Goal: Task Accomplishment & Management: Use online tool/utility

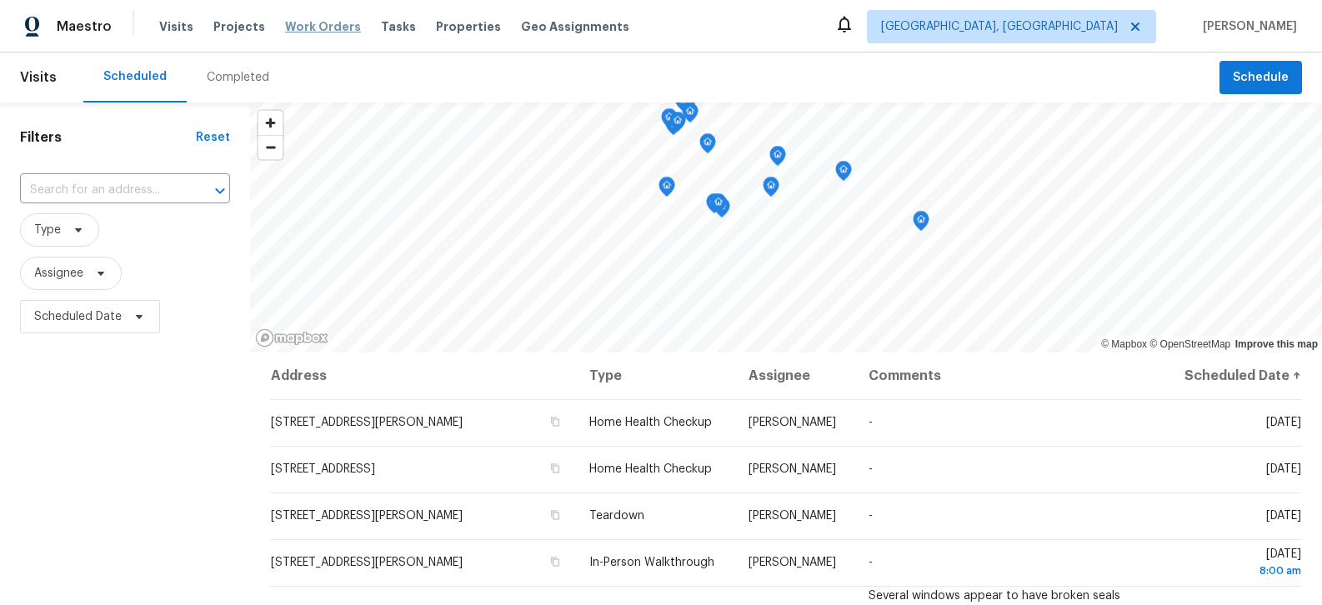
click at [310, 26] on span "Work Orders" at bounding box center [323, 26] width 76 height 17
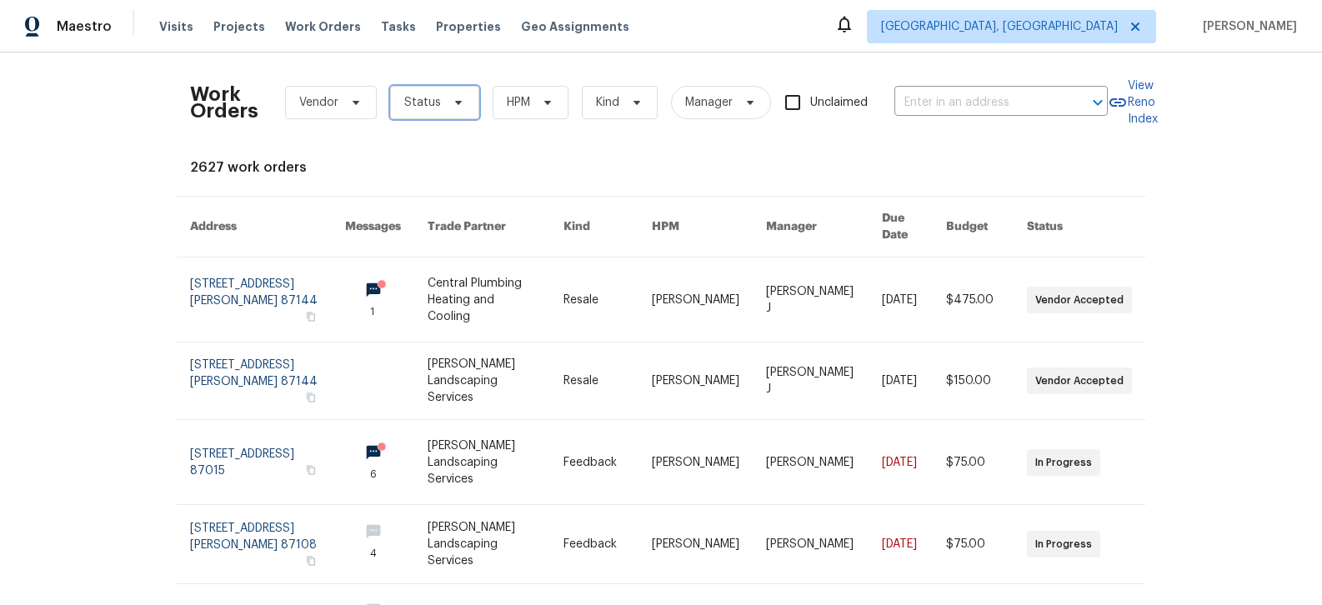
click at [458, 102] on icon at bounding box center [458, 103] width 7 height 4
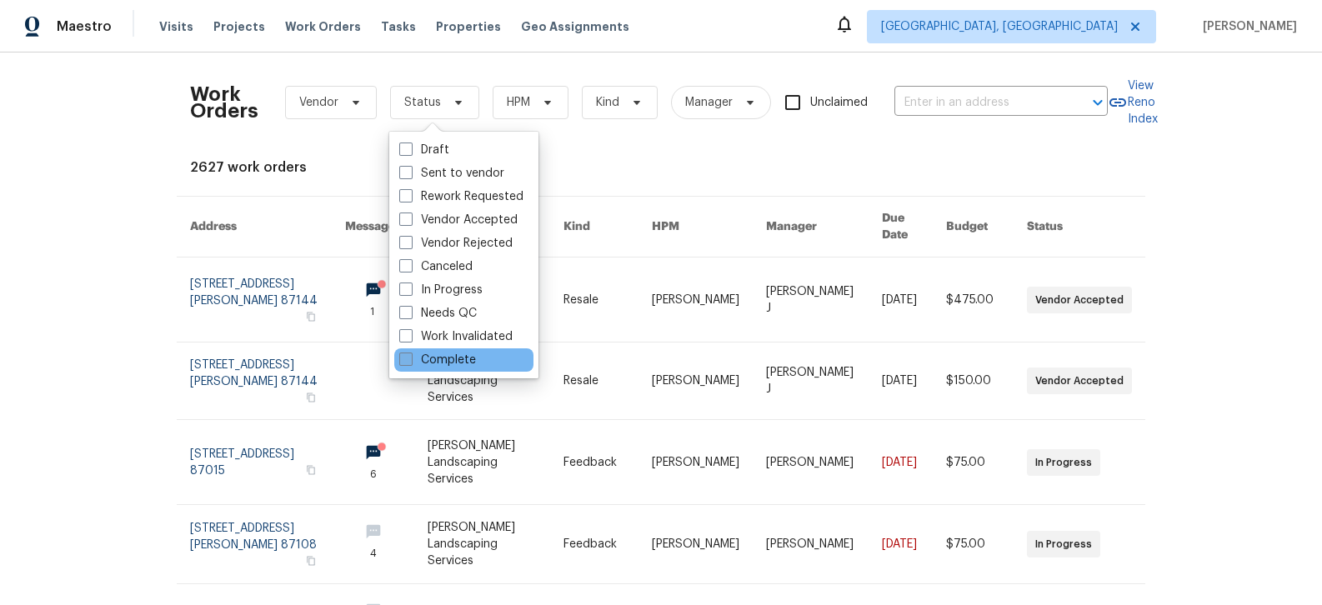
click at [430, 360] on label "Complete" at bounding box center [437, 360] width 77 height 17
click at [410, 360] on input "Complete" at bounding box center [404, 357] width 11 height 11
checkbox input "true"
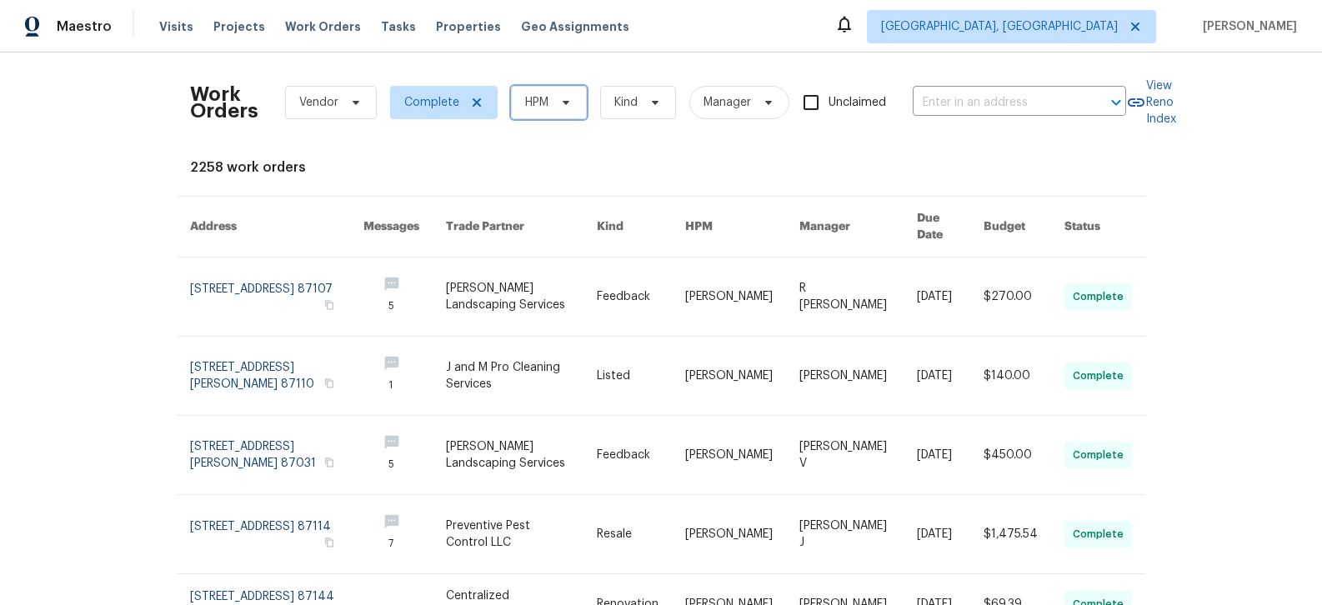
click at [568, 105] on icon at bounding box center [565, 102] width 13 height 13
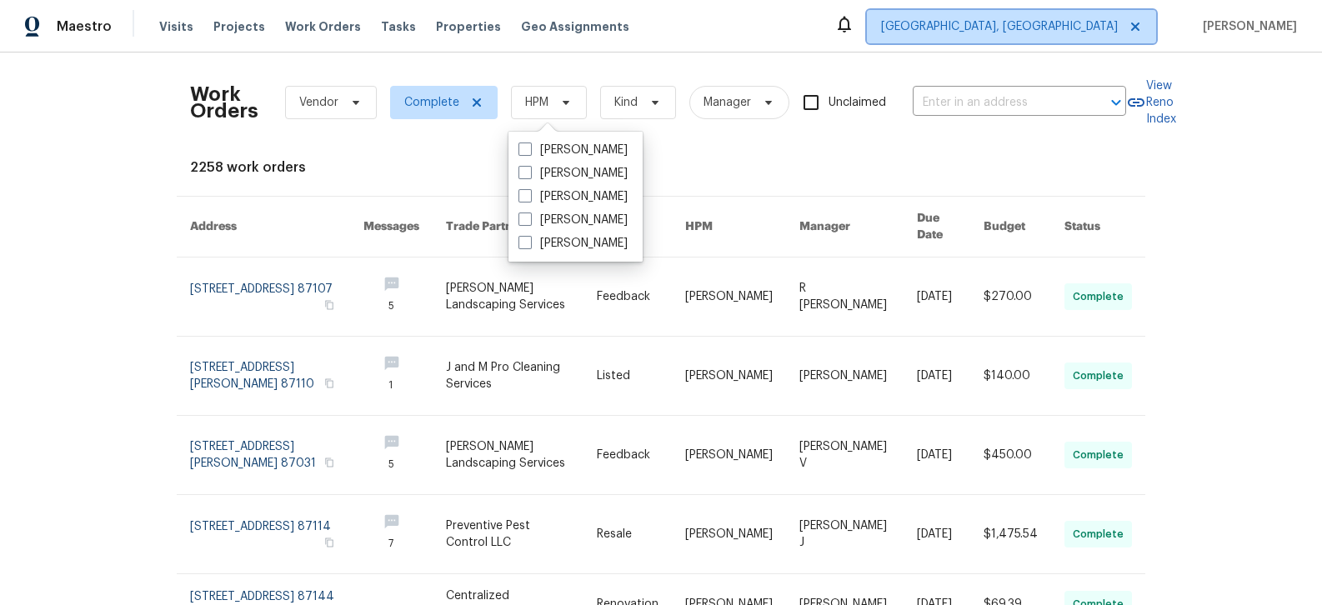
click at [1095, 29] on span "[GEOGRAPHIC_DATA], [GEOGRAPHIC_DATA]" at bounding box center [999, 26] width 237 height 17
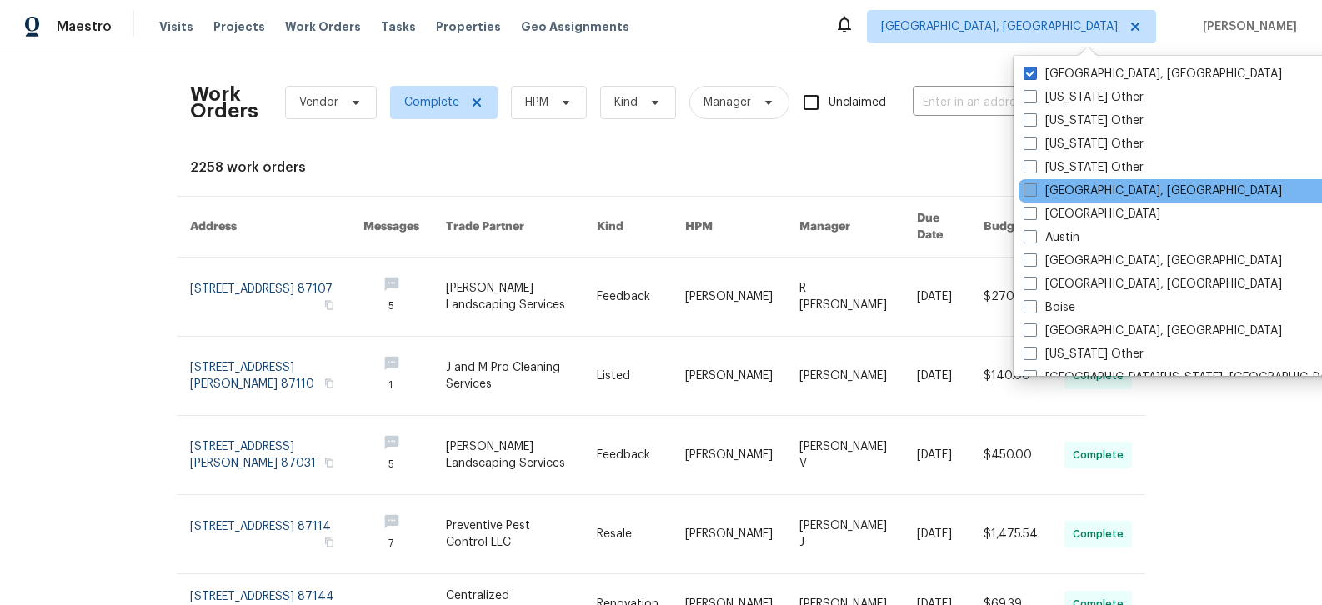
click at [1092, 185] on label "[GEOGRAPHIC_DATA], [GEOGRAPHIC_DATA]" at bounding box center [1152, 191] width 258 height 17
click at [1034, 185] on input "[GEOGRAPHIC_DATA], [GEOGRAPHIC_DATA]" at bounding box center [1028, 188] width 11 height 11
checkbox input "true"
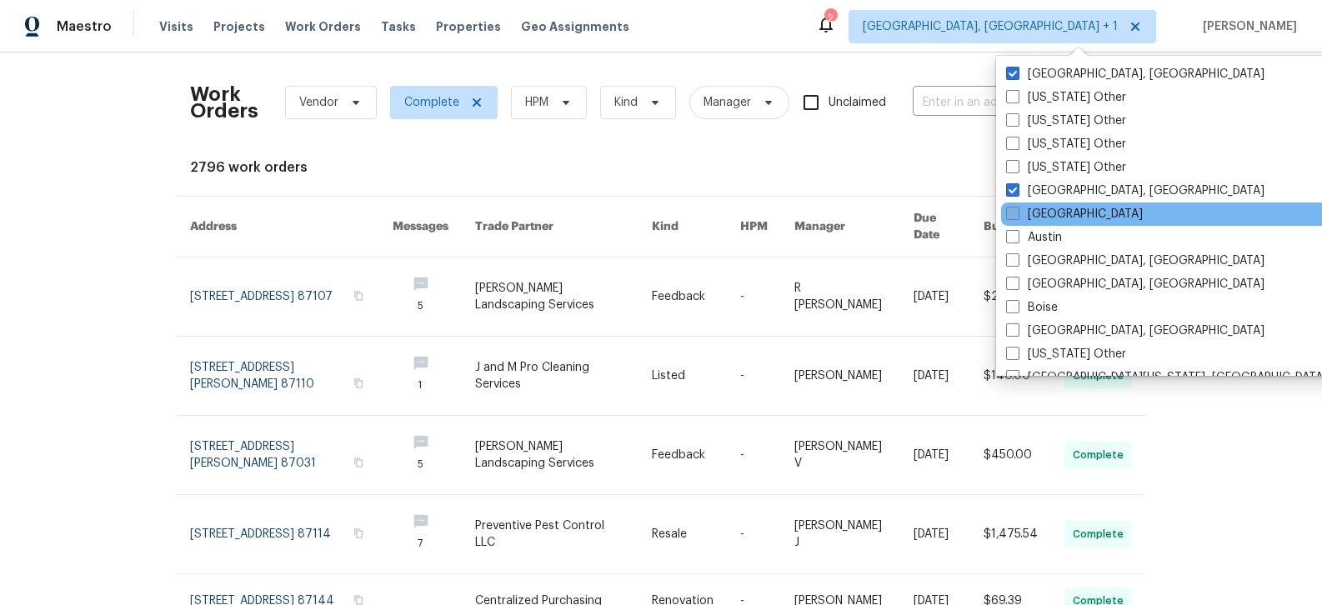
click at [1046, 210] on label "[GEOGRAPHIC_DATA]" at bounding box center [1074, 214] width 137 height 17
click at [1017, 210] on input "[GEOGRAPHIC_DATA]" at bounding box center [1011, 211] width 11 height 11
checkbox input "true"
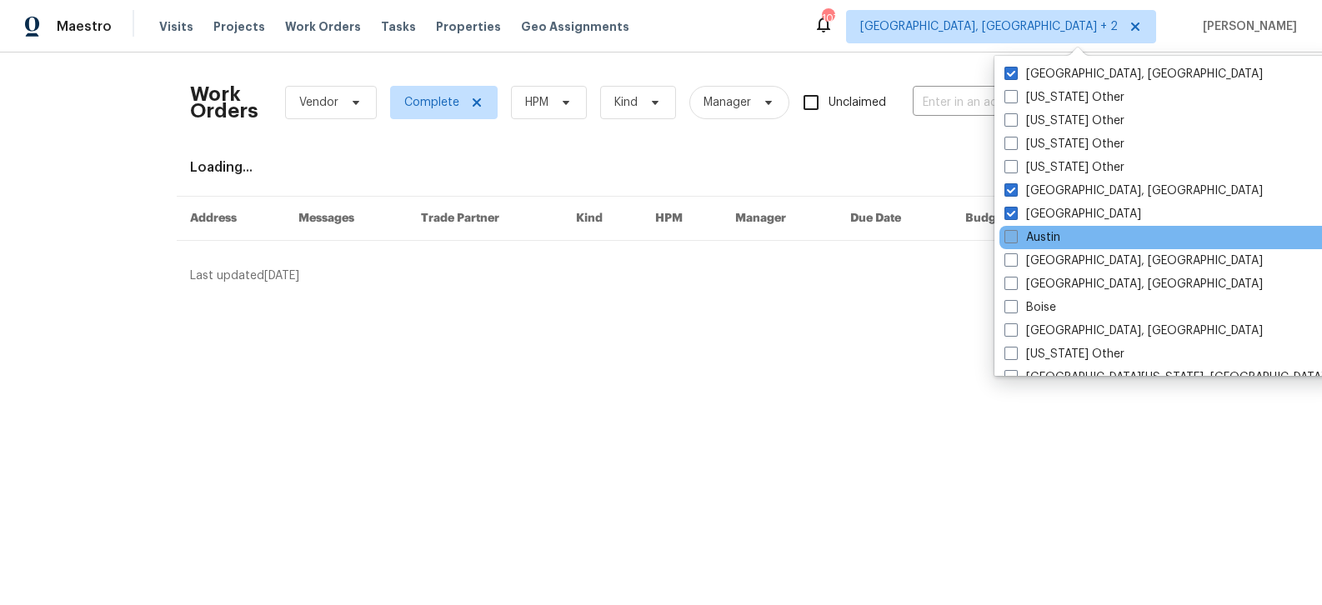
click at [1041, 233] on label "Austin" at bounding box center [1032, 237] width 56 height 17
click at [1015, 233] on input "Austin" at bounding box center [1009, 234] width 11 height 11
checkbox input "true"
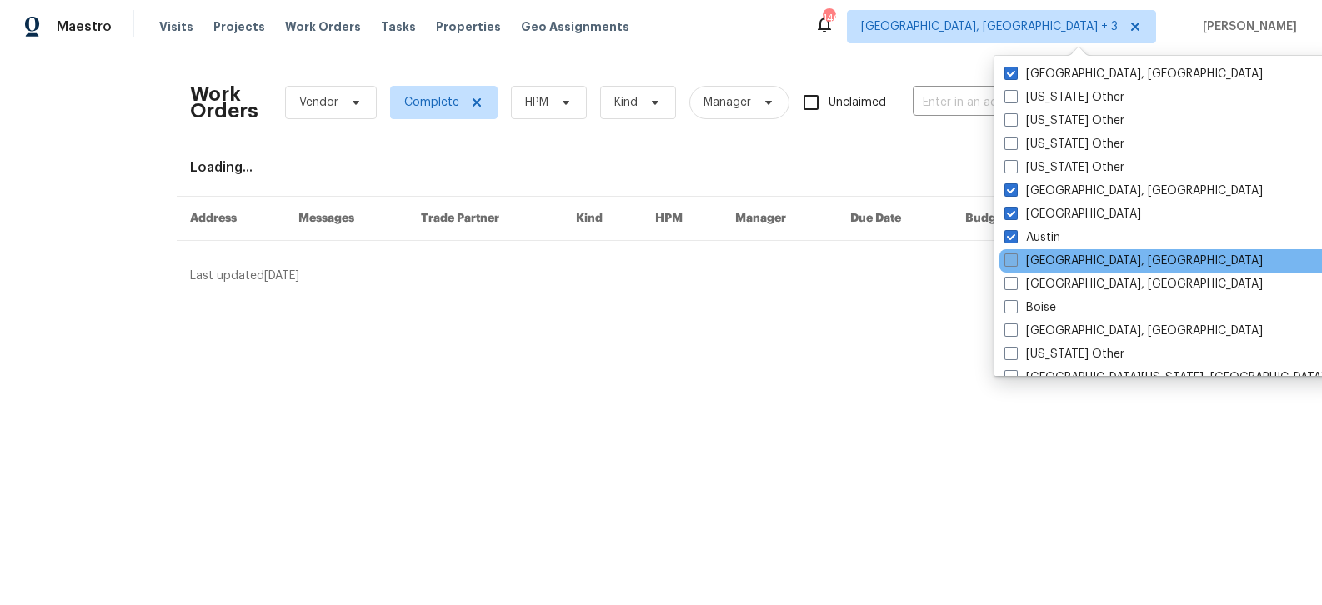
click at [1047, 261] on label "[GEOGRAPHIC_DATA], [GEOGRAPHIC_DATA]" at bounding box center [1133, 261] width 258 height 17
click at [1015, 261] on input "[GEOGRAPHIC_DATA], [GEOGRAPHIC_DATA]" at bounding box center [1009, 258] width 11 height 11
checkbox input "true"
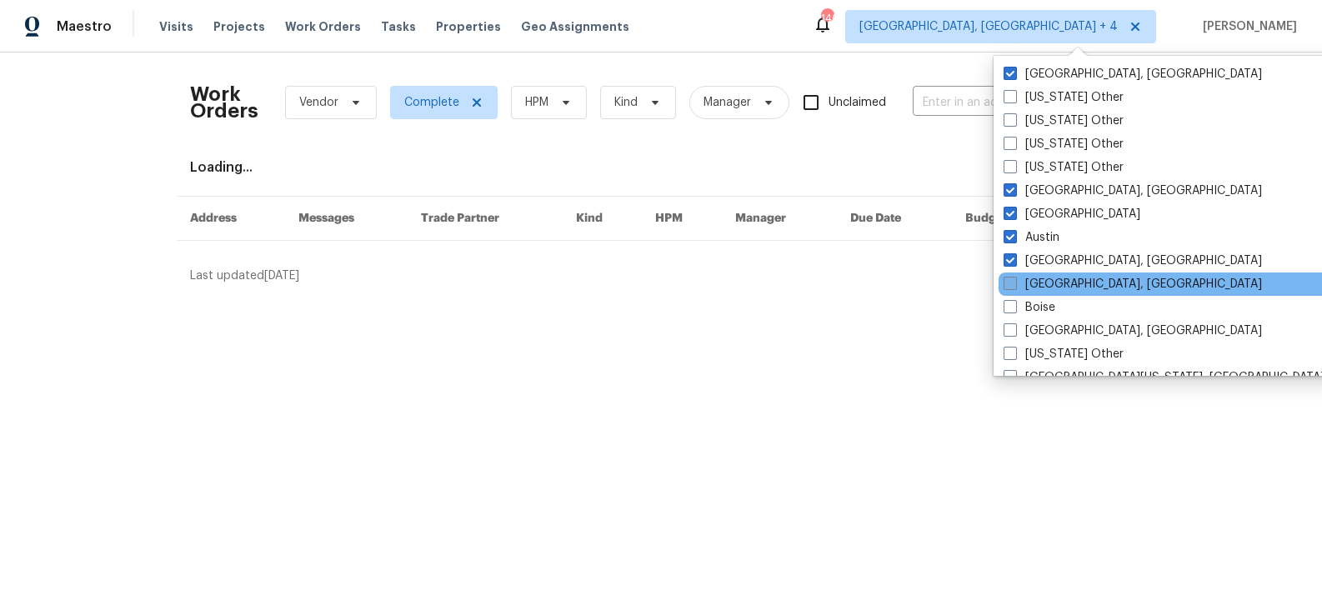
click at [1047, 276] on label "[GEOGRAPHIC_DATA], [GEOGRAPHIC_DATA]" at bounding box center [1132, 284] width 258 height 17
click at [1014, 276] on input "[GEOGRAPHIC_DATA], [GEOGRAPHIC_DATA]" at bounding box center [1008, 281] width 11 height 11
checkbox input "true"
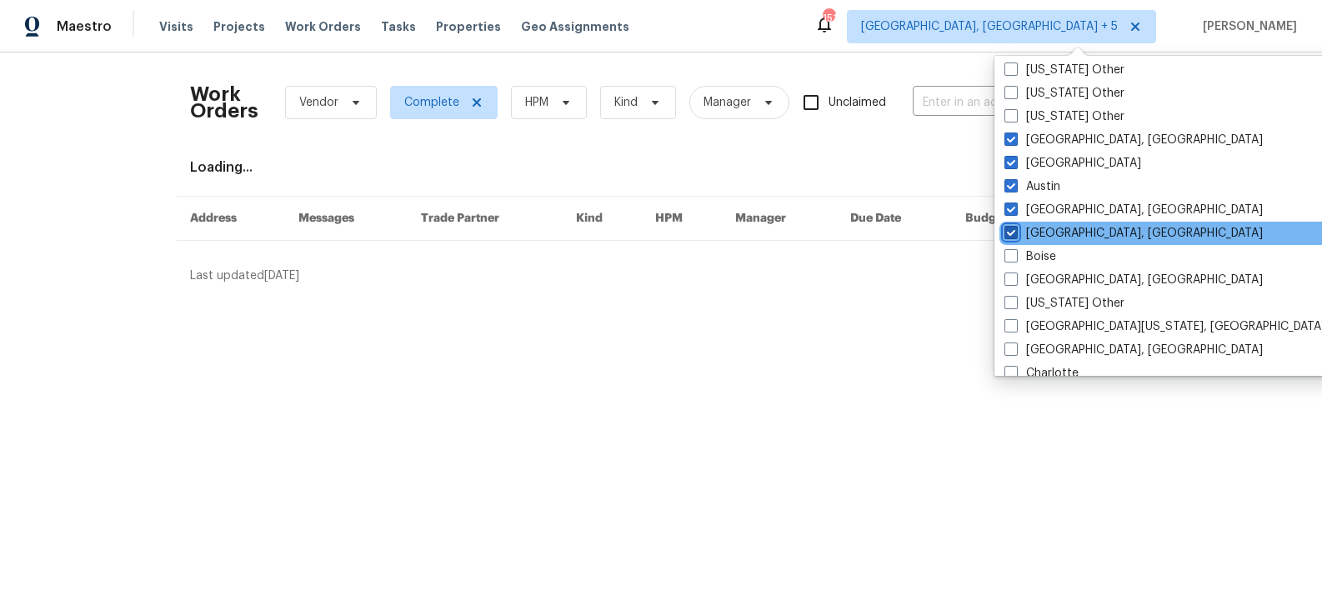
scroll to position [58, 0]
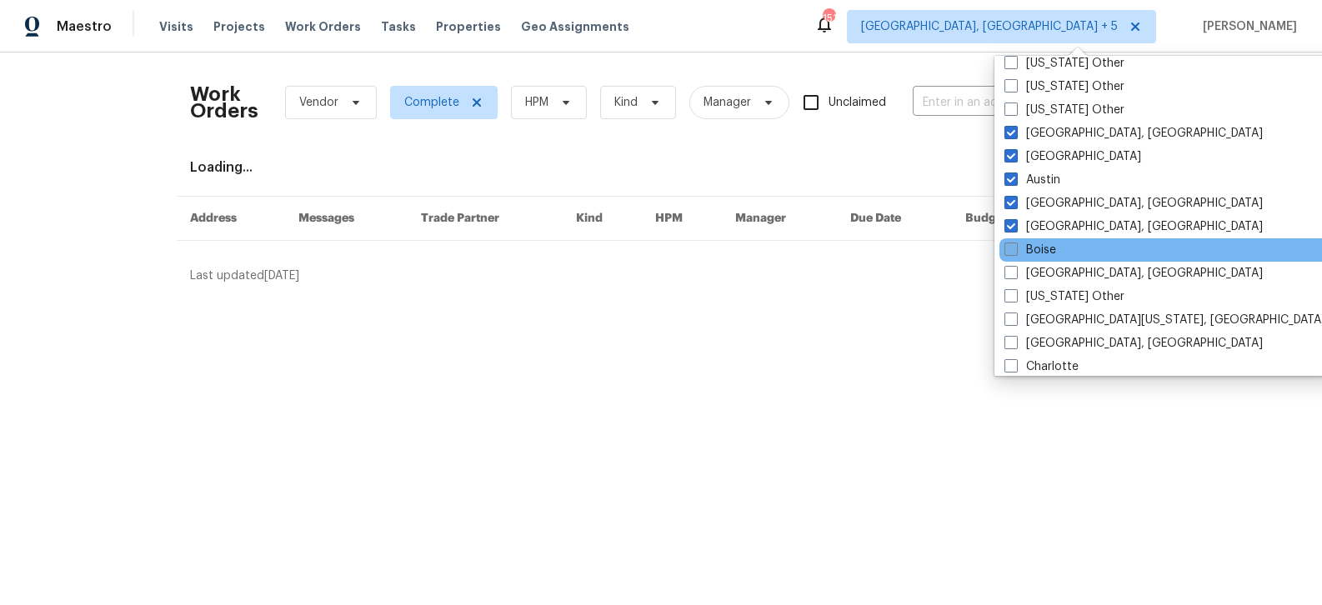
click at [1038, 246] on label "Boise" at bounding box center [1030, 250] width 52 height 17
click at [1015, 246] on input "Boise" at bounding box center [1009, 247] width 11 height 11
checkbox input "true"
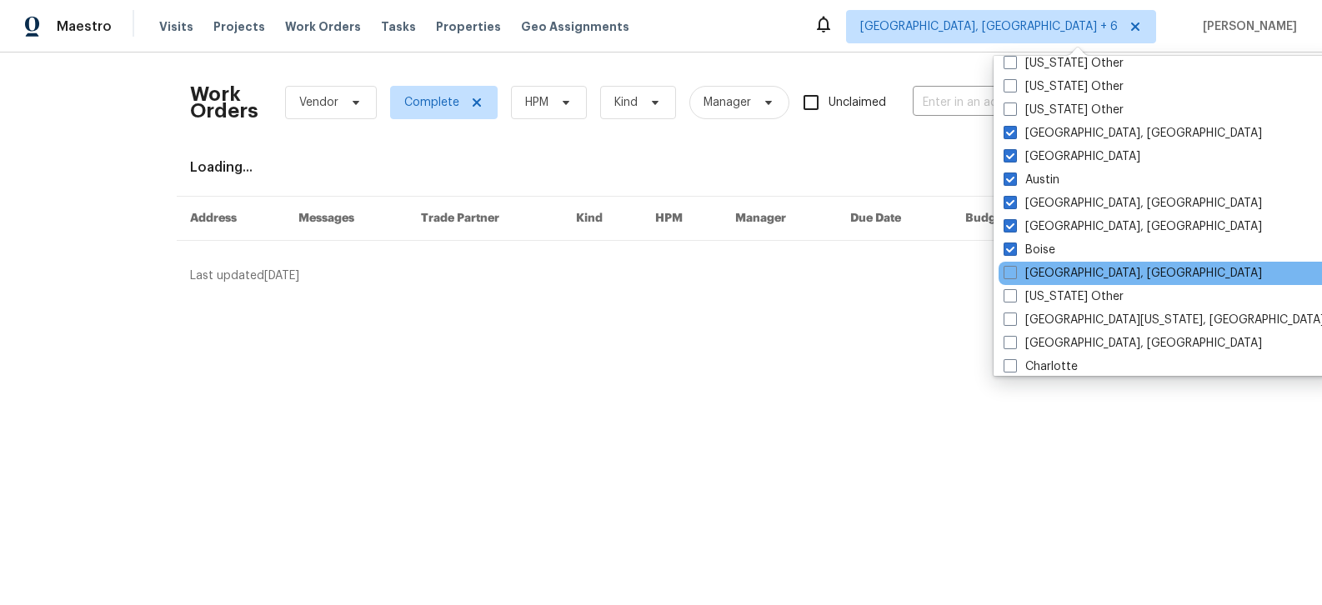
click at [1038, 263] on div "[GEOGRAPHIC_DATA], [GEOGRAPHIC_DATA]" at bounding box center [1166, 273] width 336 height 23
click at [1018, 271] on label "[GEOGRAPHIC_DATA], [GEOGRAPHIC_DATA]" at bounding box center [1132, 273] width 258 height 17
click at [1014, 271] on input "[GEOGRAPHIC_DATA], [GEOGRAPHIC_DATA]" at bounding box center [1008, 270] width 11 height 11
checkbox input "true"
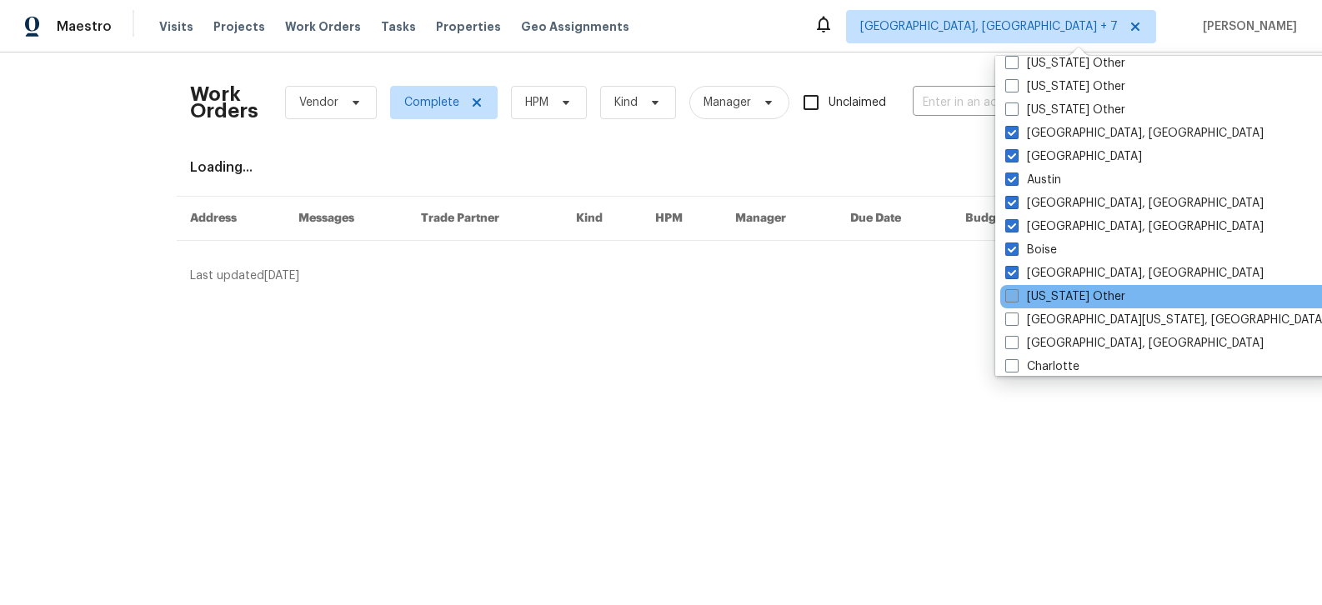
click at [1016, 297] on span at bounding box center [1011, 295] width 13 height 13
click at [1016, 297] on input "[US_STATE] Other" at bounding box center [1010, 293] width 11 height 11
click at [1018, 294] on label "[US_STATE] Other" at bounding box center [1064, 296] width 120 height 17
click at [1015, 294] on input "[US_STATE] Other" at bounding box center [1009, 293] width 11 height 11
checkbox input "false"
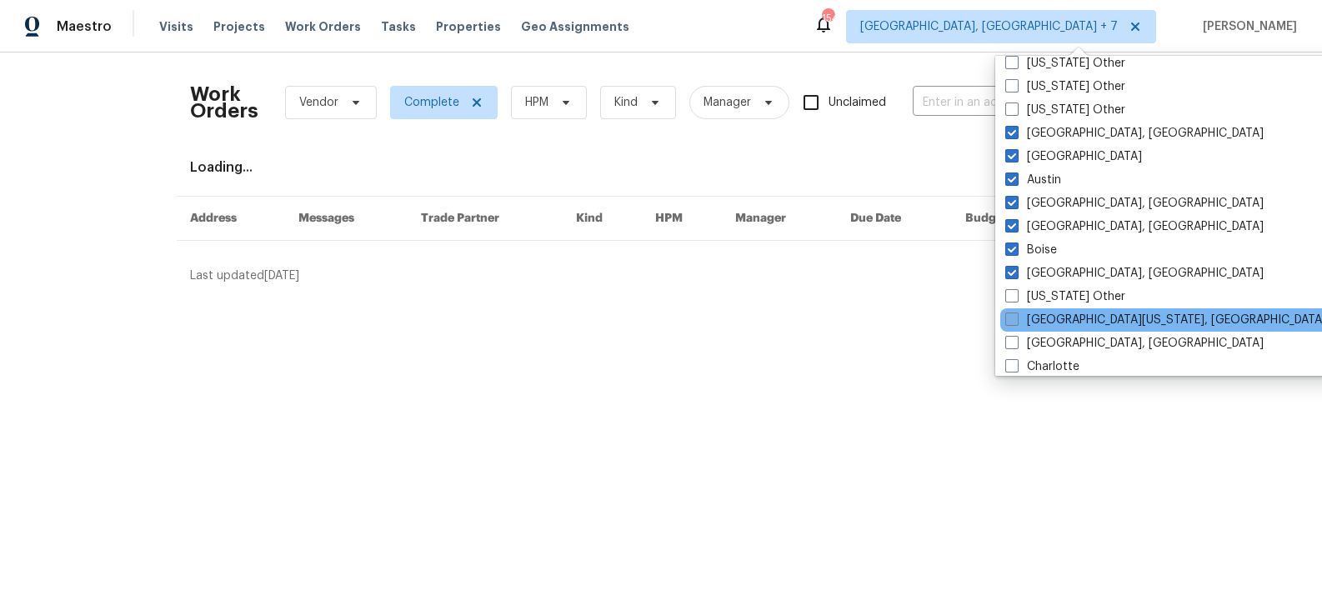
click at [1018, 312] on label "[GEOGRAPHIC_DATA][US_STATE], [GEOGRAPHIC_DATA]" at bounding box center [1165, 320] width 321 height 17
click at [1016, 312] on input "[GEOGRAPHIC_DATA][US_STATE], [GEOGRAPHIC_DATA]" at bounding box center [1010, 317] width 11 height 11
checkbox input "true"
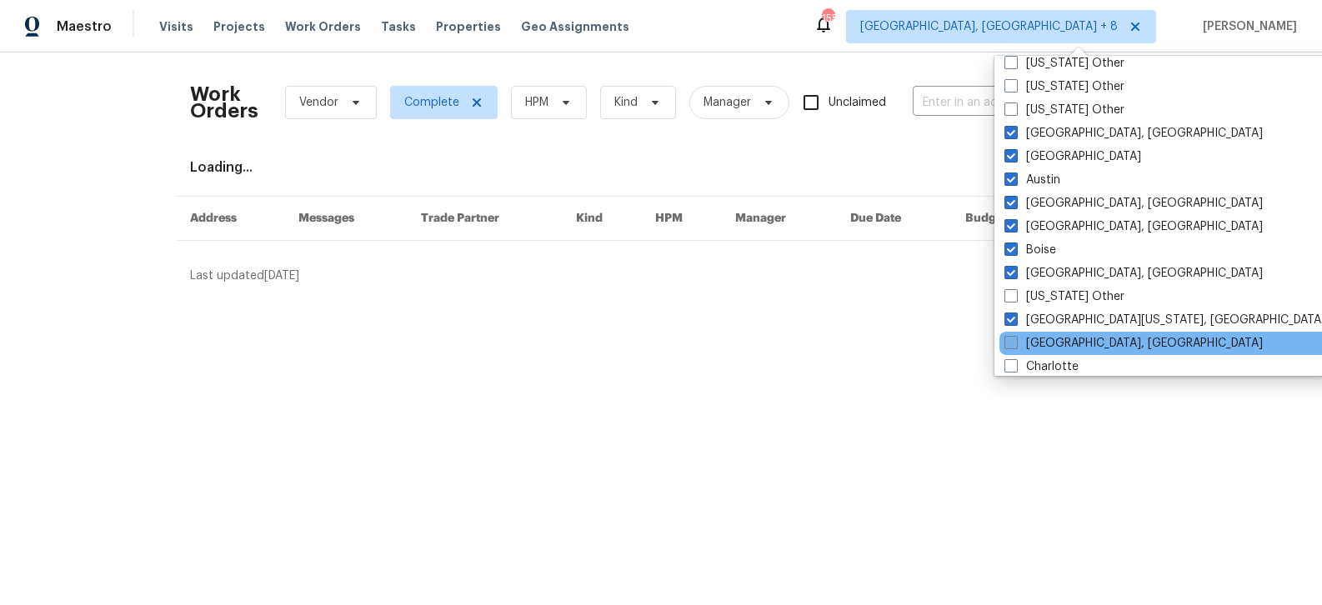
click at [1015, 338] on span at bounding box center [1010, 342] width 13 height 13
click at [1015, 338] on input "[GEOGRAPHIC_DATA], [GEOGRAPHIC_DATA]" at bounding box center [1009, 340] width 11 height 11
checkbox input "true"
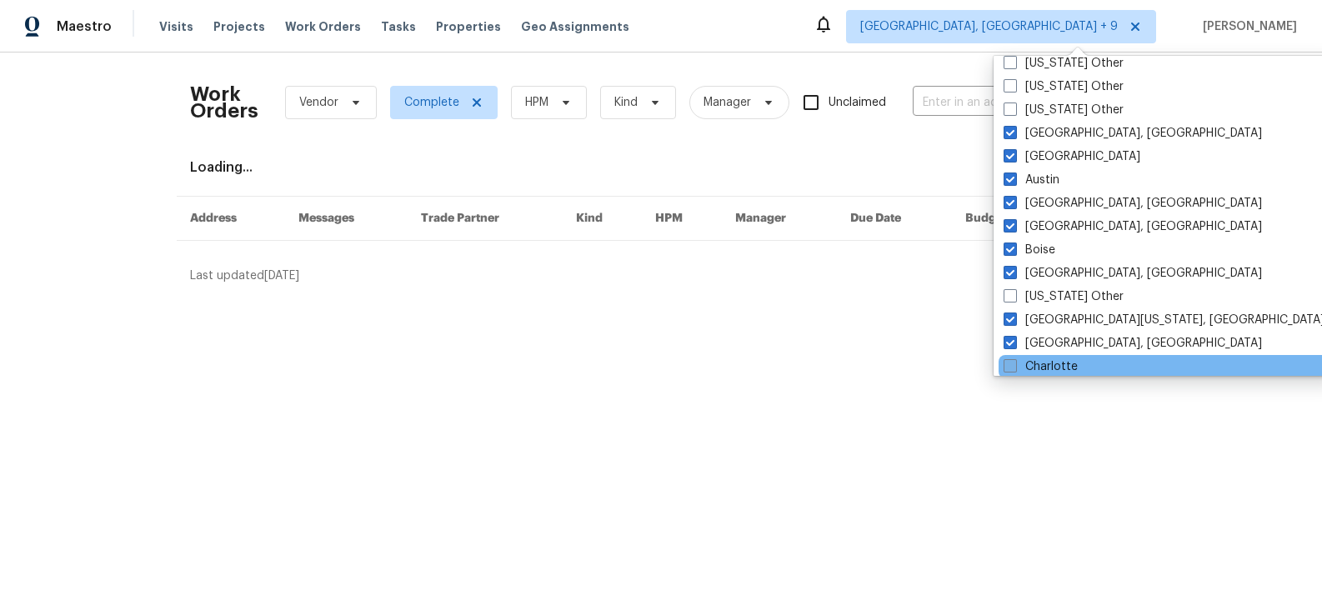
click at [1012, 363] on span at bounding box center [1009, 365] width 13 height 13
click at [1012, 363] on input "Charlotte" at bounding box center [1008, 363] width 11 height 11
checkbox input "true"
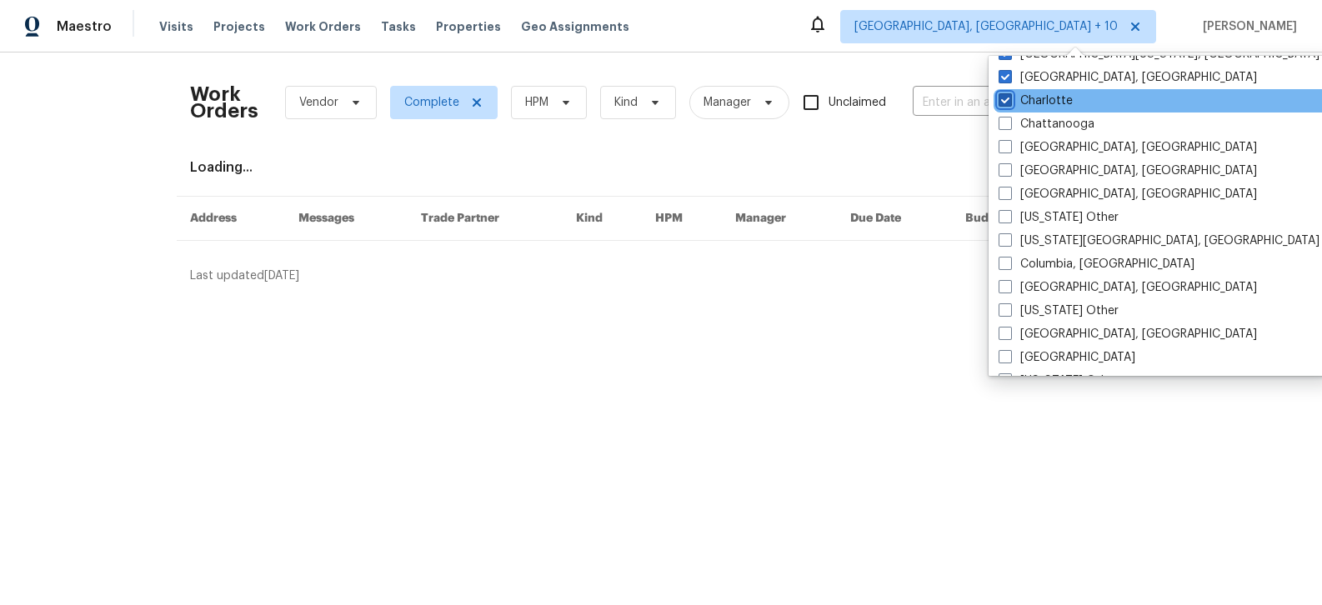
scroll to position [343, 0]
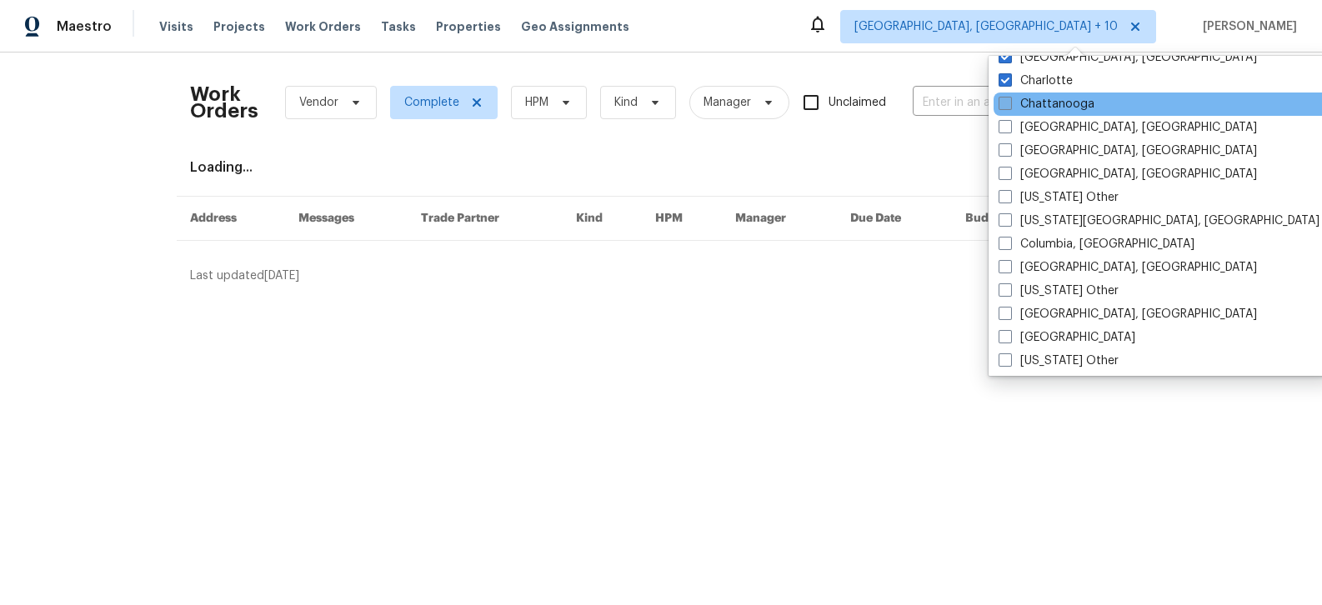
click at [1004, 100] on span at bounding box center [1004, 103] width 13 height 13
click at [1004, 100] on input "Chattanooga" at bounding box center [1003, 101] width 11 height 11
checkbox input "true"
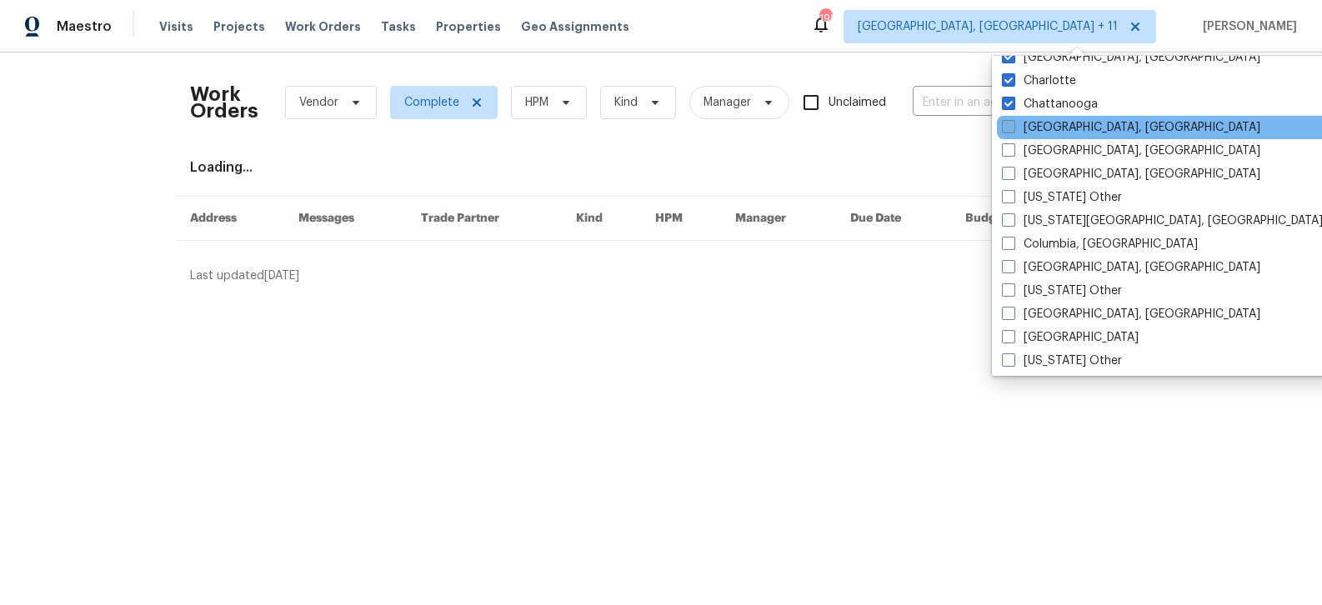
click at [1006, 123] on span at bounding box center [1008, 126] width 13 height 13
click at [1006, 123] on input "[GEOGRAPHIC_DATA], [GEOGRAPHIC_DATA]" at bounding box center [1007, 124] width 11 height 11
checkbox input "true"
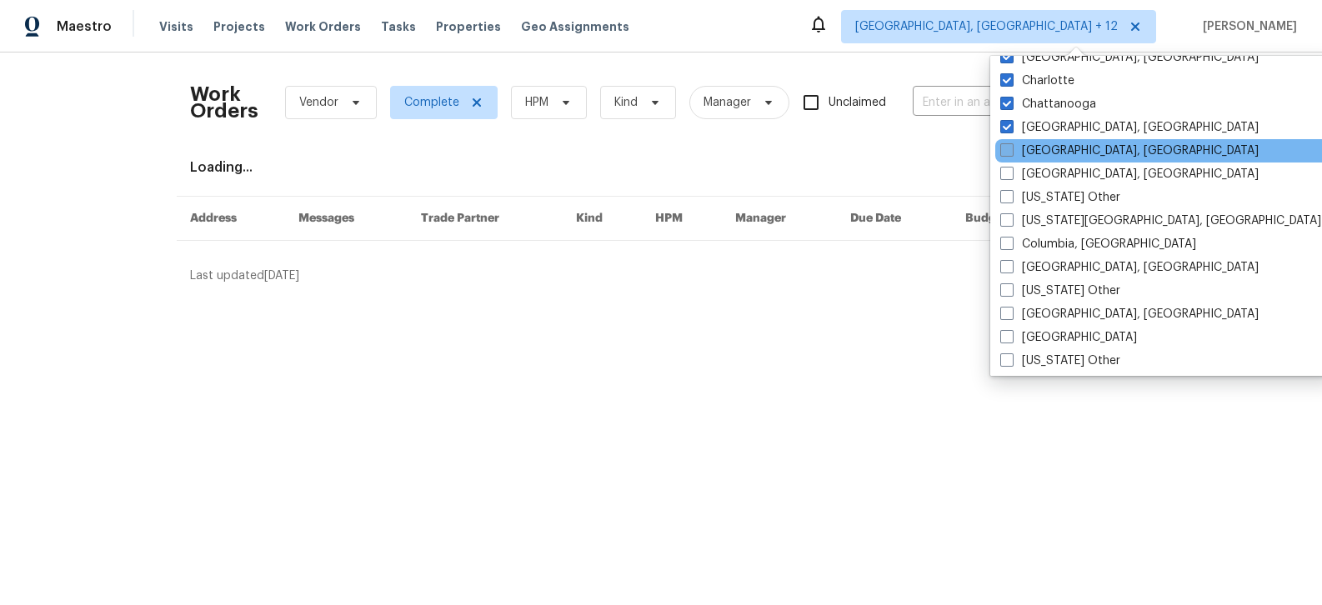
click at [1006, 143] on span at bounding box center [1006, 149] width 13 height 13
click at [1006, 143] on input "[GEOGRAPHIC_DATA], [GEOGRAPHIC_DATA]" at bounding box center [1005, 148] width 11 height 11
checkbox input "true"
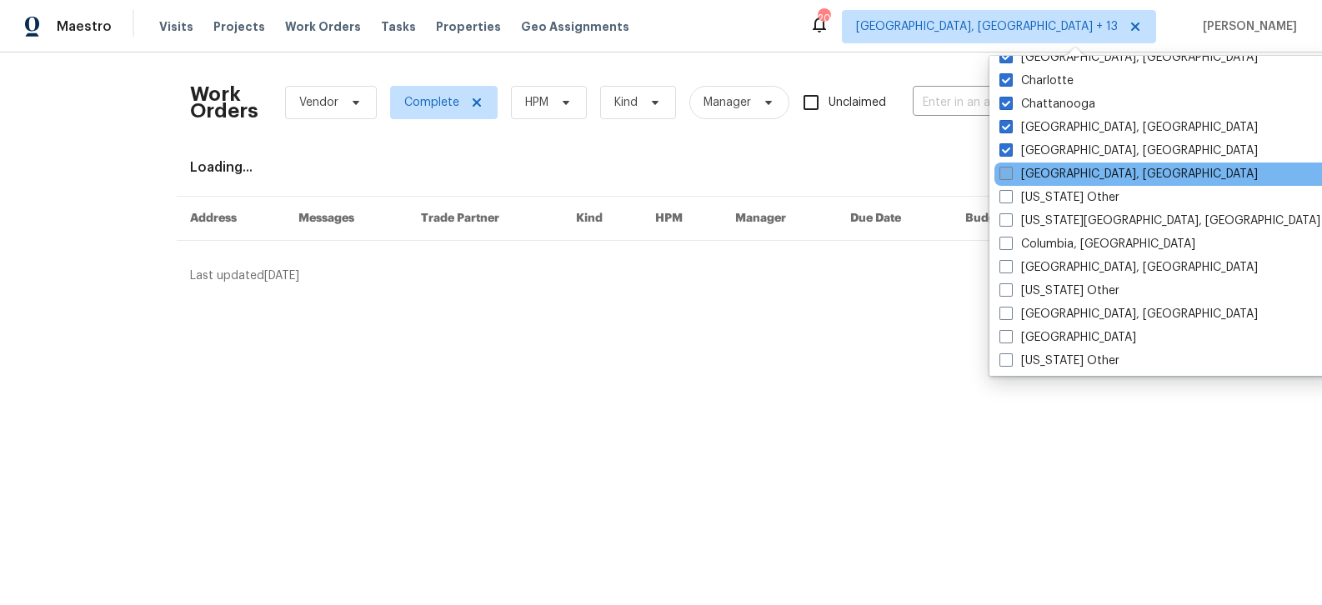
click at [1010, 167] on span at bounding box center [1005, 173] width 13 height 13
click at [1010, 167] on input "[GEOGRAPHIC_DATA], [GEOGRAPHIC_DATA]" at bounding box center [1004, 171] width 11 height 11
checkbox input "true"
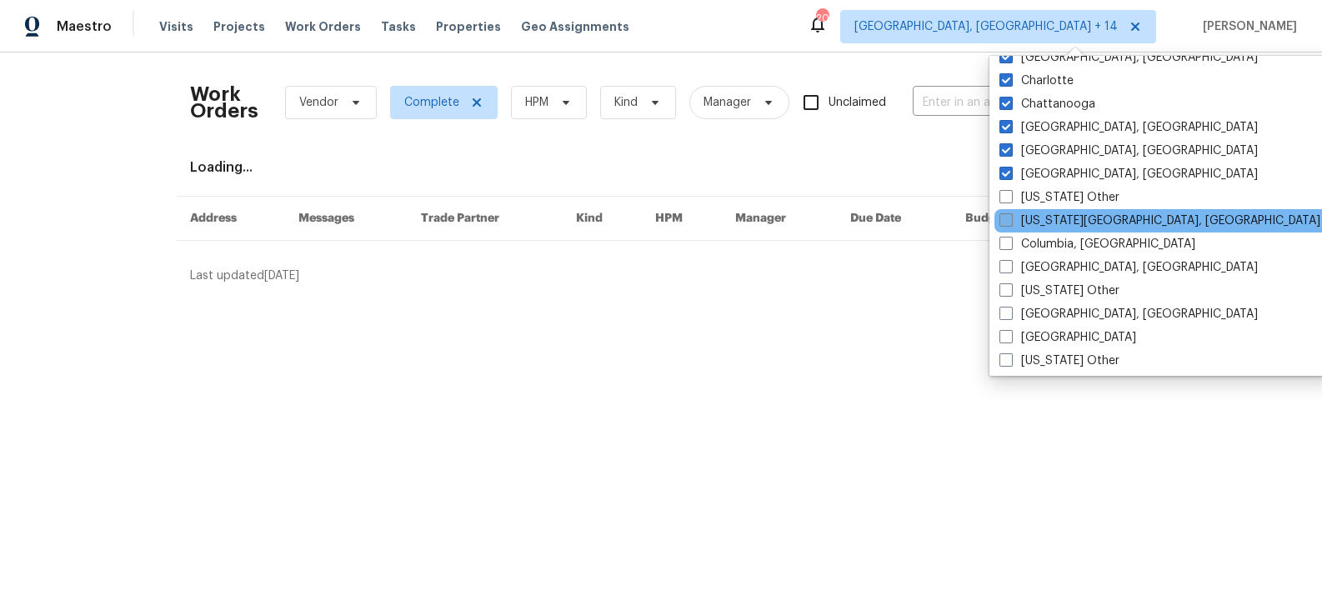
click at [1009, 220] on span at bounding box center [1005, 219] width 13 height 13
click at [1009, 220] on input "[US_STATE][GEOGRAPHIC_DATA], [GEOGRAPHIC_DATA]" at bounding box center [1004, 218] width 11 height 11
checkbox input "true"
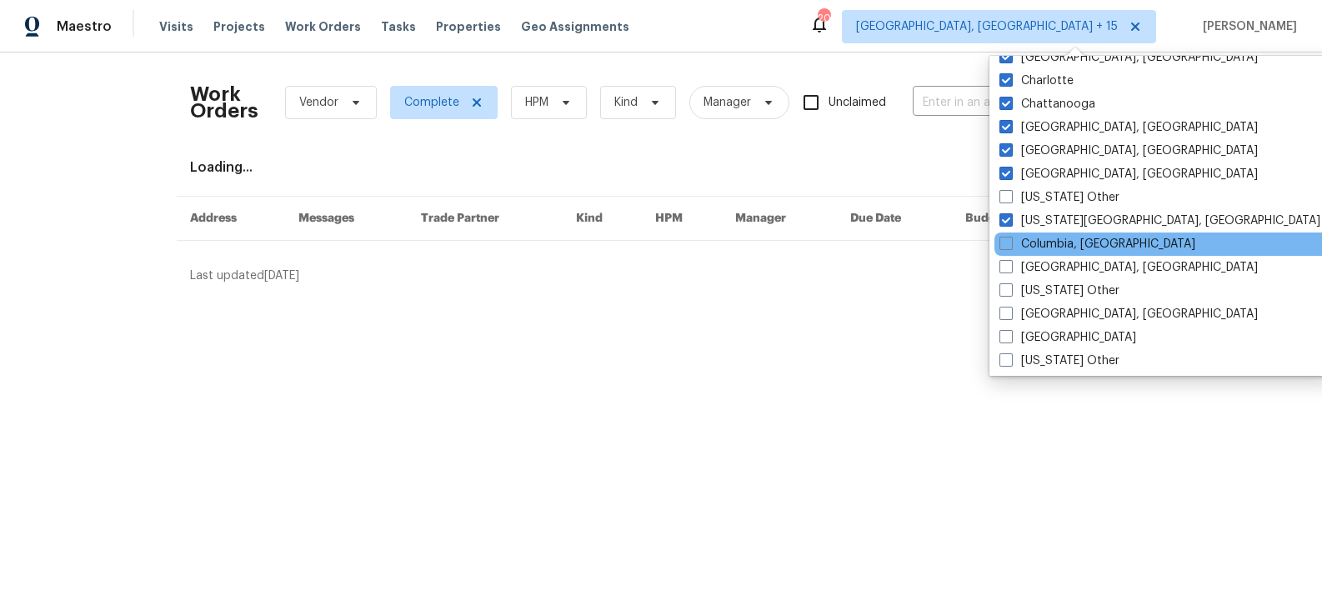
click at [1008, 233] on div "Columbia, [GEOGRAPHIC_DATA]" at bounding box center [1162, 244] width 336 height 23
click at [1008, 244] on span at bounding box center [1005, 243] width 13 height 13
click at [1008, 244] on input "Columbia, [GEOGRAPHIC_DATA]" at bounding box center [1004, 241] width 11 height 11
checkbox input "true"
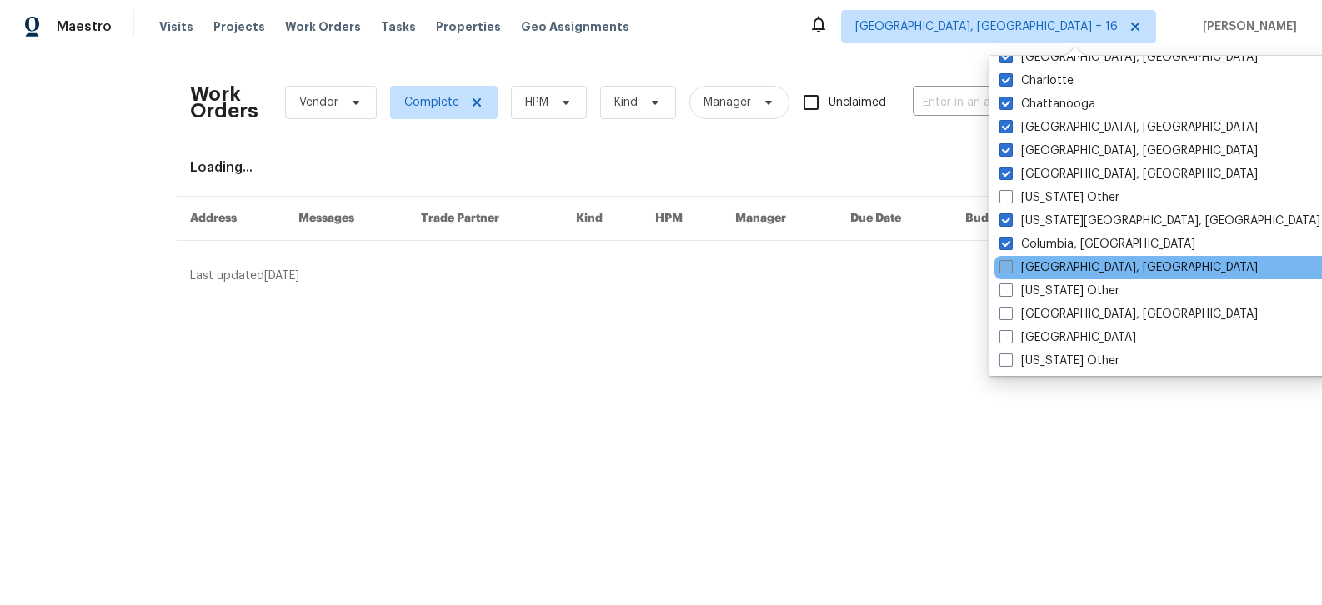
click at [1008, 267] on span at bounding box center [1005, 266] width 13 height 13
click at [1008, 267] on input "[GEOGRAPHIC_DATA], [GEOGRAPHIC_DATA]" at bounding box center [1004, 264] width 11 height 11
checkbox input "true"
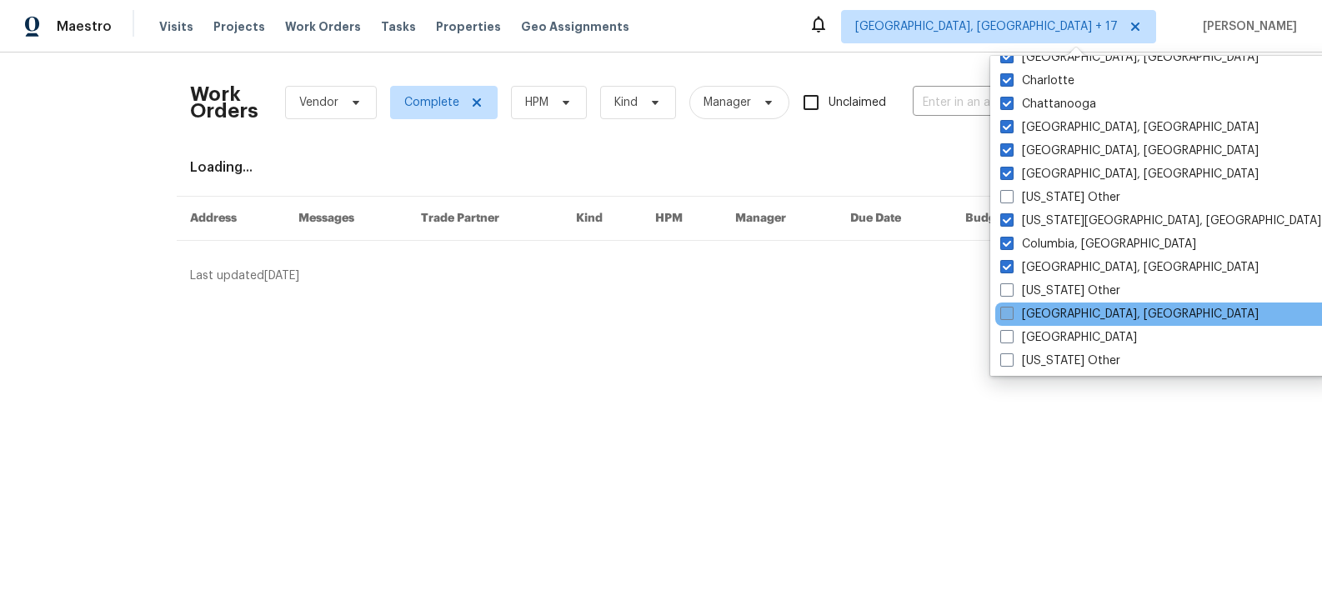
click at [1008, 306] on label "[GEOGRAPHIC_DATA], [GEOGRAPHIC_DATA]" at bounding box center [1129, 314] width 258 height 17
click at [1008, 306] on input "[GEOGRAPHIC_DATA], [GEOGRAPHIC_DATA]" at bounding box center [1005, 311] width 11 height 11
checkbox input "true"
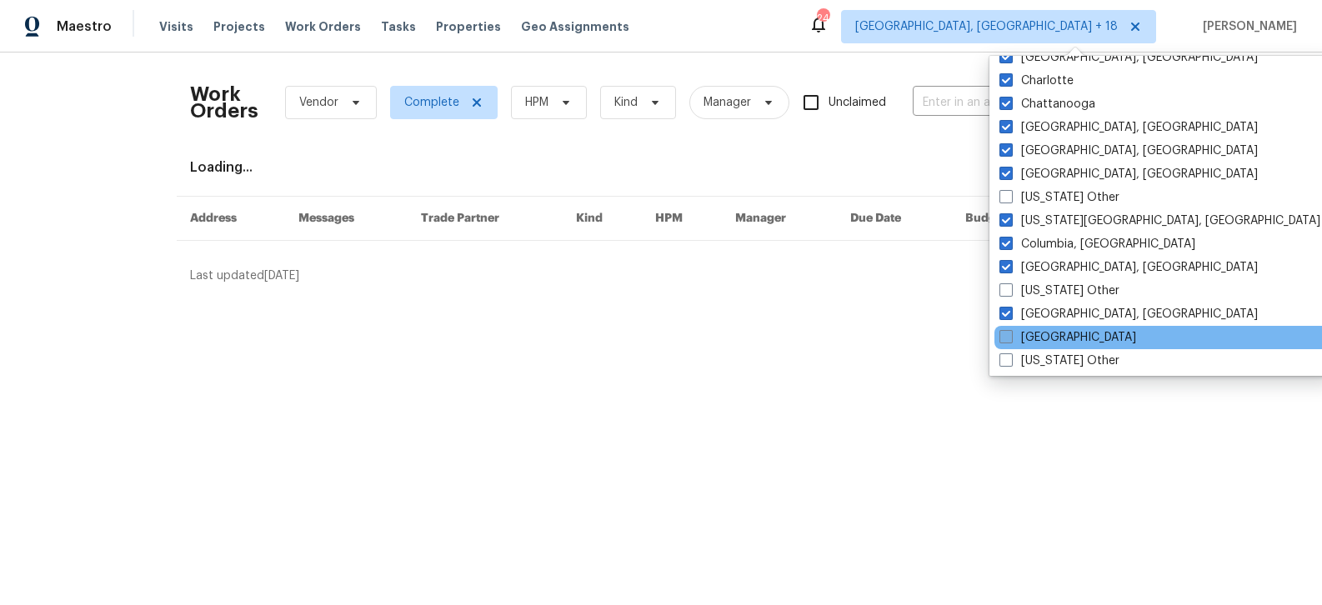
click at [1008, 331] on span at bounding box center [1005, 336] width 13 height 13
click at [1008, 331] on input "[GEOGRAPHIC_DATA]" at bounding box center [1004, 334] width 11 height 11
checkbox input "true"
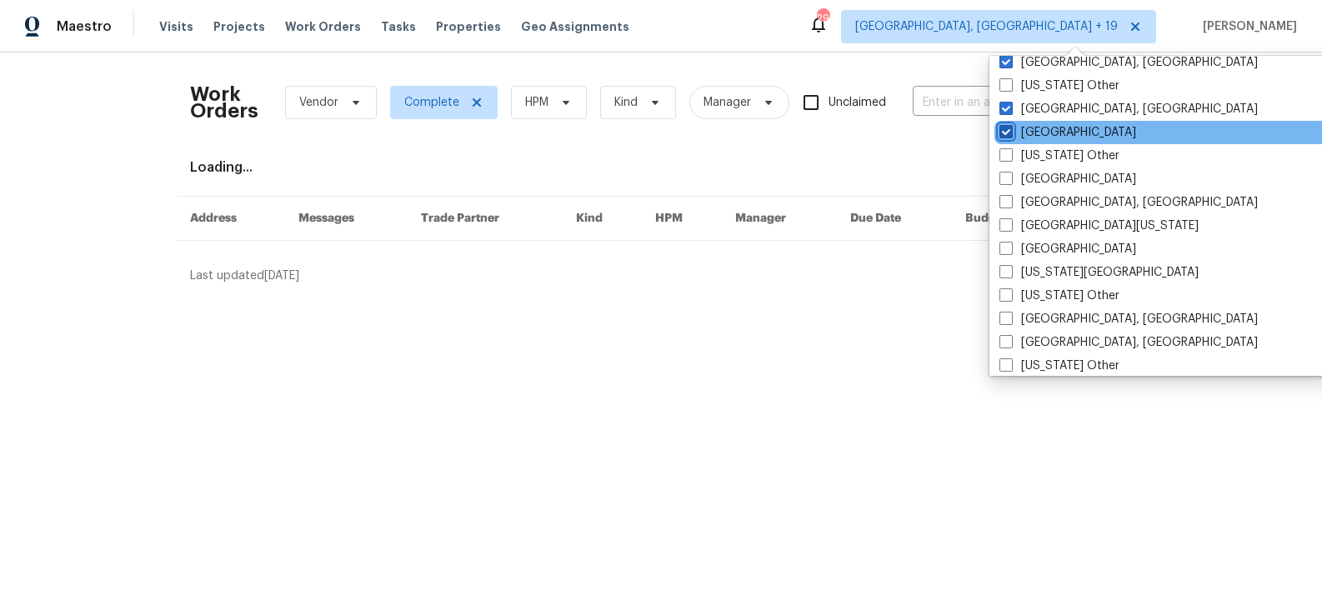
scroll to position [564, 0]
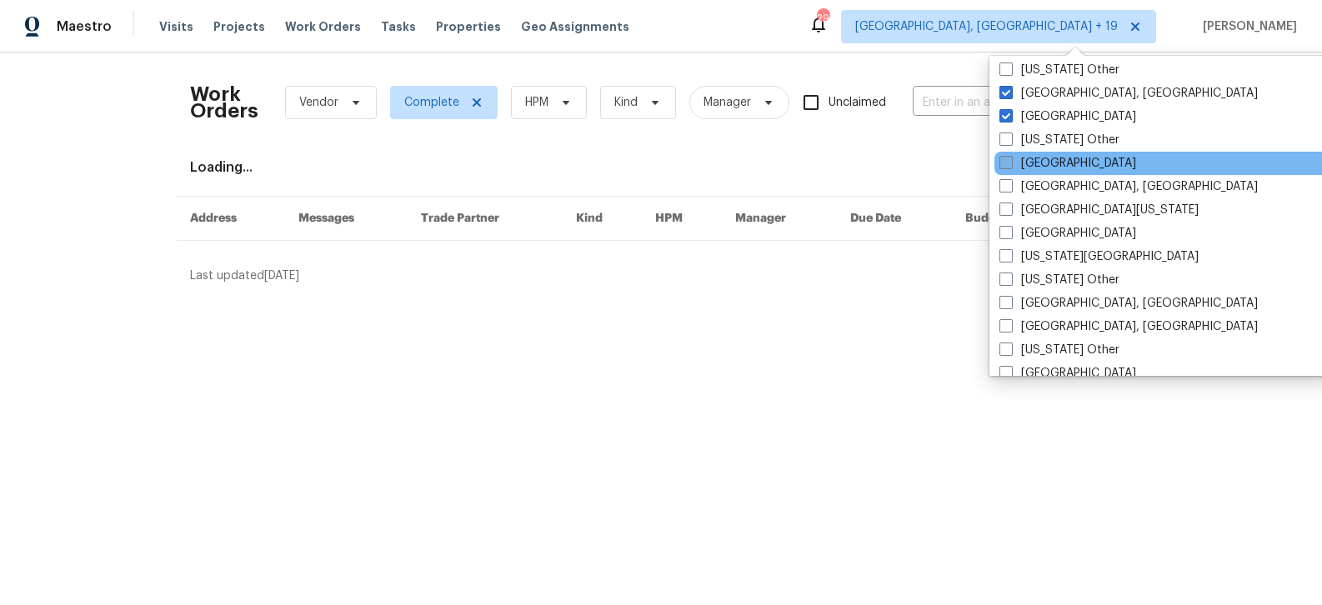
click at [1010, 163] on span at bounding box center [1005, 162] width 13 height 13
click at [1010, 163] on input "[GEOGRAPHIC_DATA]" at bounding box center [1004, 160] width 11 height 11
checkbox input "true"
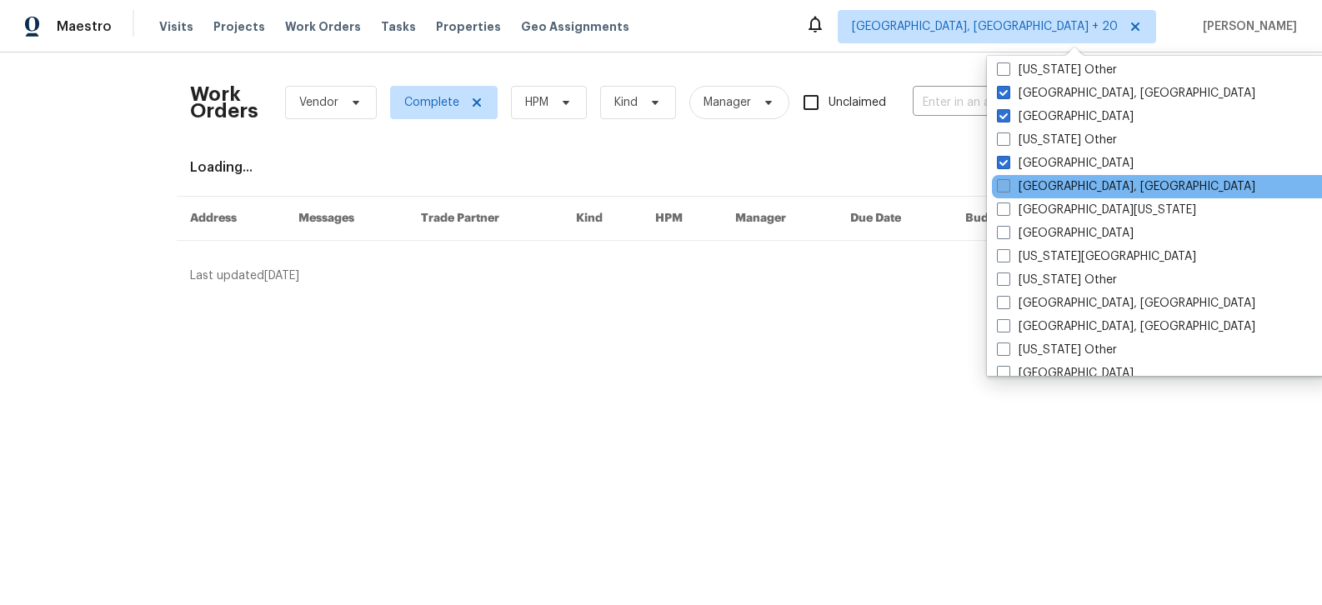
click at [1008, 185] on span at bounding box center [1003, 185] width 13 height 13
click at [1008, 185] on input "[GEOGRAPHIC_DATA], [GEOGRAPHIC_DATA]" at bounding box center [1002, 183] width 11 height 11
checkbox input "true"
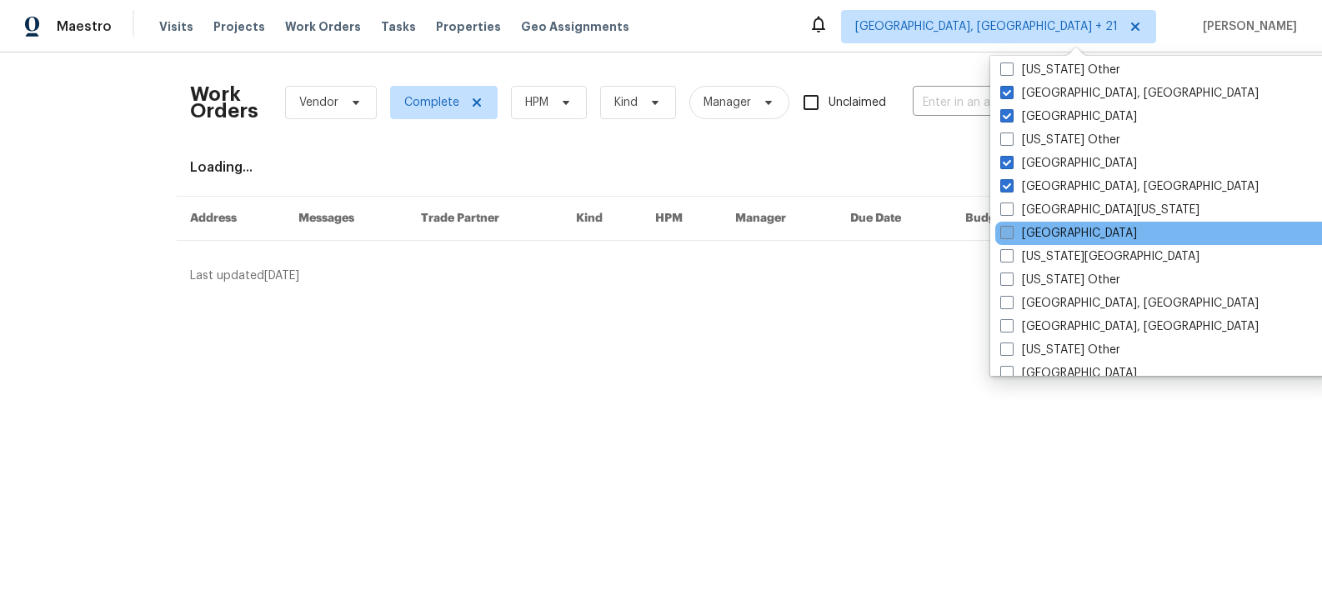
click at [1003, 228] on span at bounding box center [1006, 232] width 13 height 13
click at [1003, 228] on input "[GEOGRAPHIC_DATA]" at bounding box center [1005, 230] width 11 height 11
click at [1003, 228] on span at bounding box center [1004, 232] width 13 height 13
click at [1003, 228] on input "[GEOGRAPHIC_DATA]" at bounding box center [1003, 230] width 11 height 11
checkbox input "false"
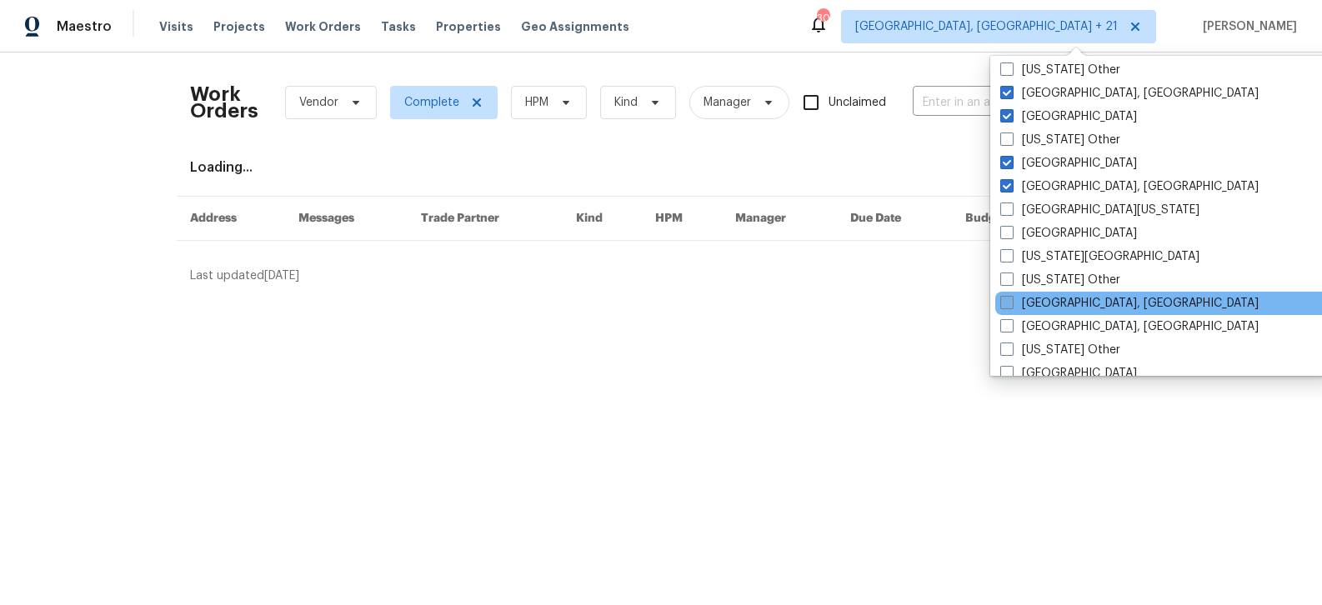
click at [1006, 298] on span at bounding box center [1006, 302] width 13 height 13
click at [1006, 298] on input "[GEOGRAPHIC_DATA], [GEOGRAPHIC_DATA]" at bounding box center [1005, 300] width 11 height 11
checkbox input "true"
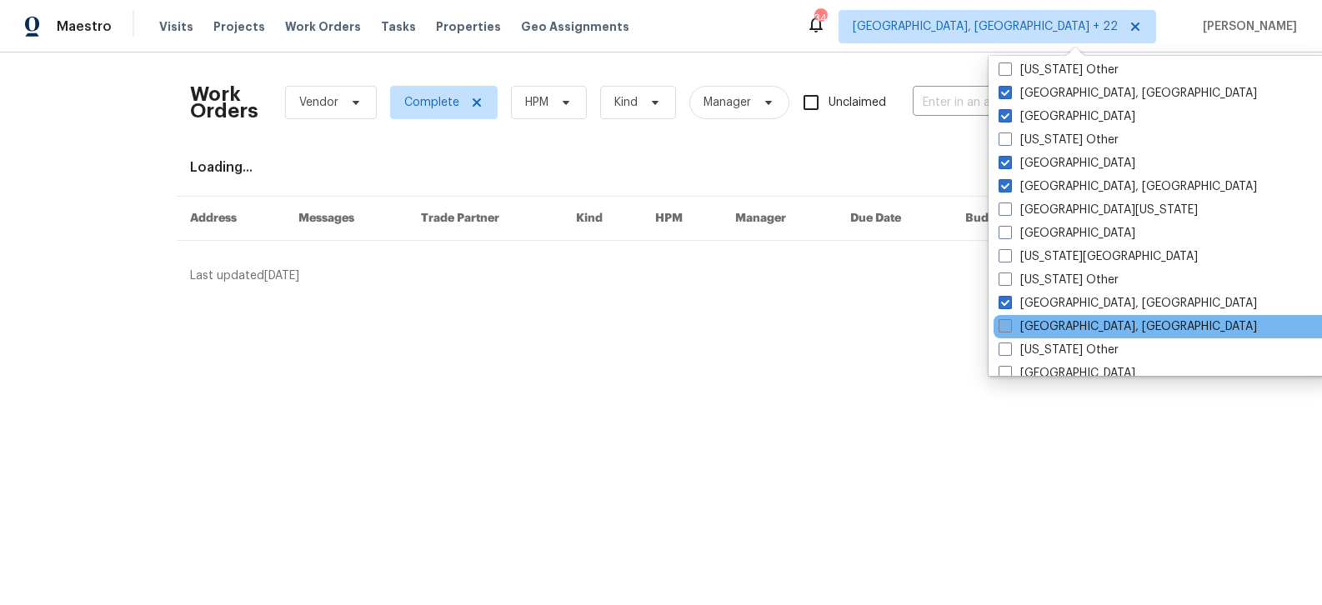
click at [1008, 320] on span at bounding box center [1004, 325] width 13 height 13
click at [1008, 320] on input "[GEOGRAPHIC_DATA], [GEOGRAPHIC_DATA]" at bounding box center [1003, 323] width 11 height 11
checkbox input "true"
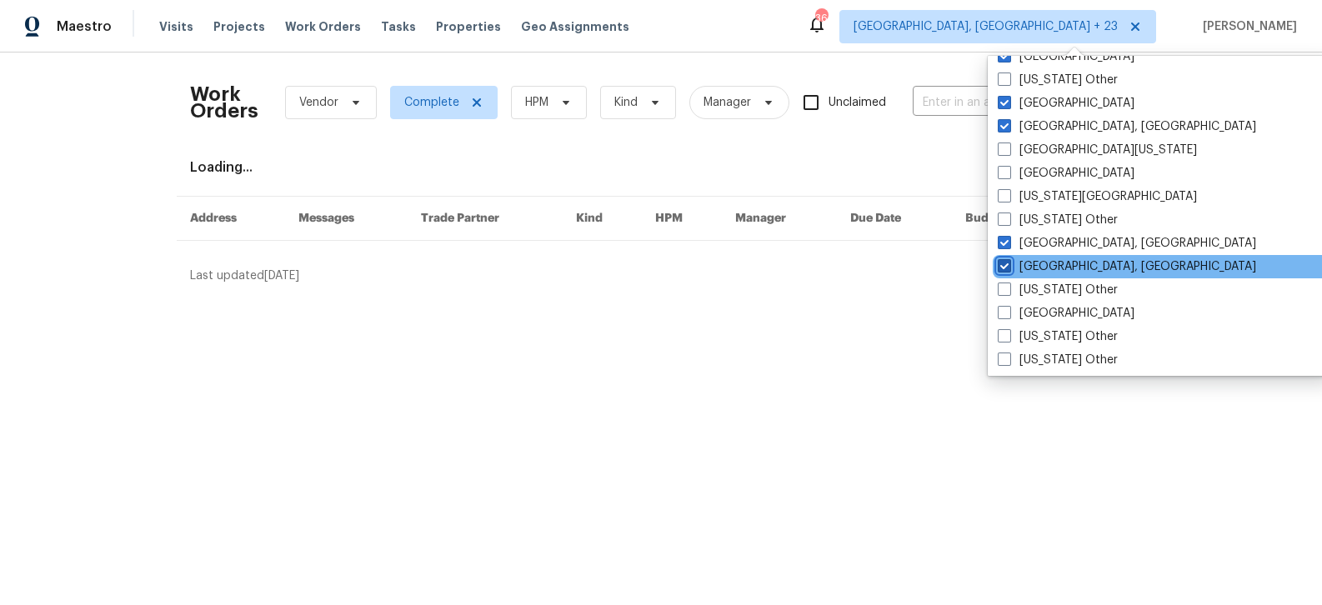
scroll to position [638, 0]
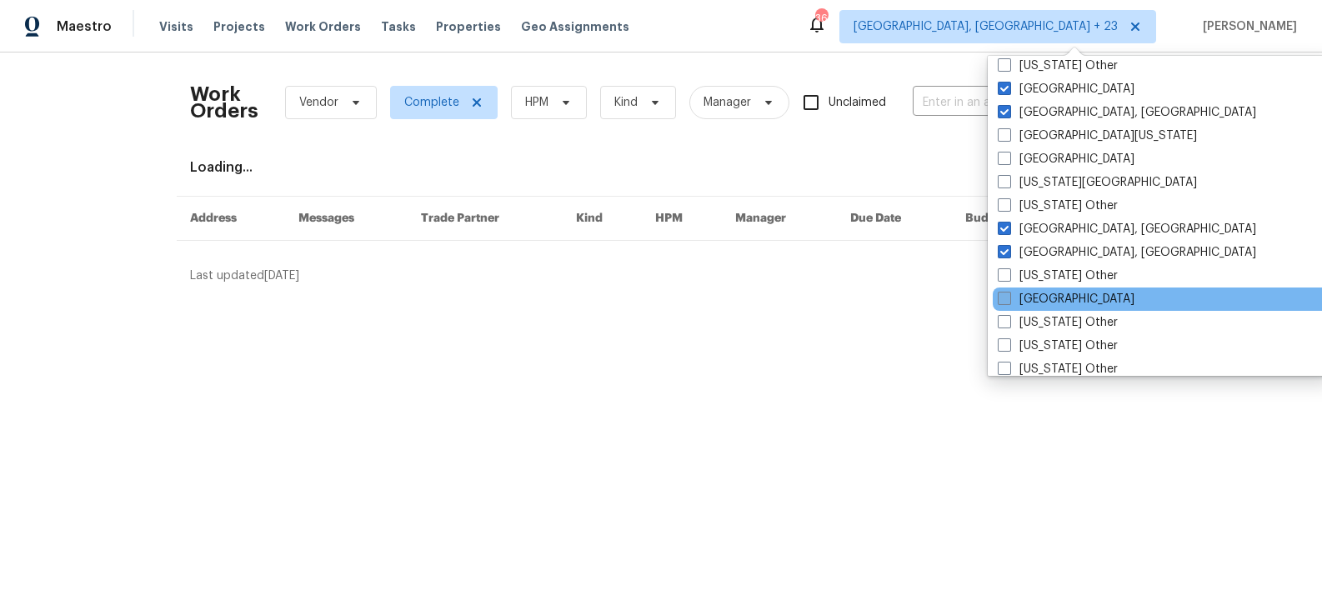
click at [1007, 299] on span at bounding box center [1004, 298] width 13 height 13
click at [1007, 299] on input "[GEOGRAPHIC_DATA]" at bounding box center [1003, 296] width 11 height 11
checkbox input "true"
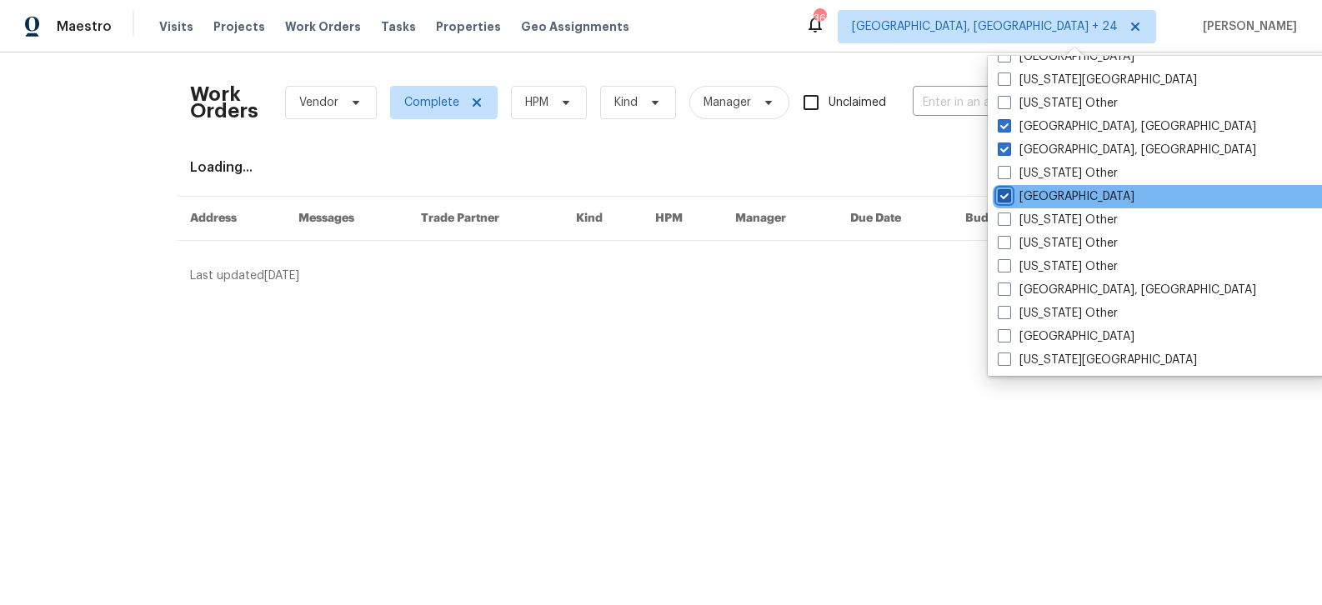
scroll to position [747, 0]
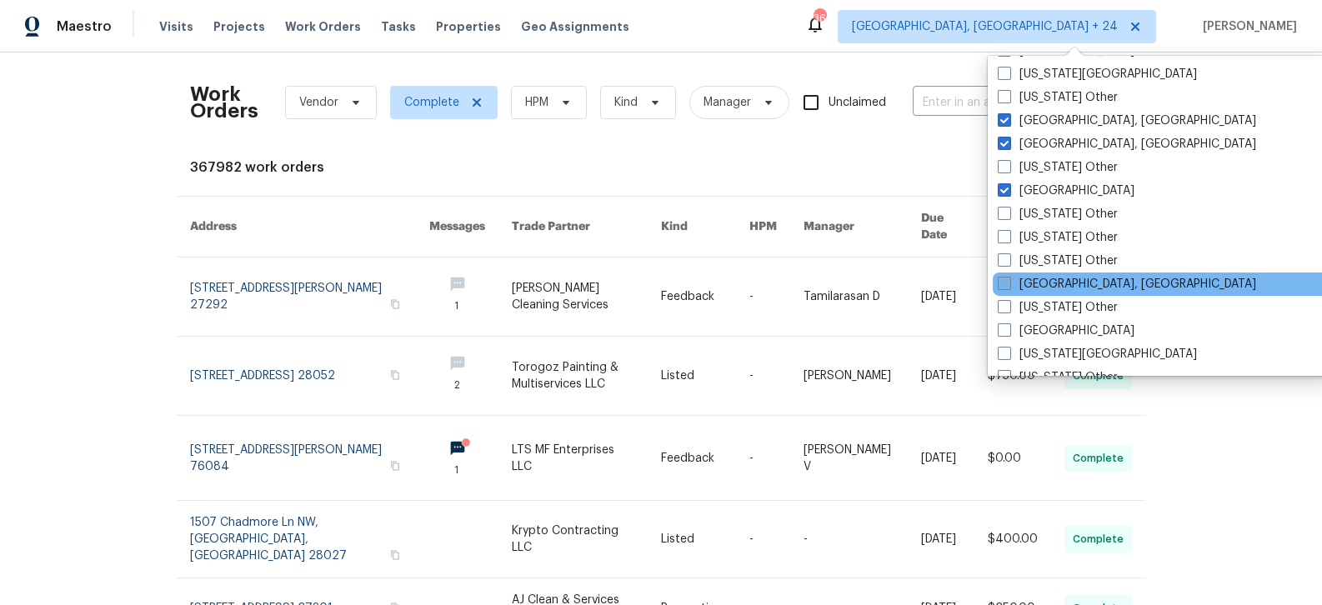
click at [998, 283] on span at bounding box center [1004, 283] width 13 height 13
click at [998, 283] on input "[GEOGRAPHIC_DATA], [GEOGRAPHIC_DATA]" at bounding box center [1003, 281] width 11 height 11
checkbox input "true"
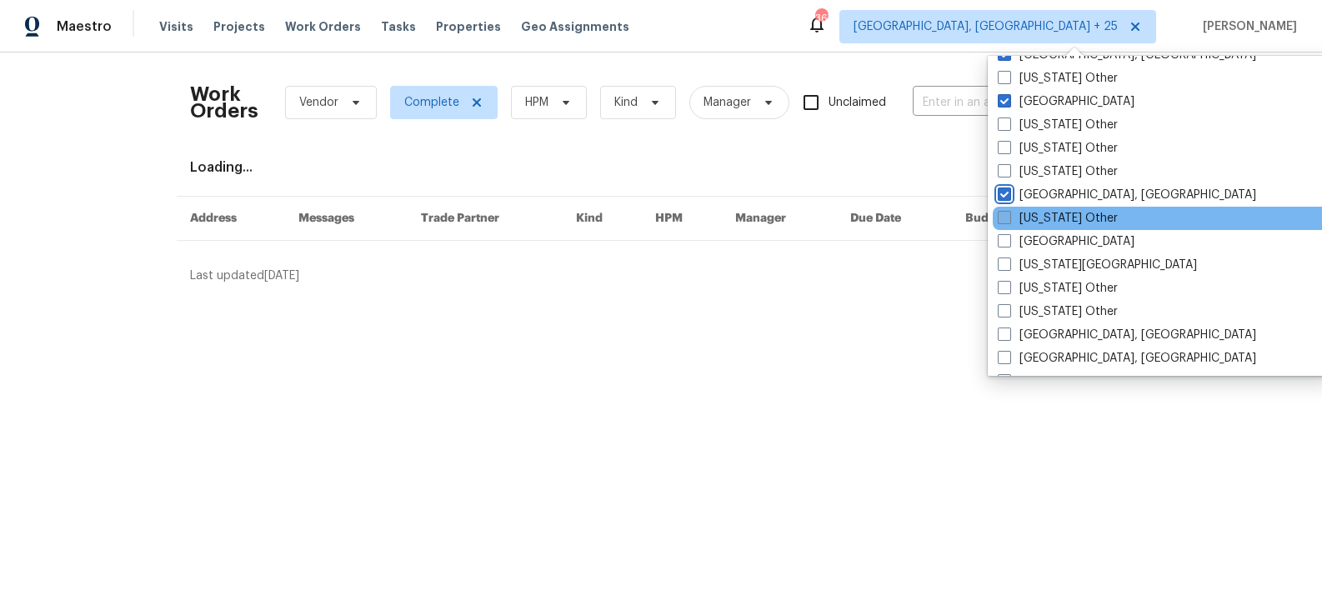
scroll to position [847, 0]
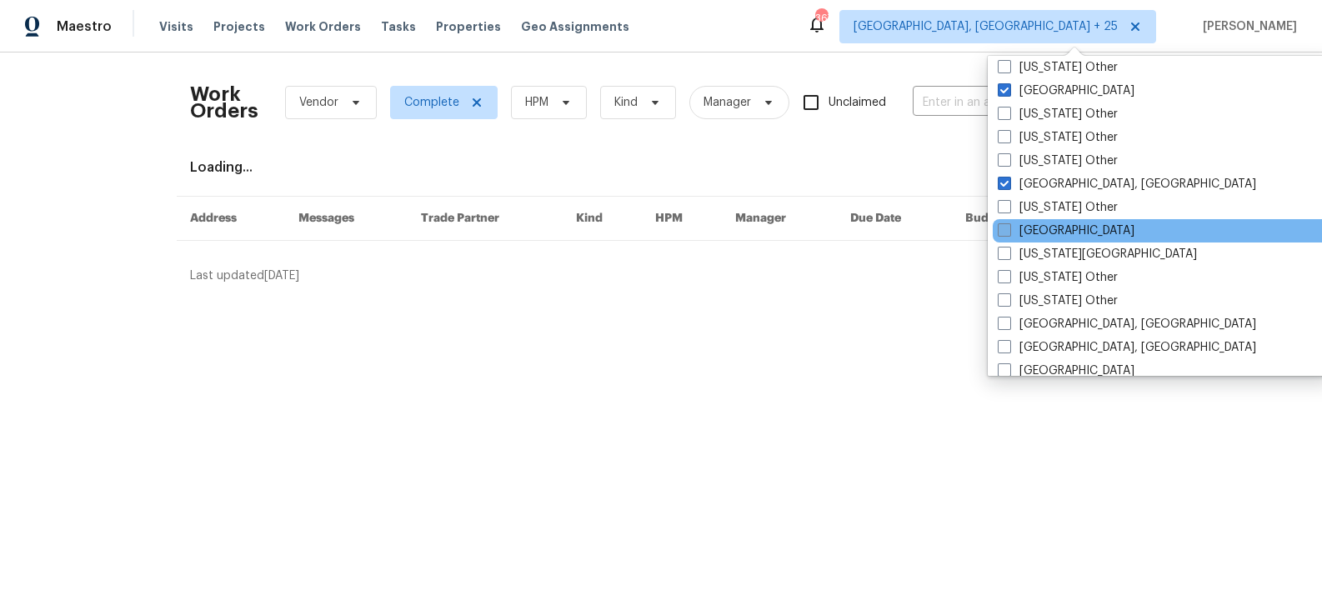
click at [1007, 228] on span at bounding box center [1004, 229] width 13 height 13
click at [1007, 228] on input "[GEOGRAPHIC_DATA]" at bounding box center [1003, 228] width 11 height 11
checkbox input "true"
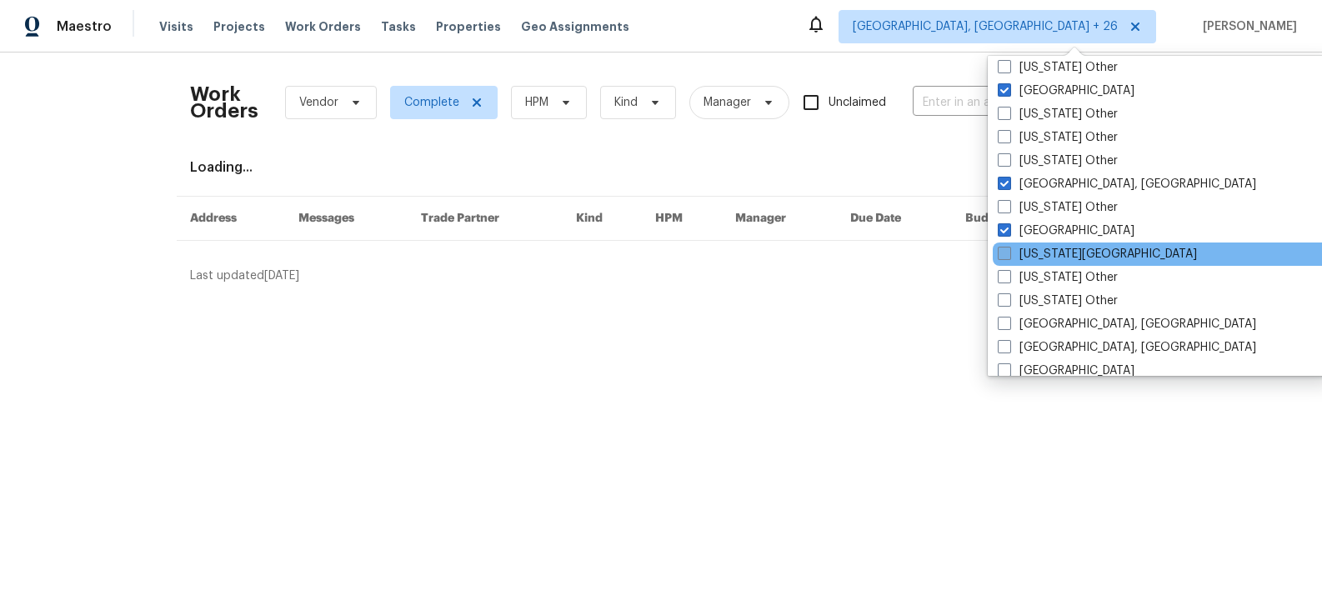
click at [1012, 255] on label "[US_STATE][GEOGRAPHIC_DATA]" at bounding box center [1097, 254] width 199 height 17
click at [1008, 255] on input "[US_STATE][GEOGRAPHIC_DATA]" at bounding box center [1003, 251] width 11 height 11
checkbox input "true"
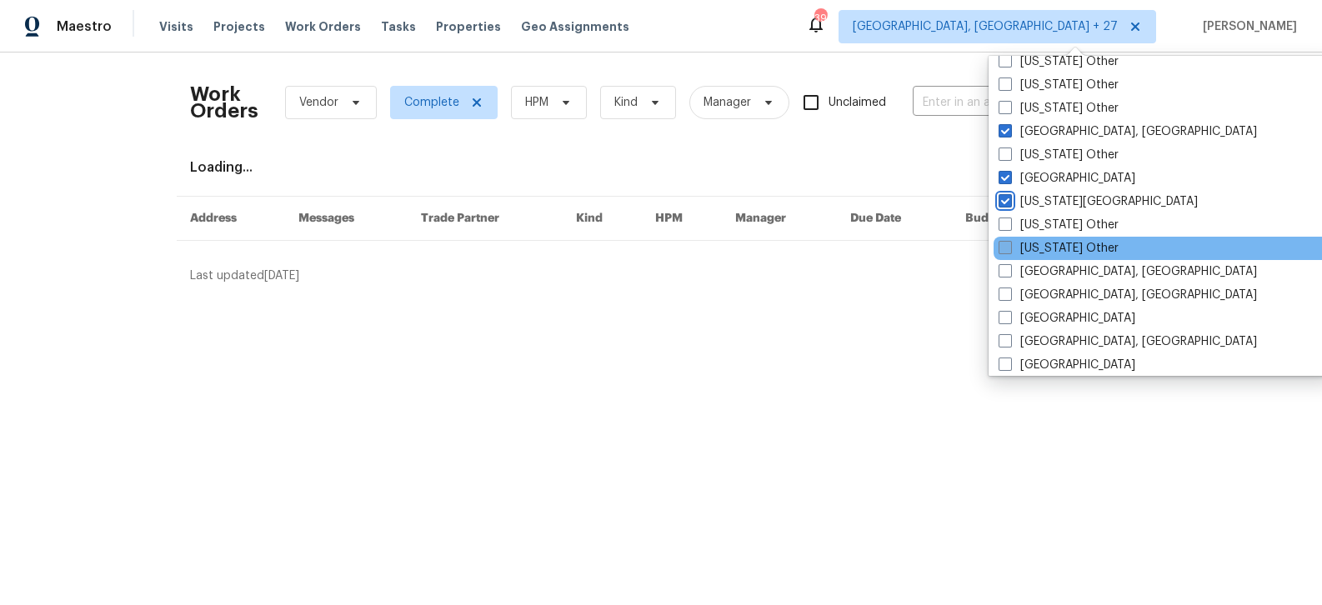
scroll to position [917, 0]
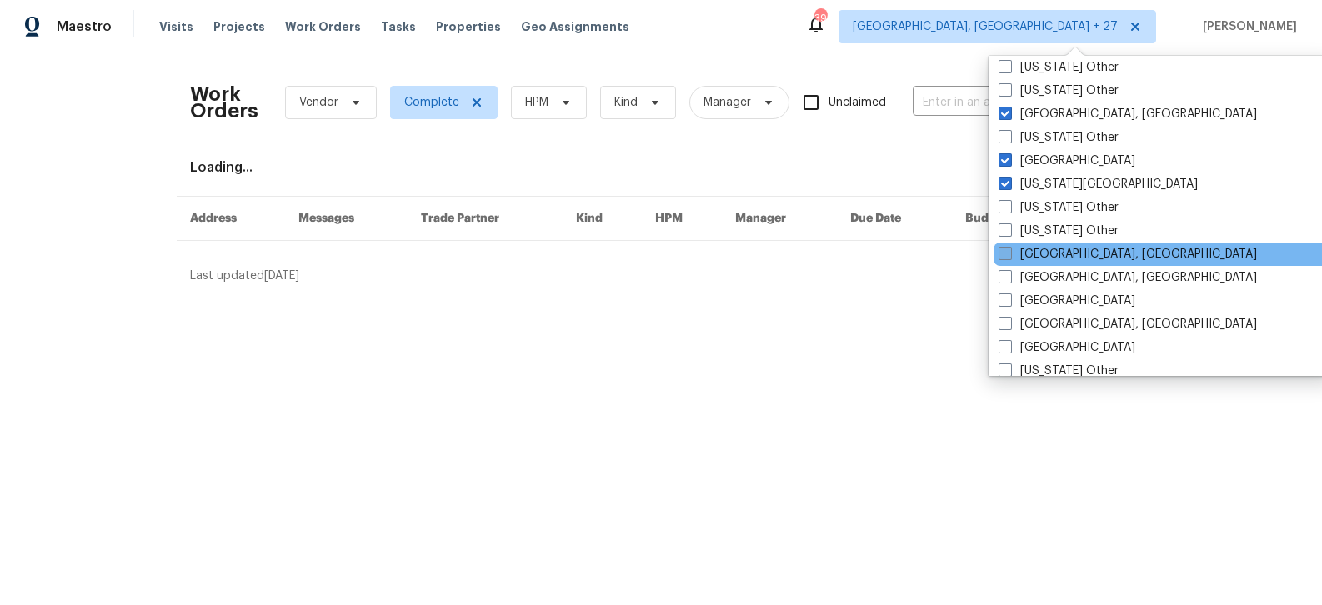
click at [1010, 248] on span at bounding box center [1004, 253] width 13 height 13
click at [1009, 248] on input "[GEOGRAPHIC_DATA], [GEOGRAPHIC_DATA]" at bounding box center [1003, 251] width 11 height 11
checkbox input "true"
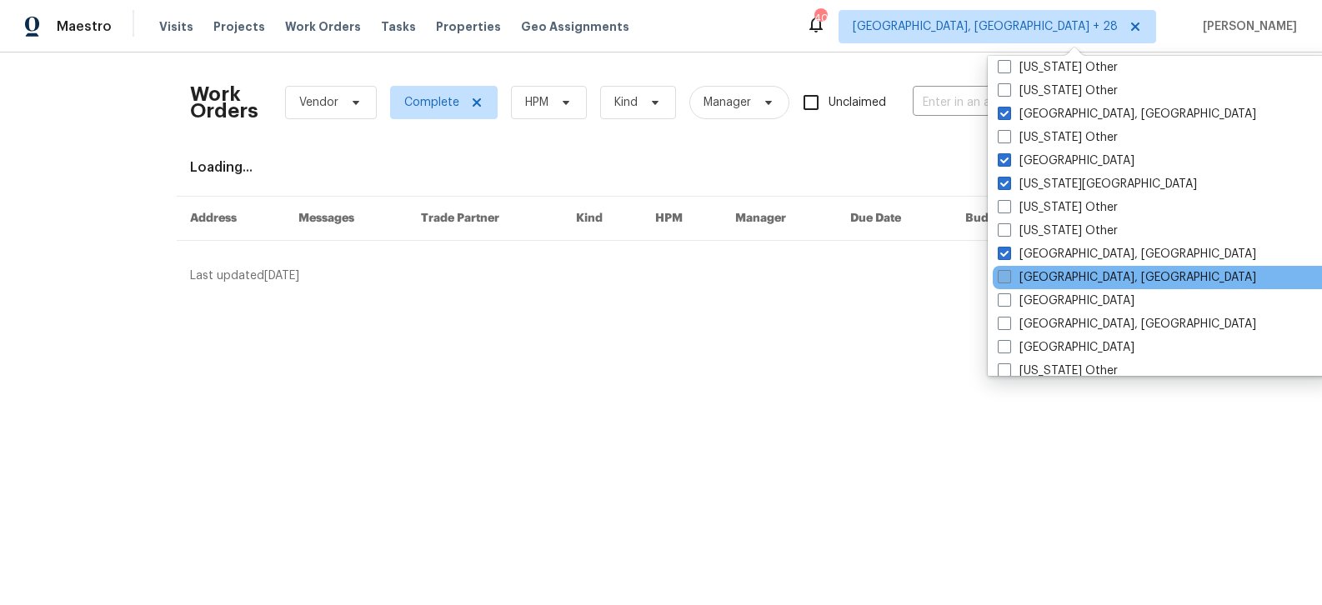
click at [1010, 276] on span at bounding box center [1004, 276] width 13 height 13
click at [1008, 276] on input "[GEOGRAPHIC_DATA], [GEOGRAPHIC_DATA]" at bounding box center [1003, 274] width 11 height 11
checkbox input "true"
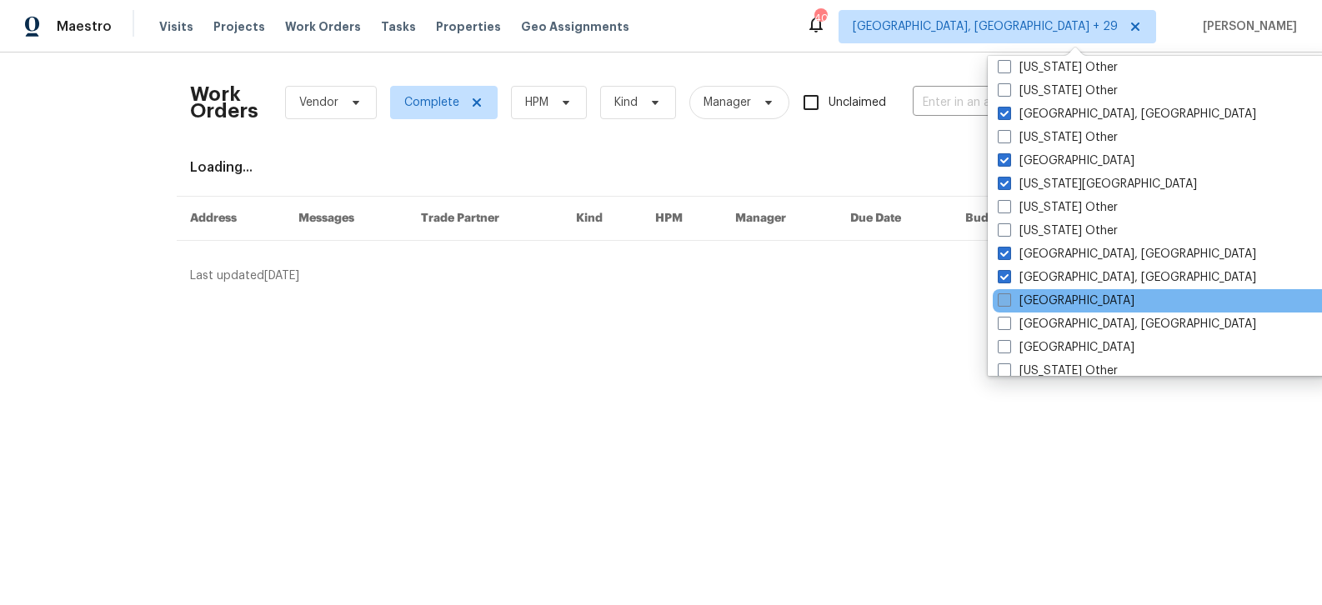
click at [1007, 300] on span at bounding box center [1004, 299] width 13 height 13
click at [1007, 300] on input "[GEOGRAPHIC_DATA]" at bounding box center [1003, 298] width 11 height 11
checkbox input "true"
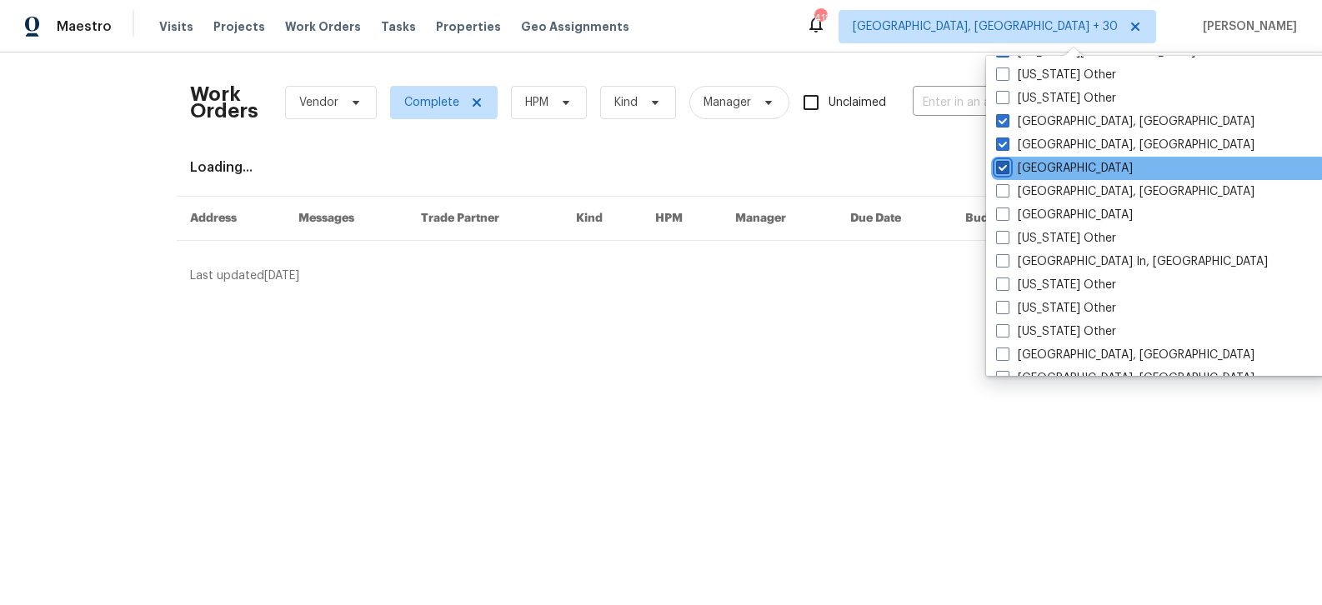
scroll to position [1078, 0]
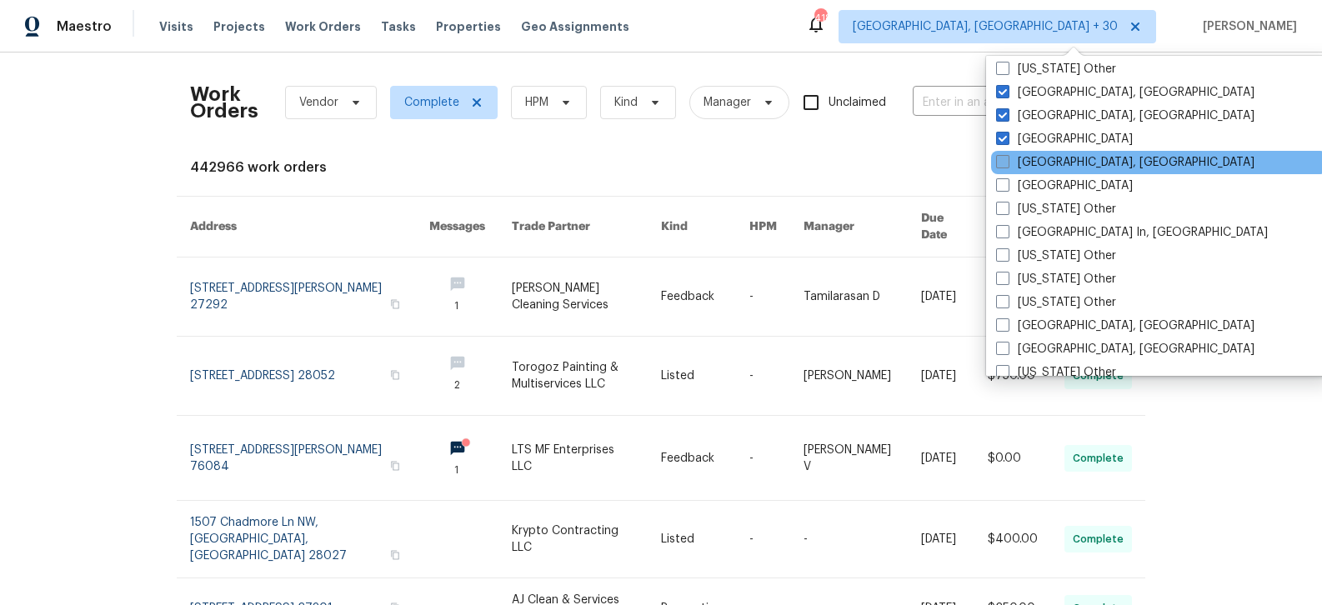
click at [1031, 161] on label "[GEOGRAPHIC_DATA], [GEOGRAPHIC_DATA]" at bounding box center [1125, 162] width 258 height 17
click at [1007, 161] on input "[GEOGRAPHIC_DATA], [GEOGRAPHIC_DATA]" at bounding box center [1001, 159] width 11 height 11
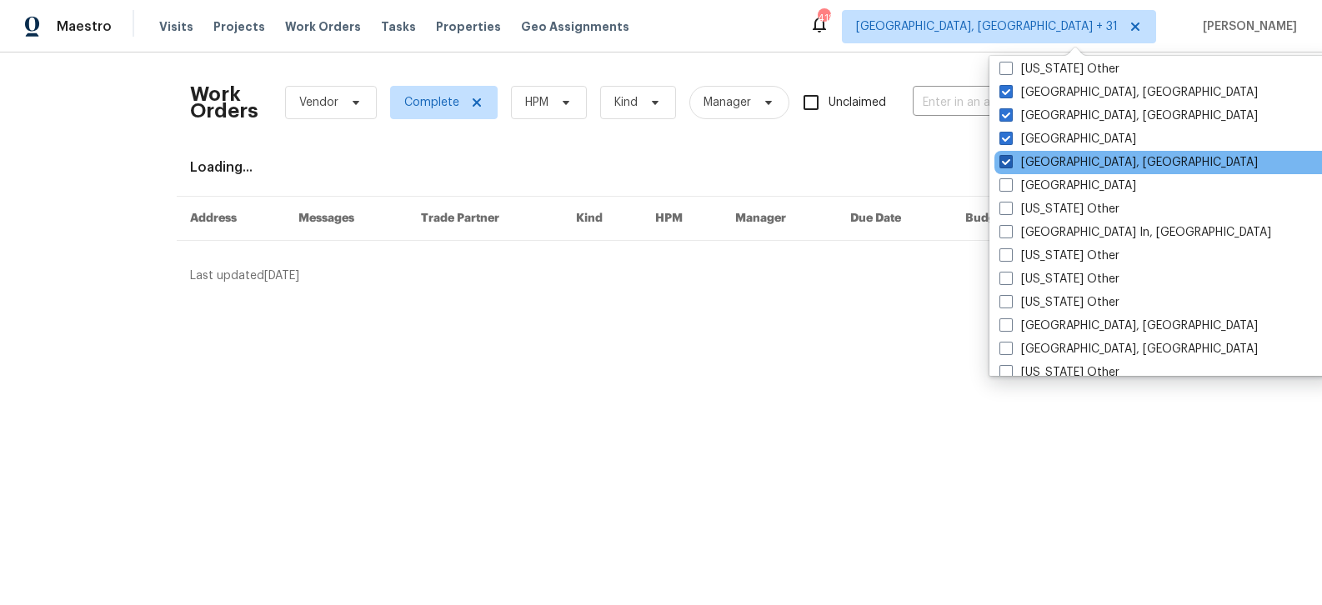
click at [1031, 161] on label "[GEOGRAPHIC_DATA], [GEOGRAPHIC_DATA]" at bounding box center [1128, 162] width 258 height 17
click at [1010, 161] on input "[GEOGRAPHIC_DATA], [GEOGRAPHIC_DATA]" at bounding box center [1004, 159] width 11 height 11
checkbox input "false"
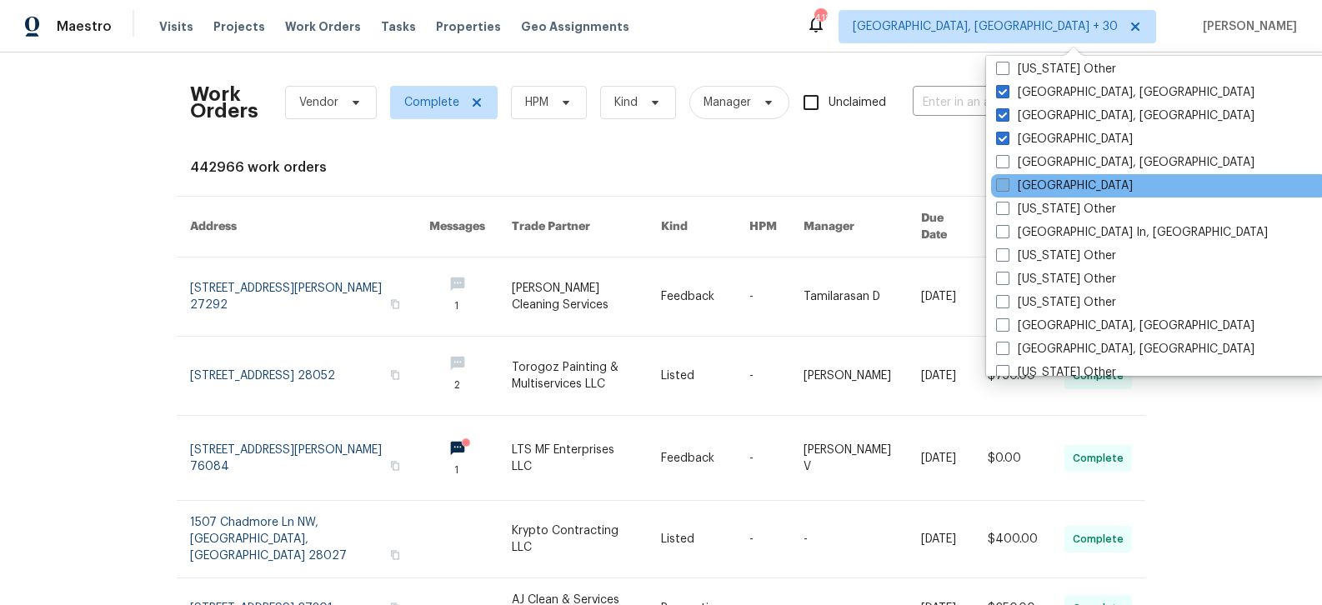
click at [1036, 183] on label "[GEOGRAPHIC_DATA]" at bounding box center [1064, 186] width 137 height 17
click at [1007, 183] on input "[GEOGRAPHIC_DATA]" at bounding box center [1001, 183] width 11 height 11
checkbox input "true"
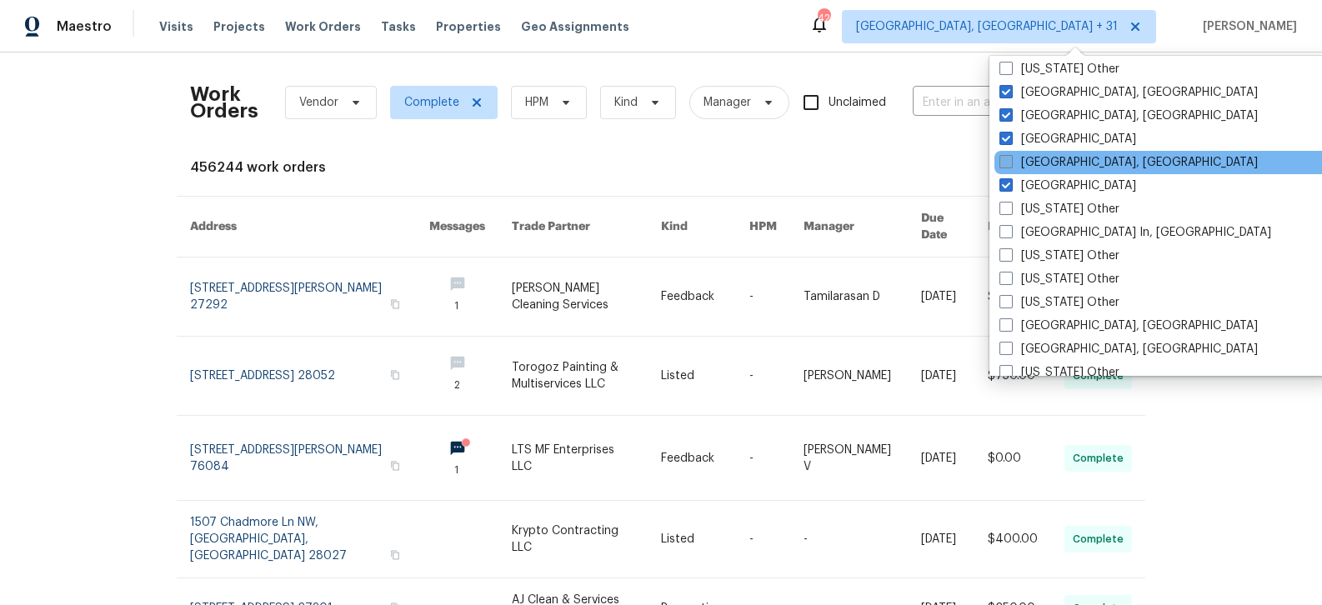
click at [1048, 159] on label "[GEOGRAPHIC_DATA], [GEOGRAPHIC_DATA]" at bounding box center [1128, 162] width 258 height 17
click at [1010, 159] on input "[GEOGRAPHIC_DATA], [GEOGRAPHIC_DATA]" at bounding box center [1004, 159] width 11 height 11
checkbox input "true"
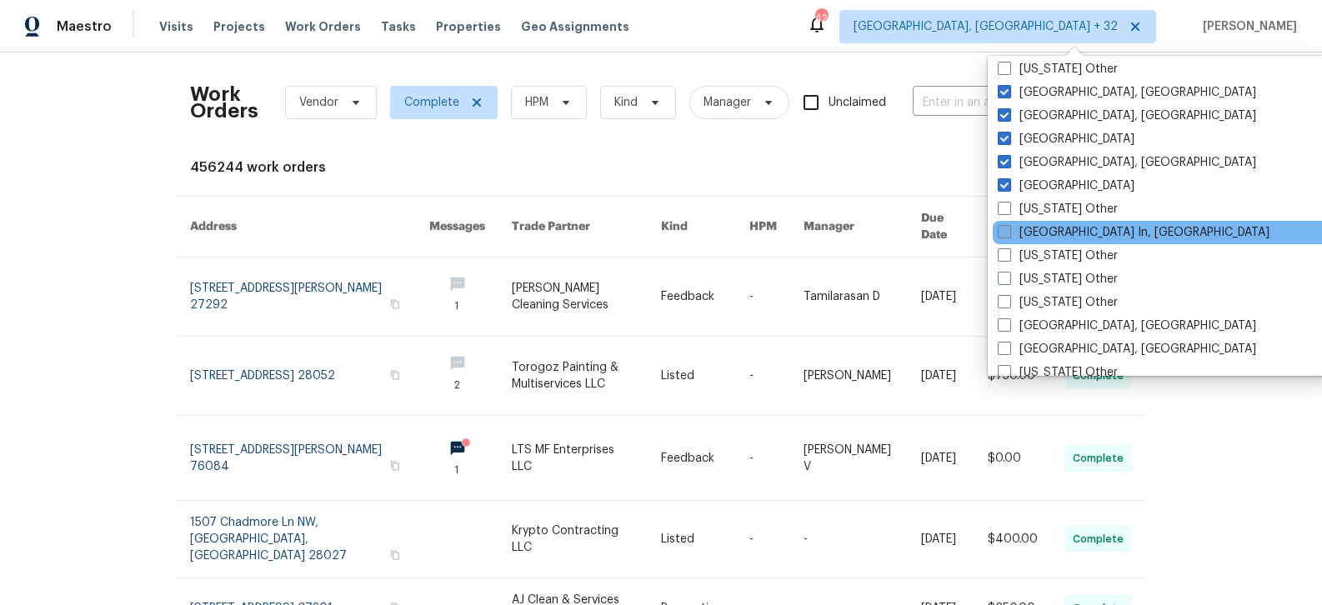
click at [1053, 228] on label "[GEOGRAPHIC_DATA] In, [GEOGRAPHIC_DATA]" at bounding box center [1134, 232] width 272 height 17
click at [1008, 228] on input "[GEOGRAPHIC_DATA] In, [GEOGRAPHIC_DATA]" at bounding box center [1003, 229] width 11 height 11
checkbox input "true"
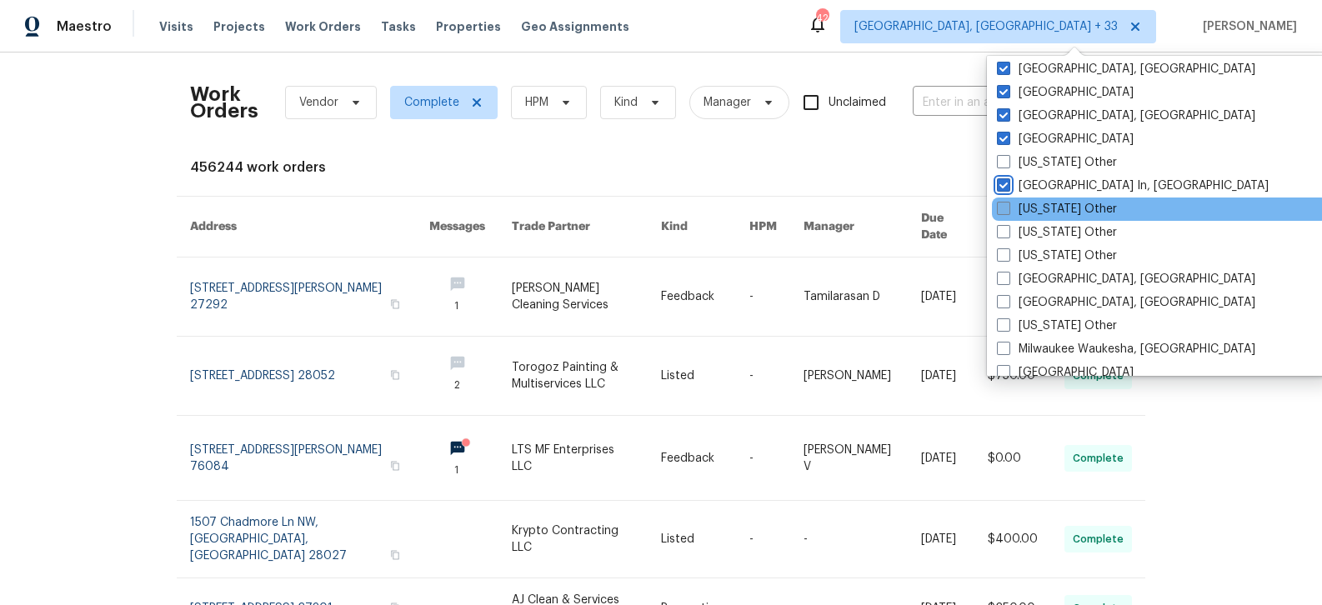
scroll to position [1133, 0]
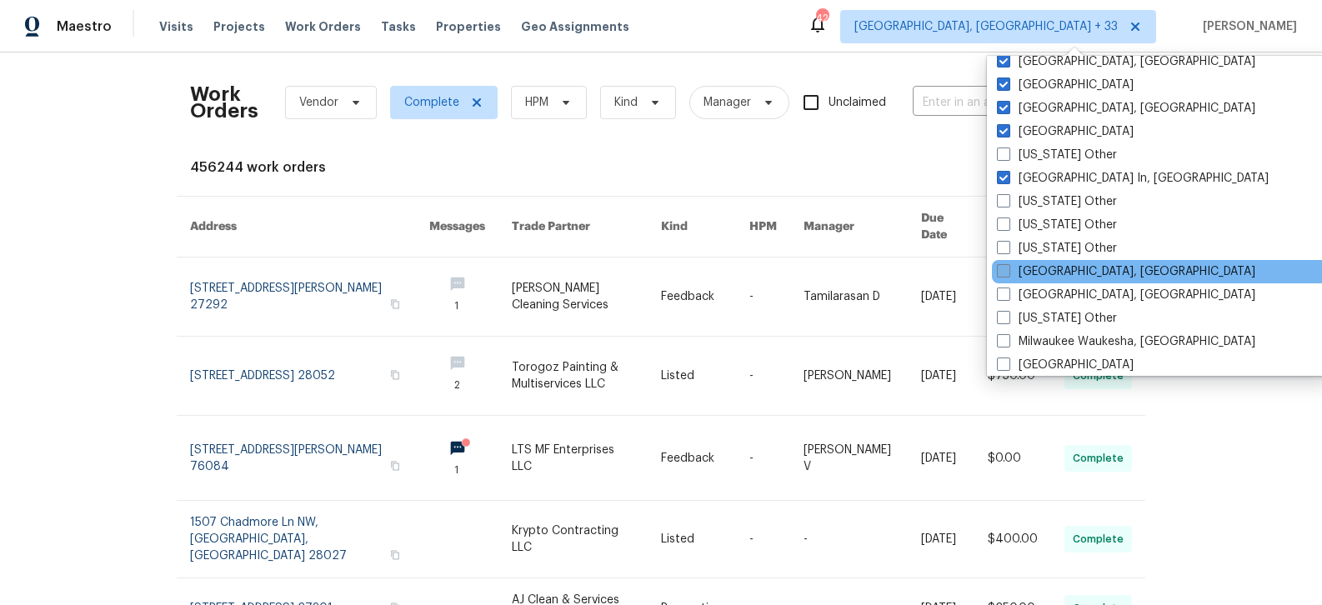
click at [1060, 273] on label "[GEOGRAPHIC_DATA], [GEOGRAPHIC_DATA]" at bounding box center [1126, 271] width 258 height 17
click at [1008, 273] on input "[GEOGRAPHIC_DATA], [GEOGRAPHIC_DATA]" at bounding box center [1002, 268] width 11 height 11
checkbox input "true"
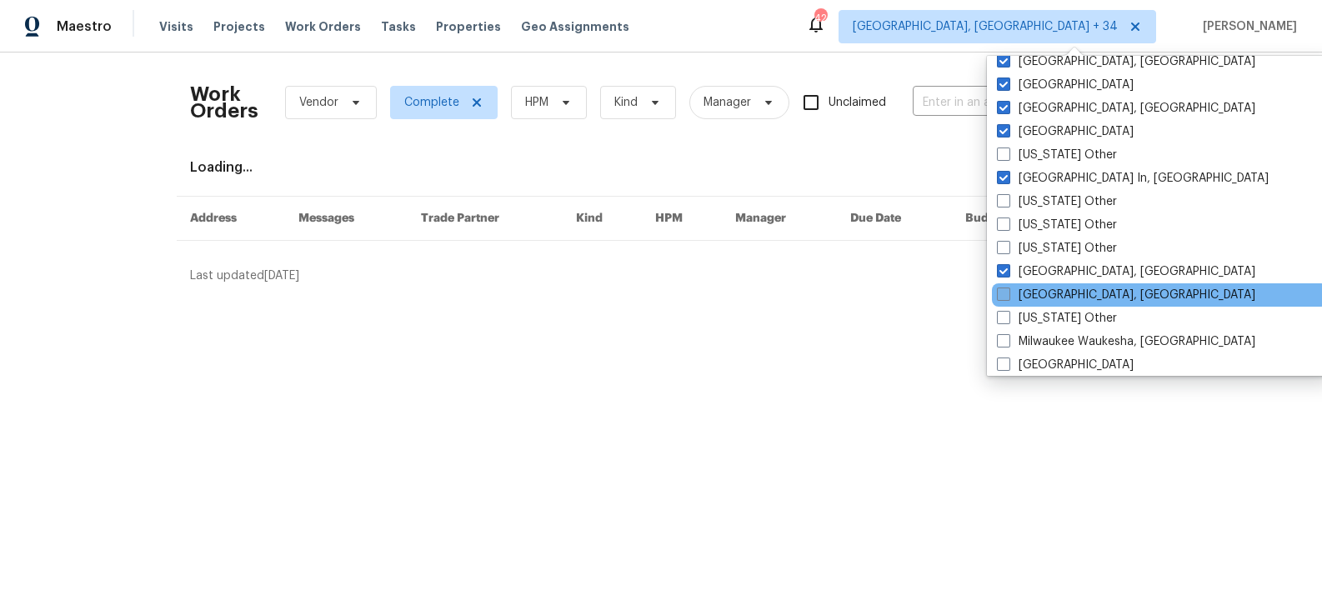
click at [1060, 287] on label "[GEOGRAPHIC_DATA], [GEOGRAPHIC_DATA]" at bounding box center [1126, 295] width 258 height 17
click at [1008, 287] on input "[GEOGRAPHIC_DATA], [GEOGRAPHIC_DATA]" at bounding box center [1002, 292] width 11 height 11
checkbox input "true"
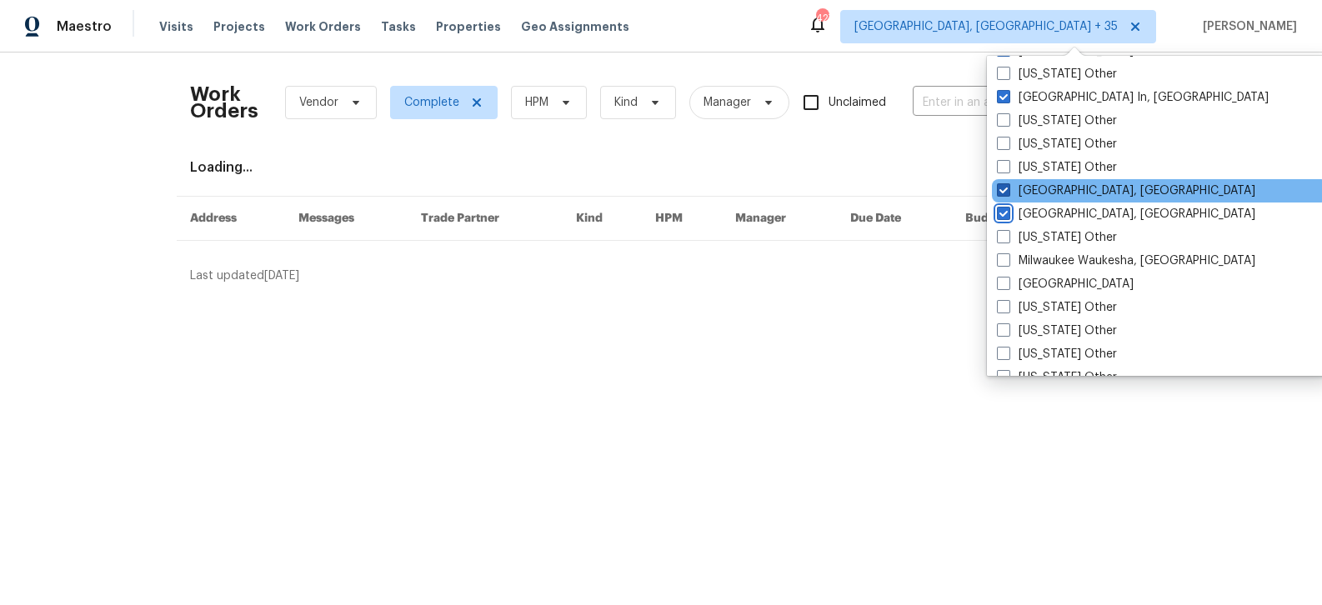
scroll to position [1224, 0]
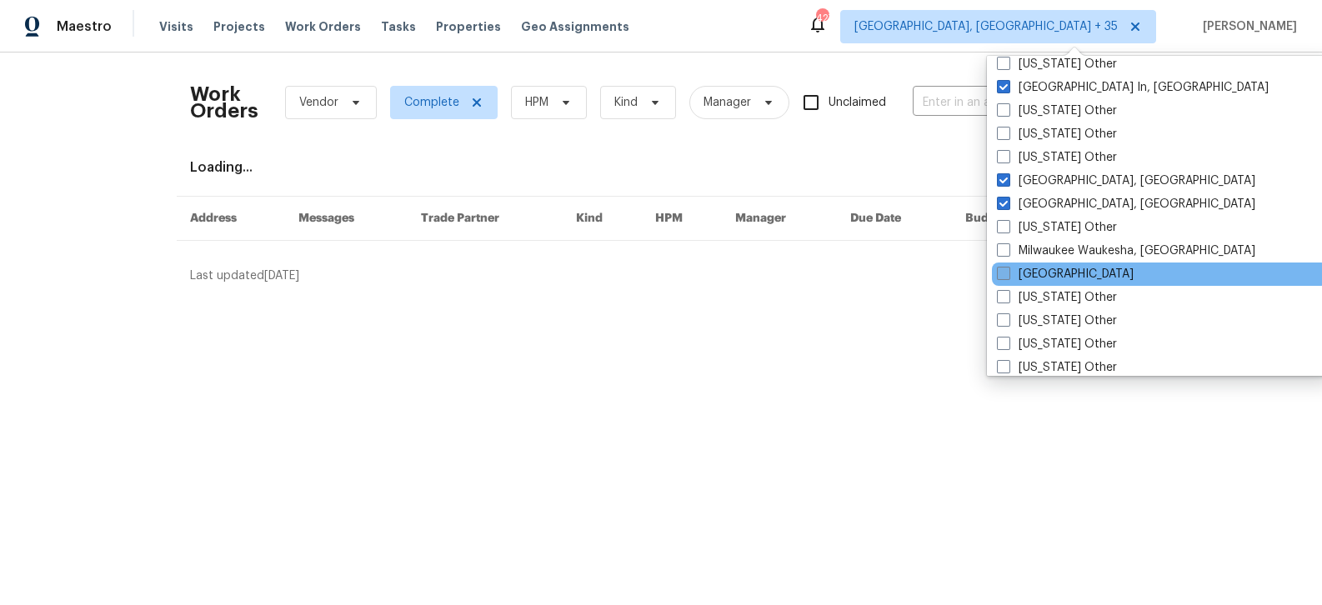
click at [1047, 272] on label "[GEOGRAPHIC_DATA]" at bounding box center [1065, 274] width 137 height 17
click at [1008, 272] on input "[GEOGRAPHIC_DATA]" at bounding box center [1002, 271] width 11 height 11
checkbox input "true"
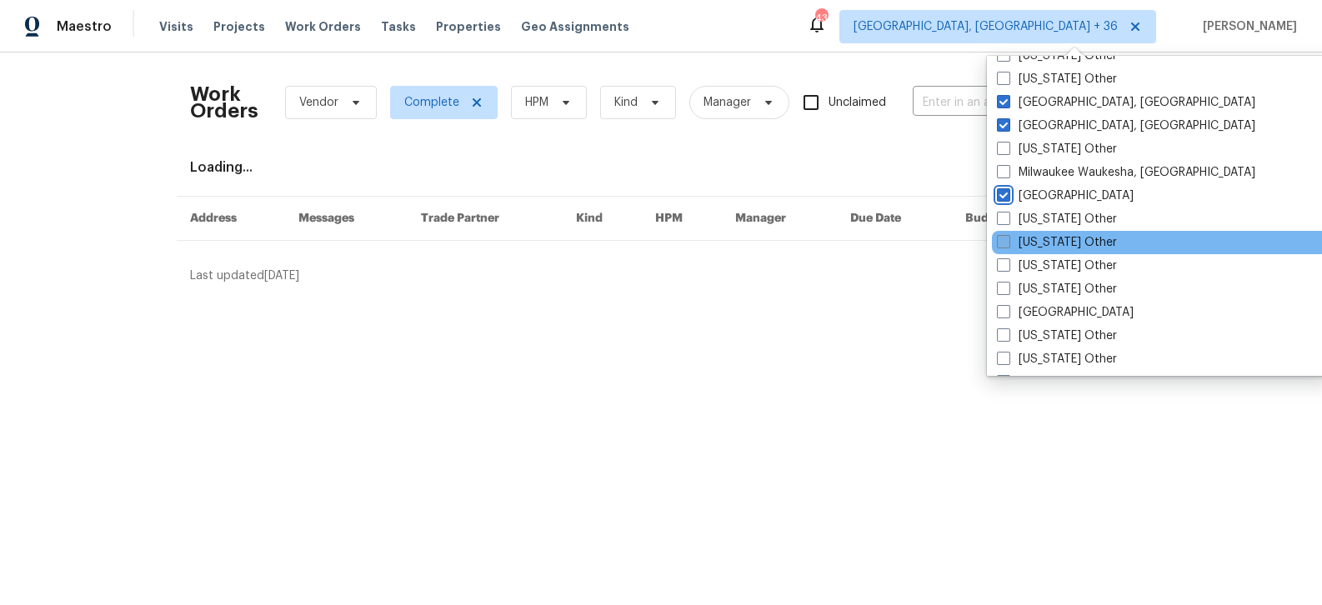
scroll to position [1315, 0]
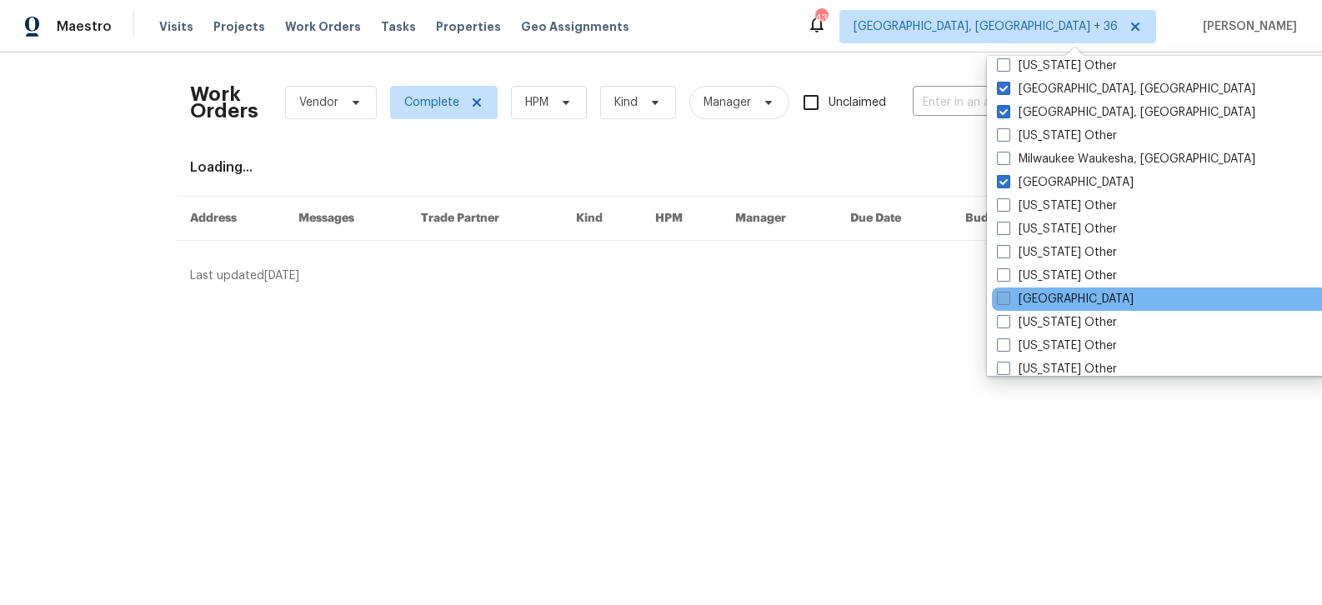
click at [1045, 298] on label "[GEOGRAPHIC_DATA]" at bounding box center [1065, 299] width 137 height 17
click at [1008, 298] on input "[GEOGRAPHIC_DATA]" at bounding box center [1002, 296] width 11 height 11
checkbox input "true"
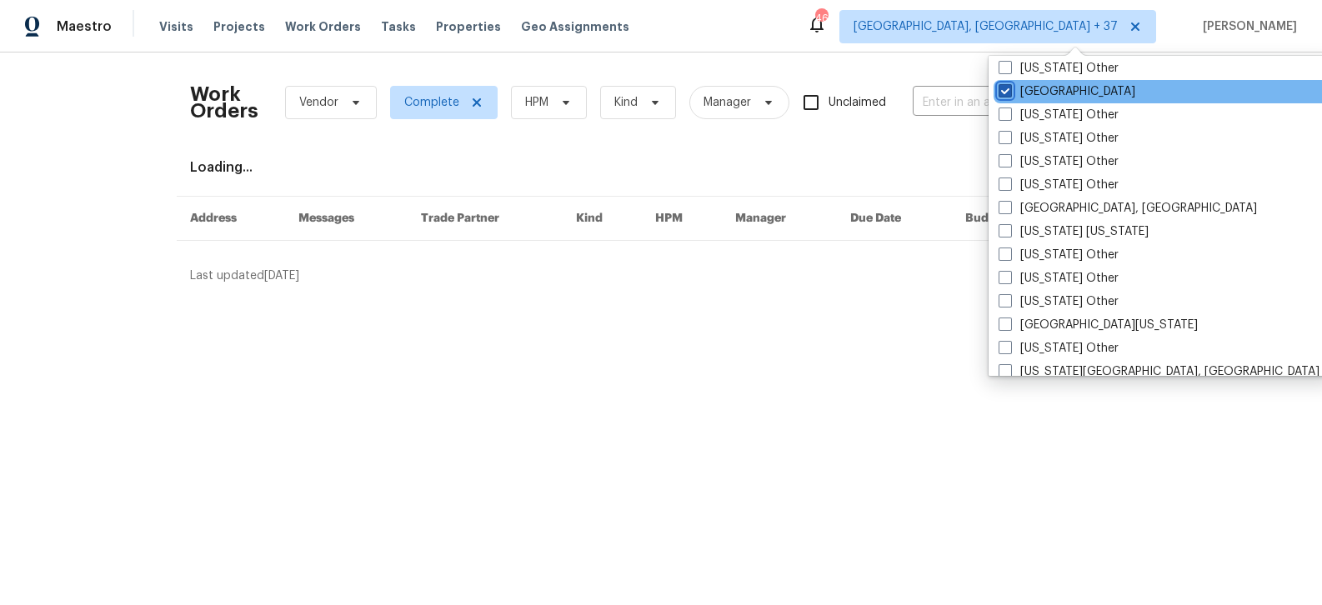
scroll to position [1524, 0]
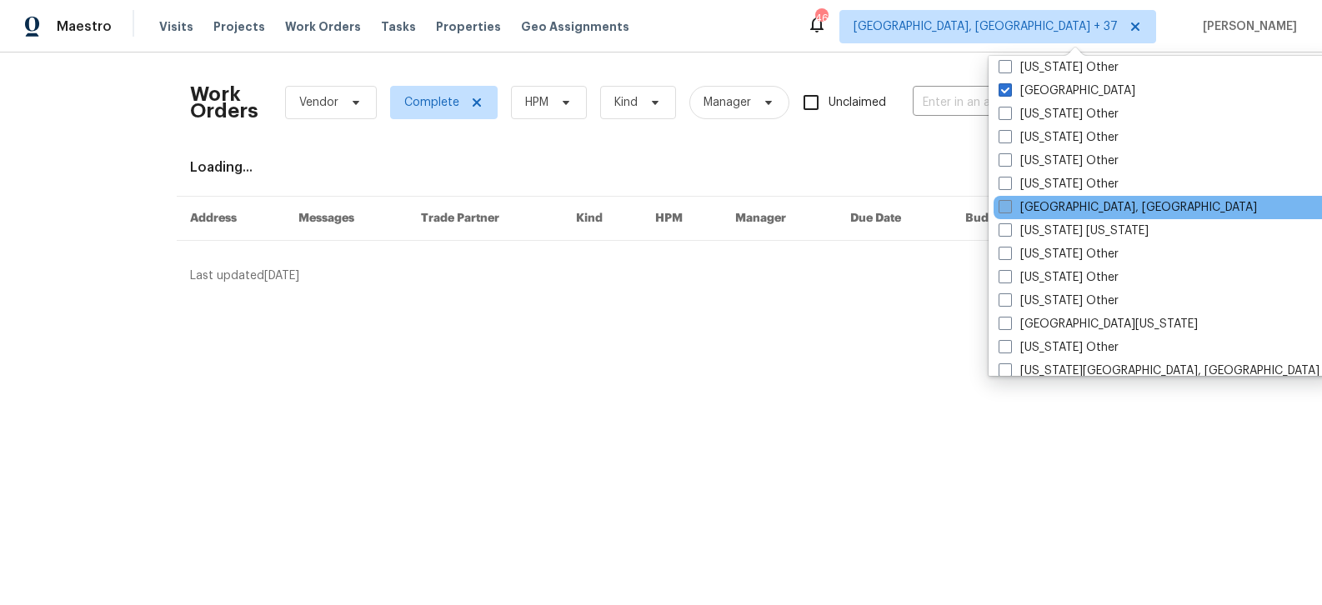
click at [1062, 212] on label "[GEOGRAPHIC_DATA], [GEOGRAPHIC_DATA]" at bounding box center [1127, 207] width 258 height 17
click at [1009, 210] on input "[GEOGRAPHIC_DATA], [GEOGRAPHIC_DATA]" at bounding box center [1003, 204] width 11 height 11
click at [1062, 209] on label "[GEOGRAPHIC_DATA], [GEOGRAPHIC_DATA]" at bounding box center [1126, 207] width 258 height 17
click at [1008, 209] on input "[GEOGRAPHIC_DATA], [GEOGRAPHIC_DATA]" at bounding box center [1002, 204] width 11 height 11
checkbox input "false"
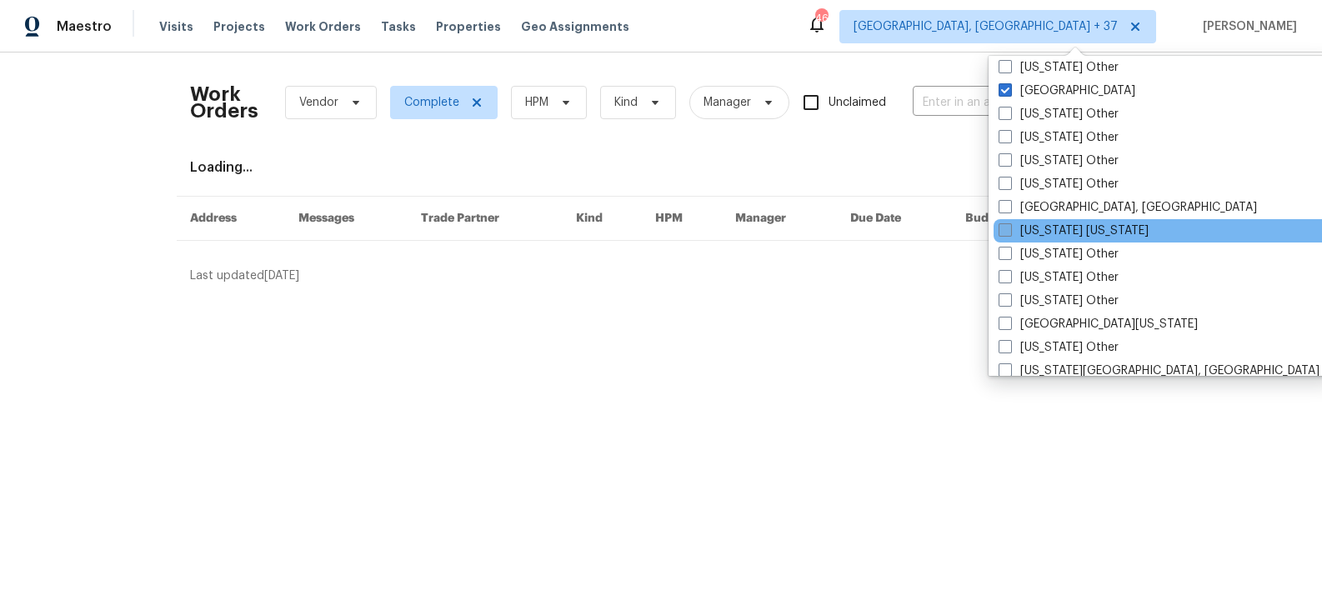
click at [1062, 223] on label "[US_STATE] [US_STATE]" at bounding box center [1073, 231] width 150 height 17
click at [1009, 223] on input "[US_STATE] [US_STATE]" at bounding box center [1003, 228] width 11 height 11
checkbox input "true"
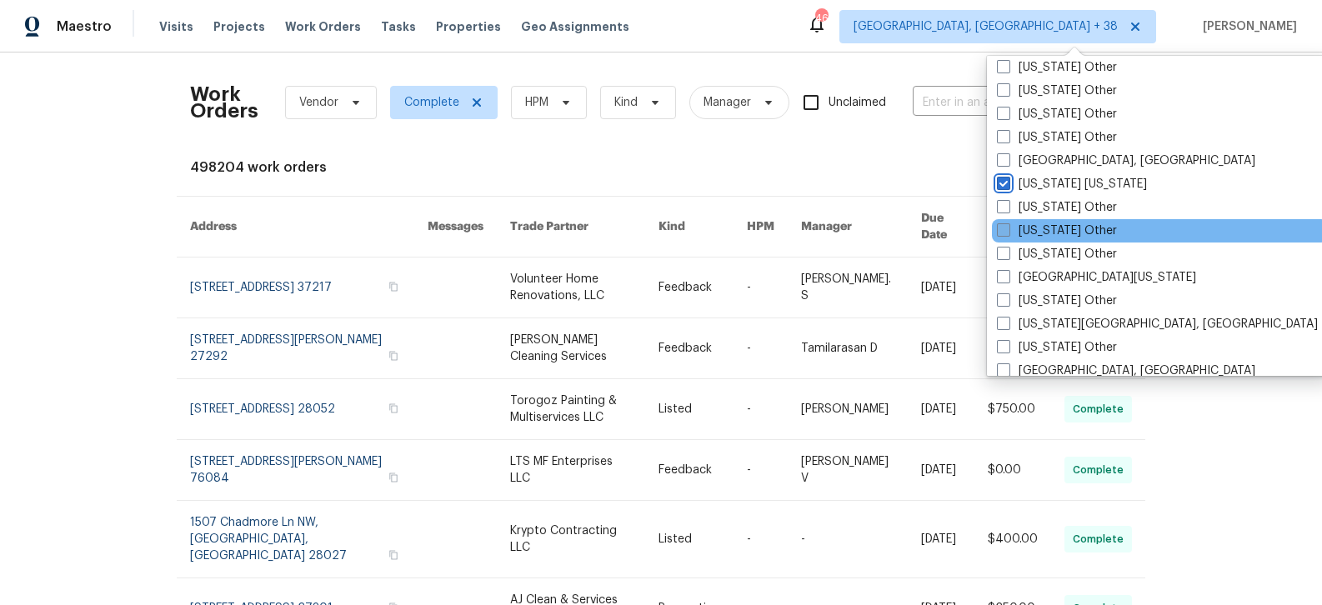
scroll to position [1599, 0]
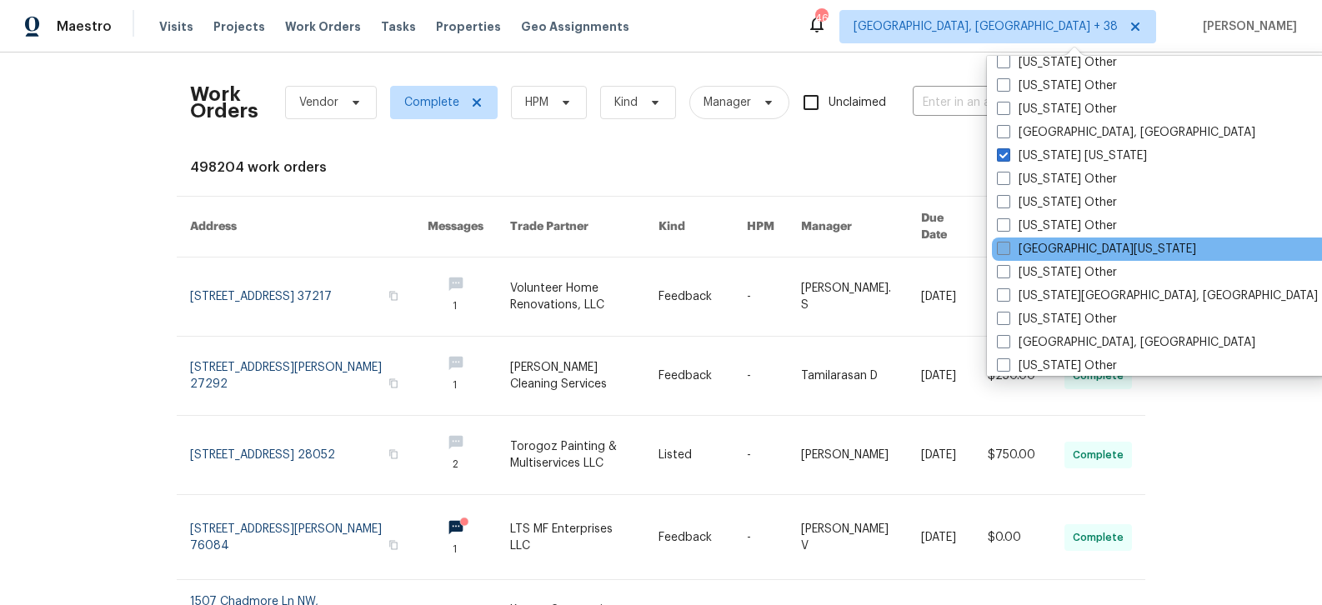
click at [1074, 248] on label "[GEOGRAPHIC_DATA][US_STATE]" at bounding box center [1096, 249] width 199 height 17
click at [1008, 248] on input "[GEOGRAPHIC_DATA][US_STATE]" at bounding box center [1002, 246] width 11 height 11
checkbox input "true"
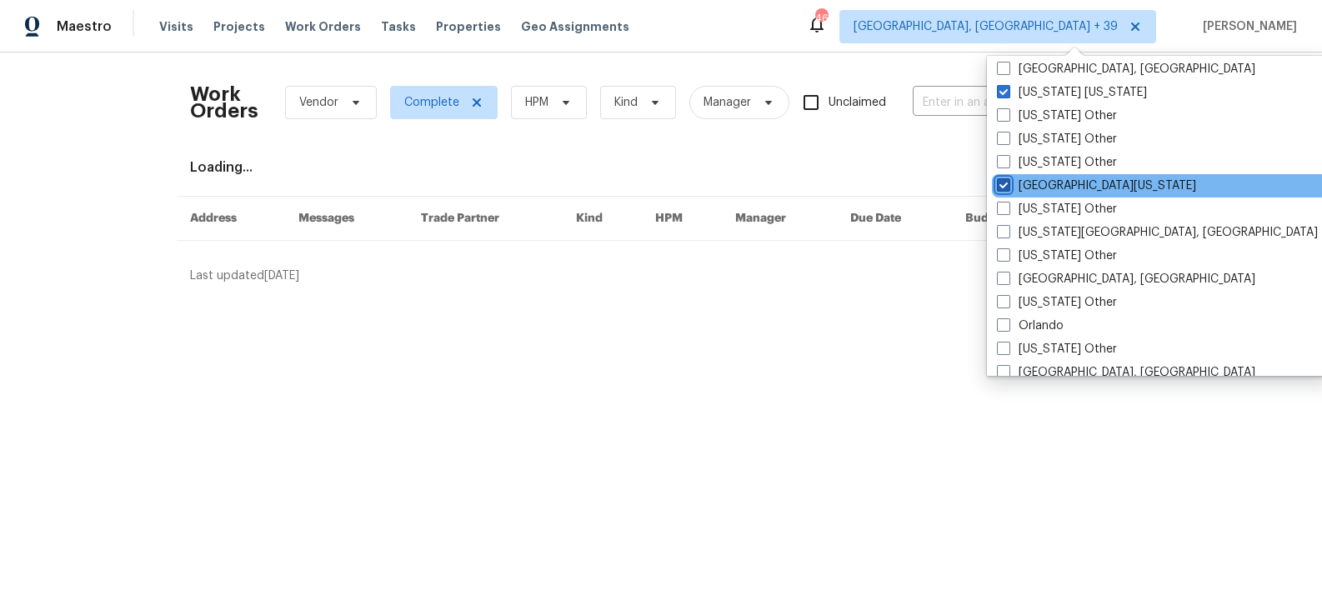
scroll to position [1665, 0]
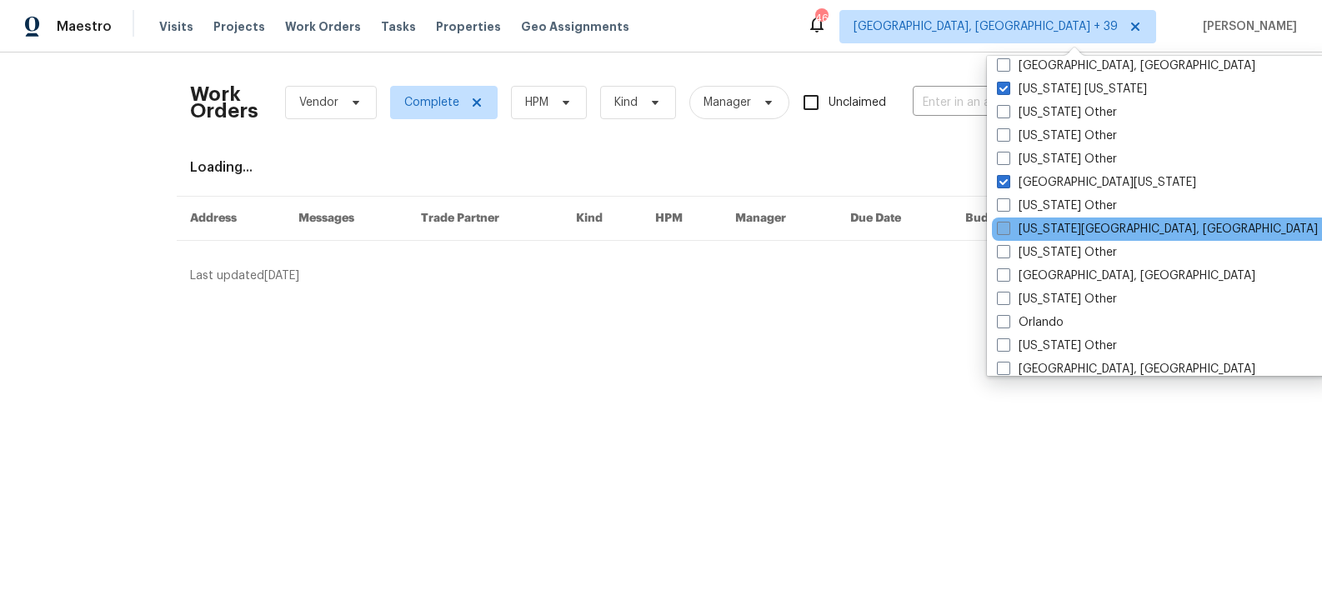
click at [1071, 224] on label "[US_STATE][GEOGRAPHIC_DATA], [GEOGRAPHIC_DATA]" at bounding box center [1157, 229] width 321 height 17
click at [1008, 224] on input "[US_STATE][GEOGRAPHIC_DATA], [GEOGRAPHIC_DATA]" at bounding box center [1002, 226] width 11 height 11
checkbox input "true"
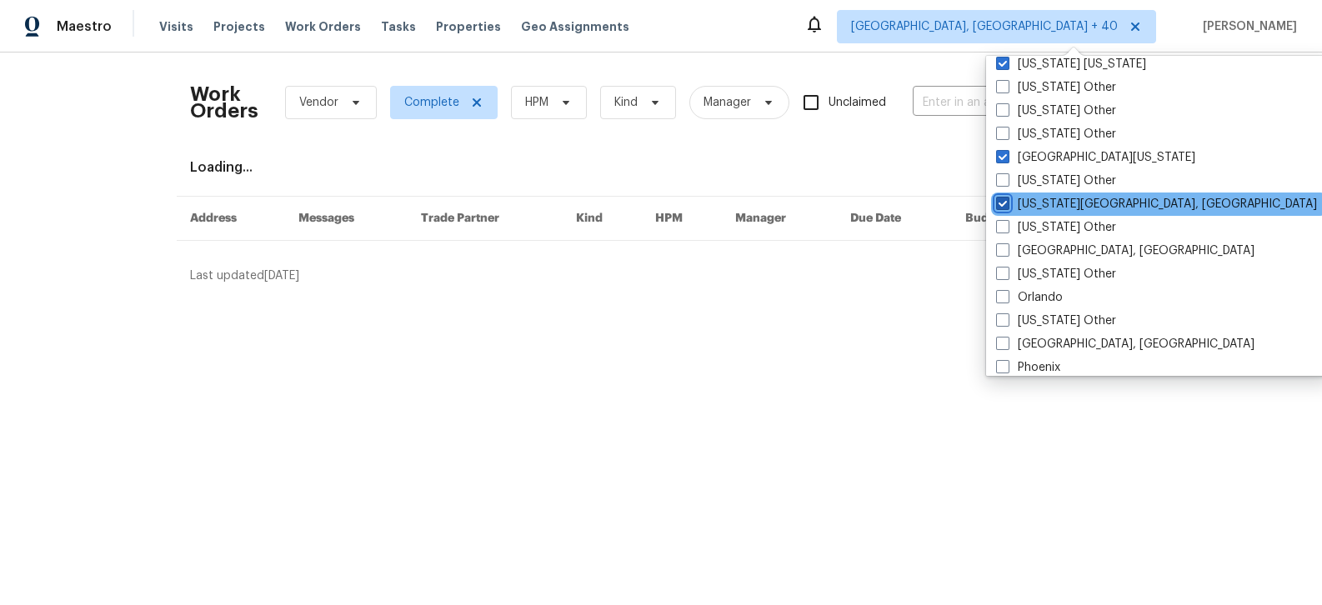
scroll to position [1701, 0]
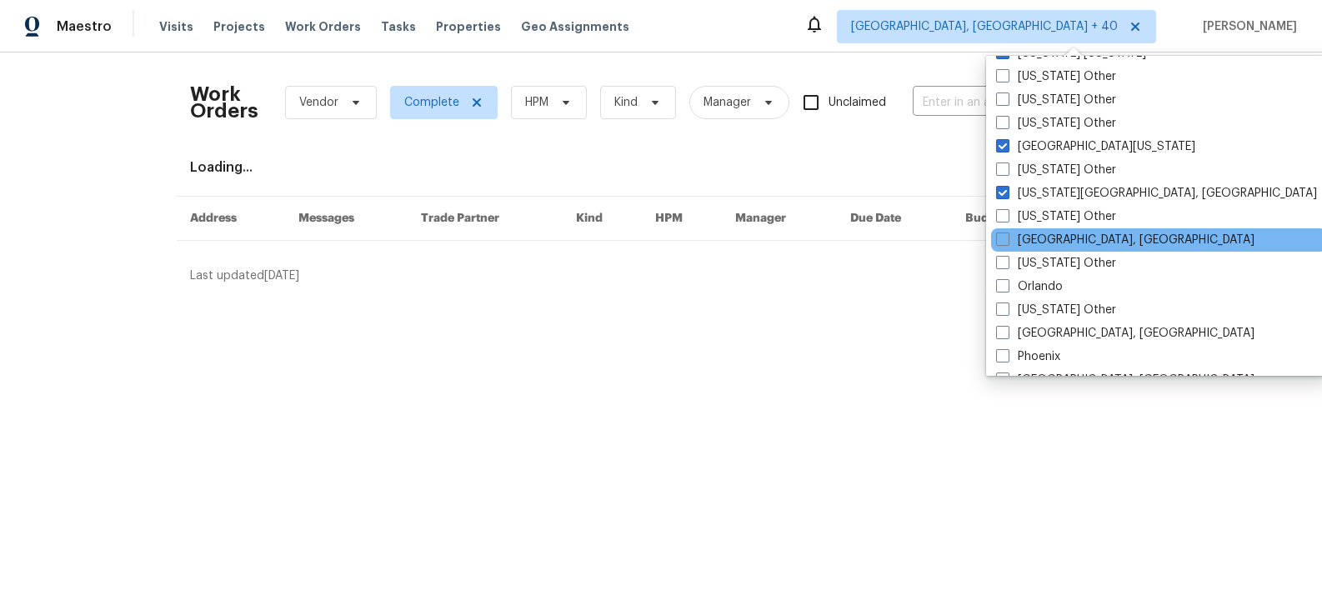
click at [1070, 229] on div "[GEOGRAPHIC_DATA], [GEOGRAPHIC_DATA]" at bounding box center [1159, 239] width 336 height 23
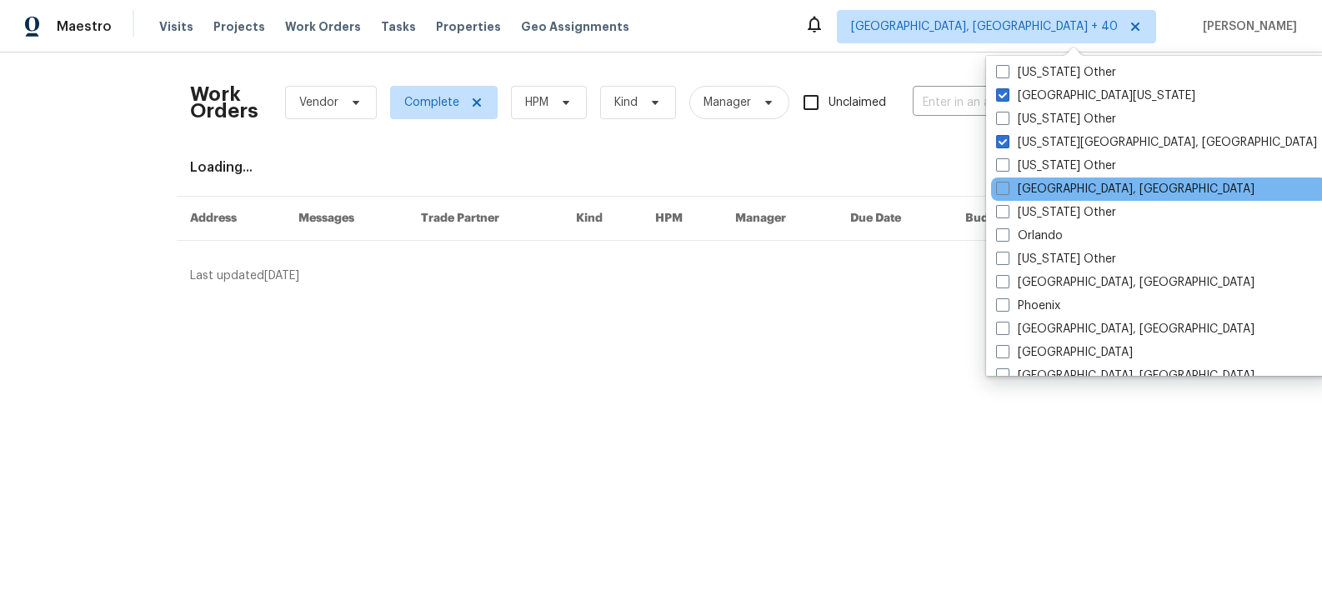
scroll to position [1763, 0]
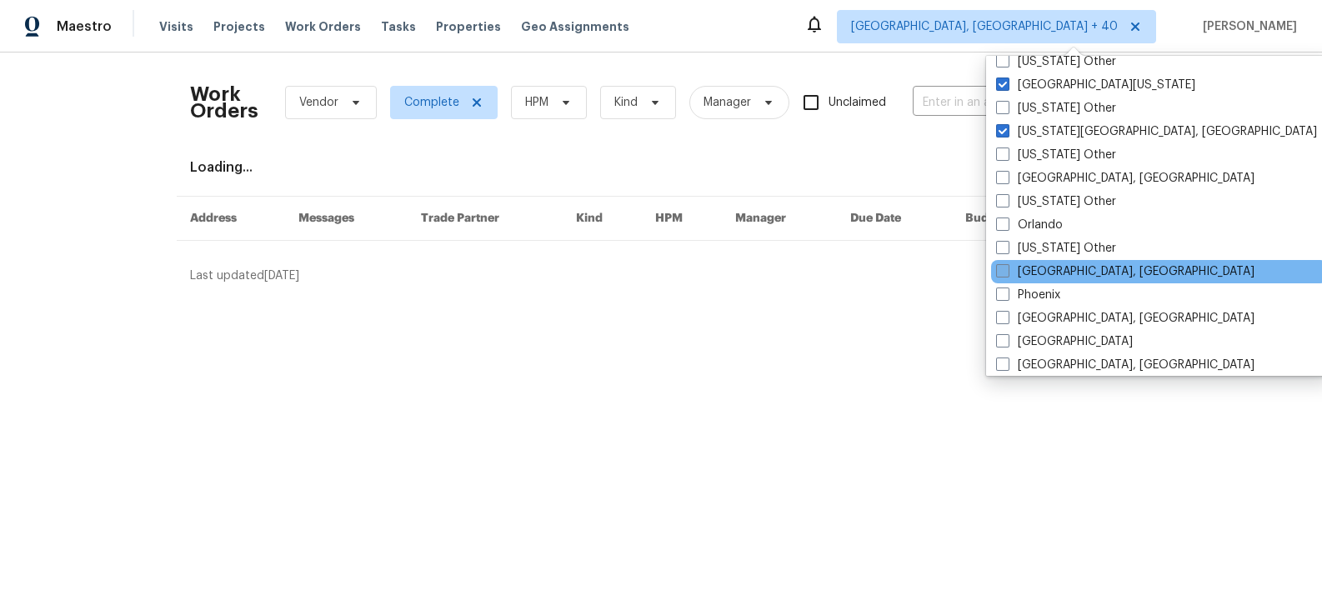
click at [1066, 270] on label "[GEOGRAPHIC_DATA], [GEOGRAPHIC_DATA]" at bounding box center [1125, 271] width 258 height 17
click at [1007, 270] on input "[GEOGRAPHIC_DATA], [GEOGRAPHIC_DATA]" at bounding box center [1001, 268] width 11 height 11
checkbox input "true"
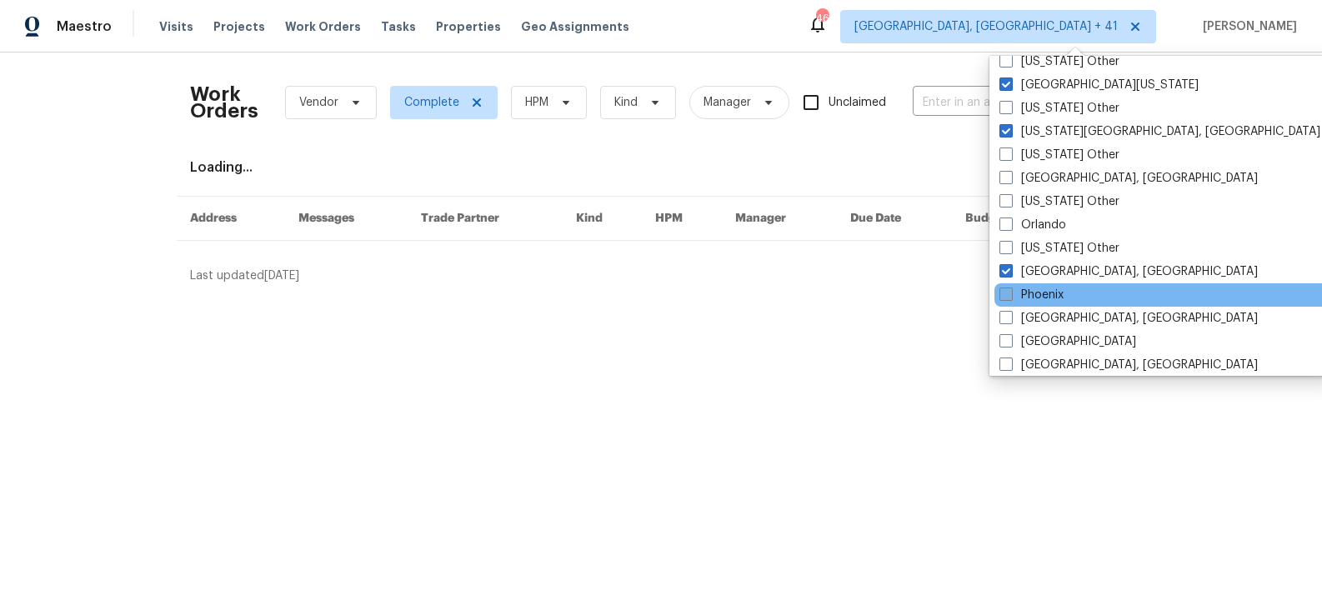
click at [1058, 294] on label "Phoenix" at bounding box center [1031, 295] width 64 height 17
click at [1010, 294] on input "Phoenix" at bounding box center [1004, 292] width 11 height 11
checkbox input "true"
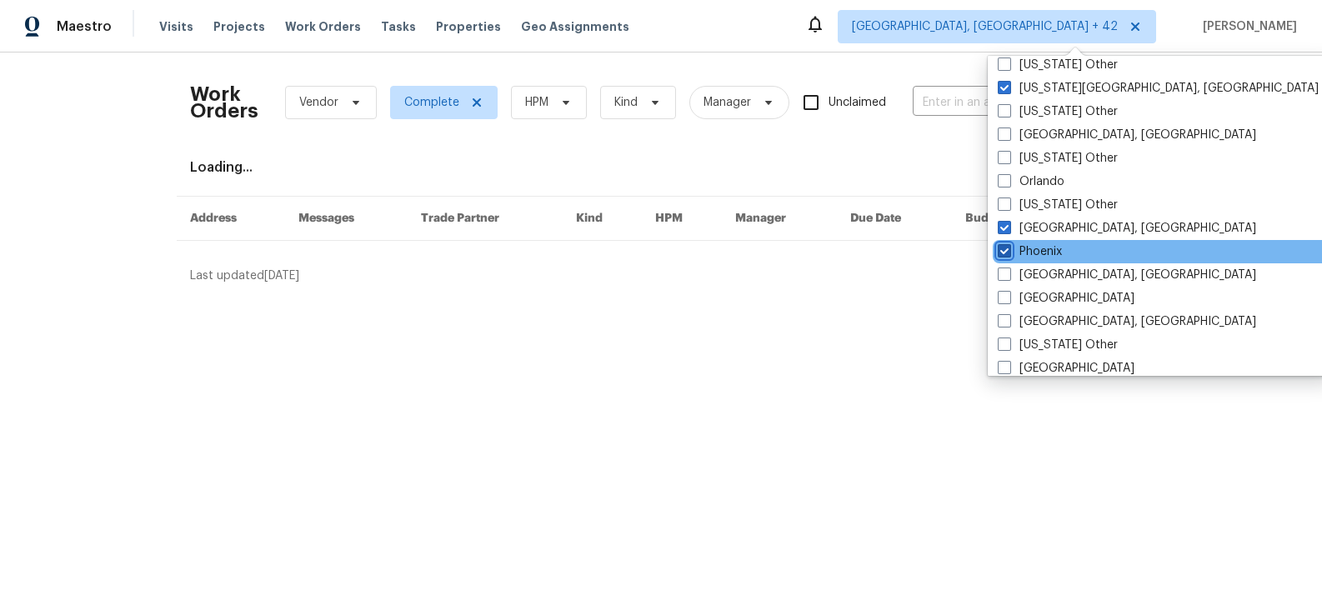
scroll to position [1812, 0]
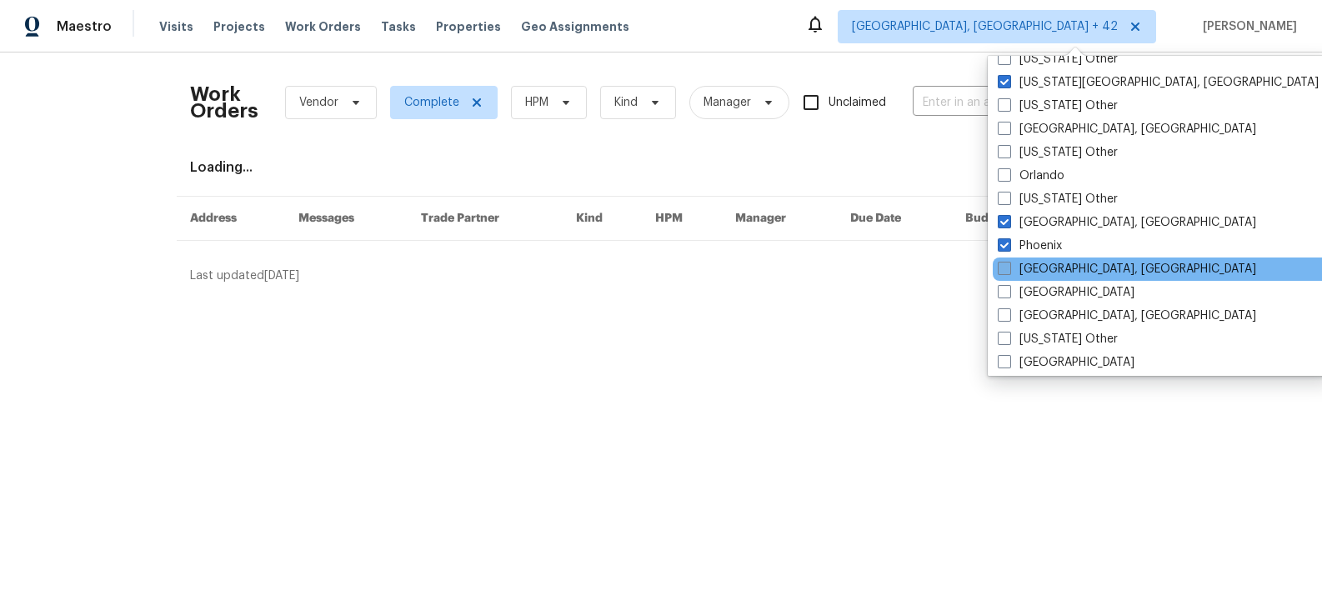
click at [1061, 274] on label "[GEOGRAPHIC_DATA], [GEOGRAPHIC_DATA]" at bounding box center [1127, 269] width 258 height 17
click at [1008, 272] on input "[GEOGRAPHIC_DATA], [GEOGRAPHIC_DATA]" at bounding box center [1003, 266] width 11 height 11
checkbox input "true"
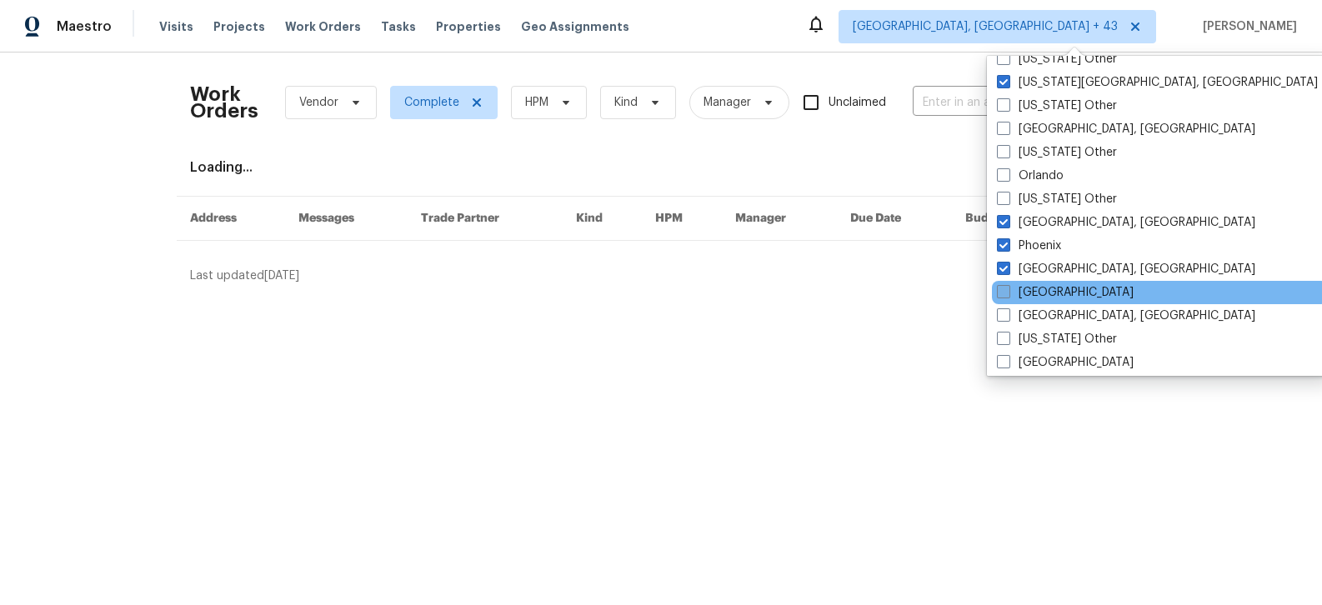
click at [1061, 288] on label "[GEOGRAPHIC_DATA]" at bounding box center [1065, 292] width 137 height 17
click at [1008, 288] on input "[GEOGRAPHIC_DATA]" at bounding box center [1002, 289] width 11 height 11
checkbox input "true"
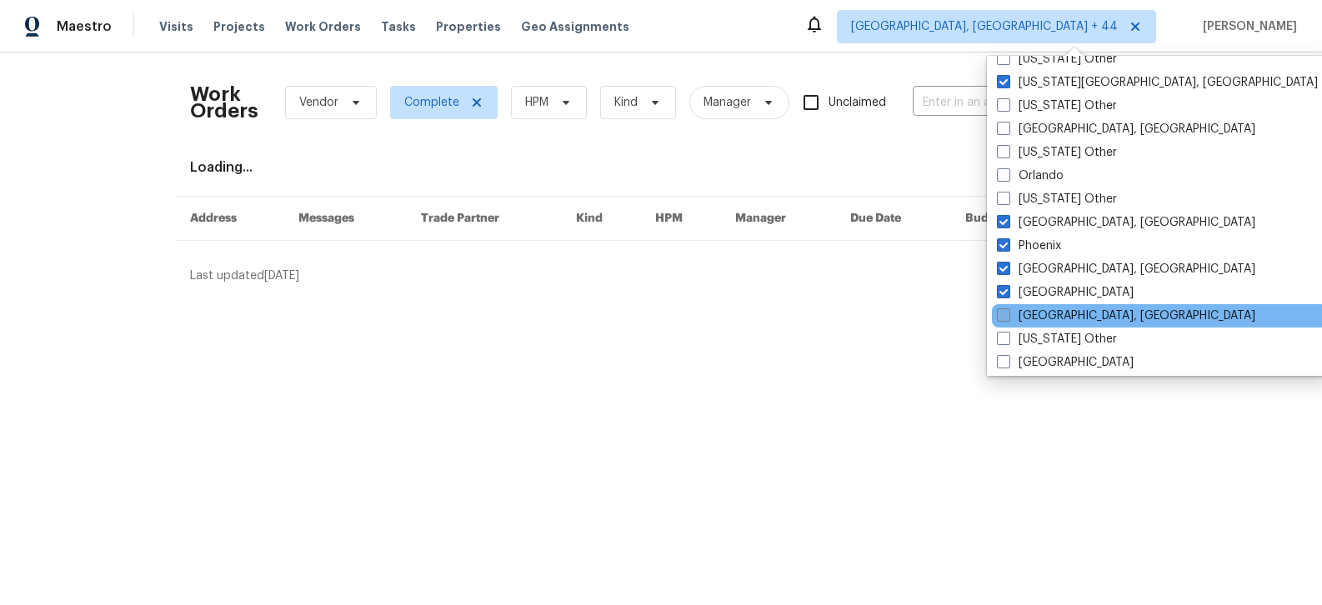
click at [1063, 318] on label "[GEOGRAPHIC_DATA], [GEOGRAPHIC_DATA]" at bounding box center [1126, 316] width 258 height 17
click at [1008, 318] on input "[GEOGRAPHIC_DATA], [GEOGRAPHIC_DATA]" at bounding box center [1002, 313] width 11 height 11
checkbox input "true"
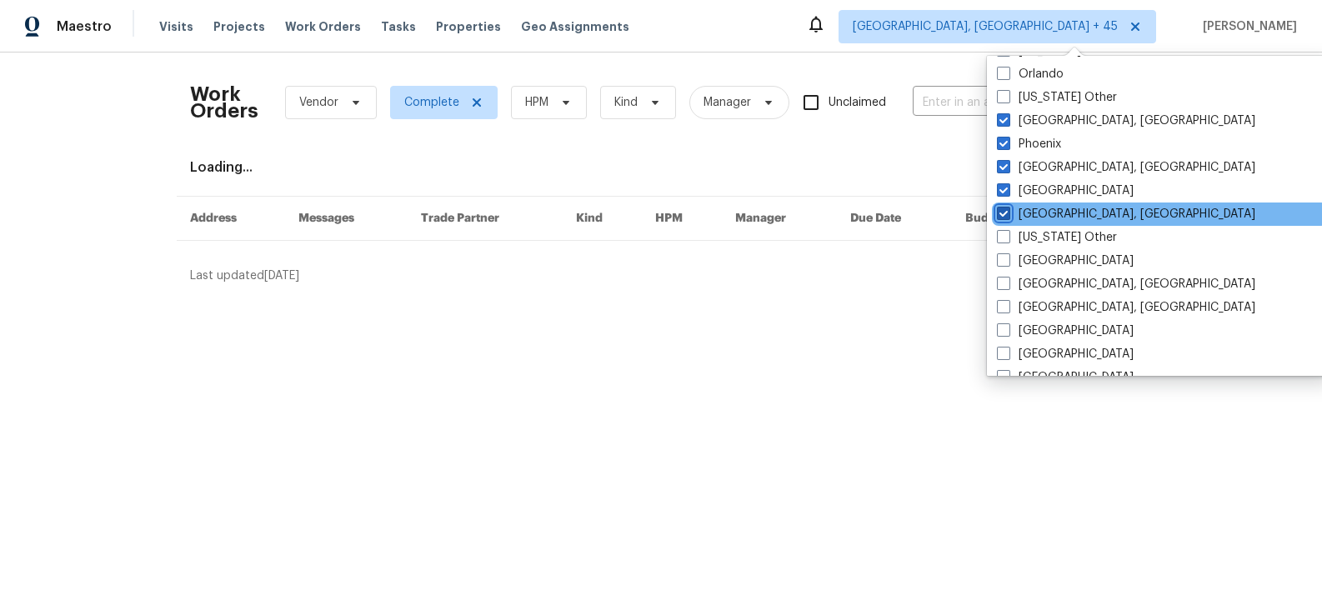
scroll to position [1919, 0]
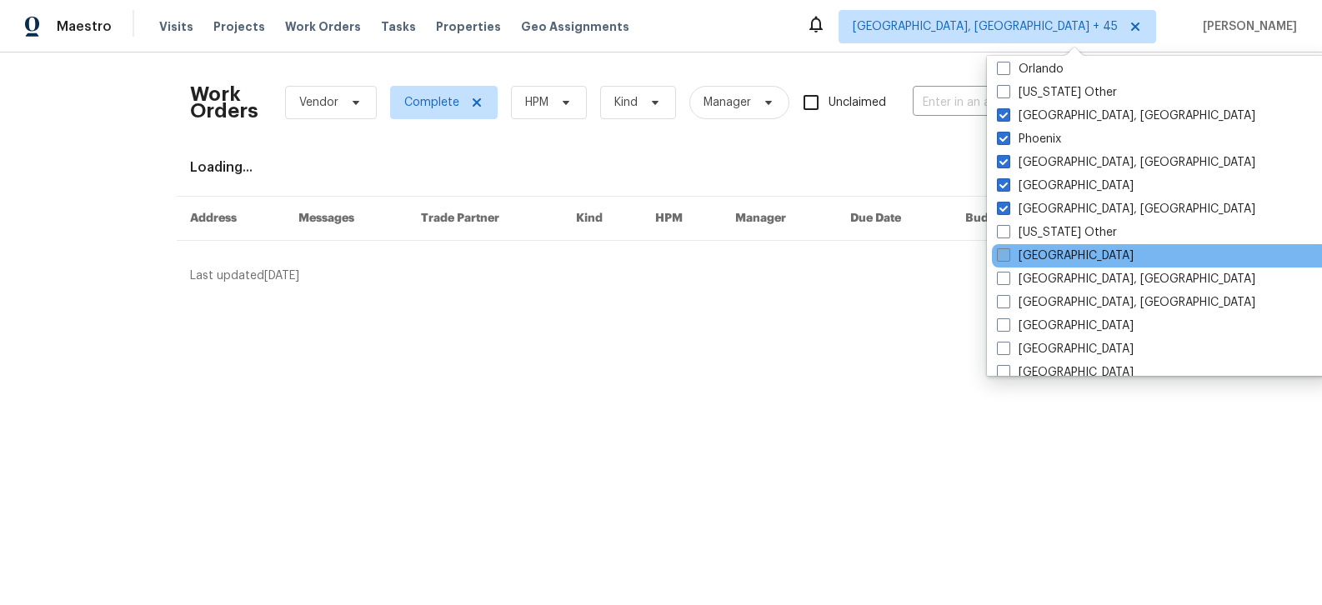
click at [1048, 258] on label "[GEOGRAPHIC_DATA]" at bounding box center [1065, 256] width 137 height 17
click at [1008, 258] on input "[GEOGRAPHIC_DATA]" at bounding box center [1002, 253] width 11 height 11
checkbox input "true"
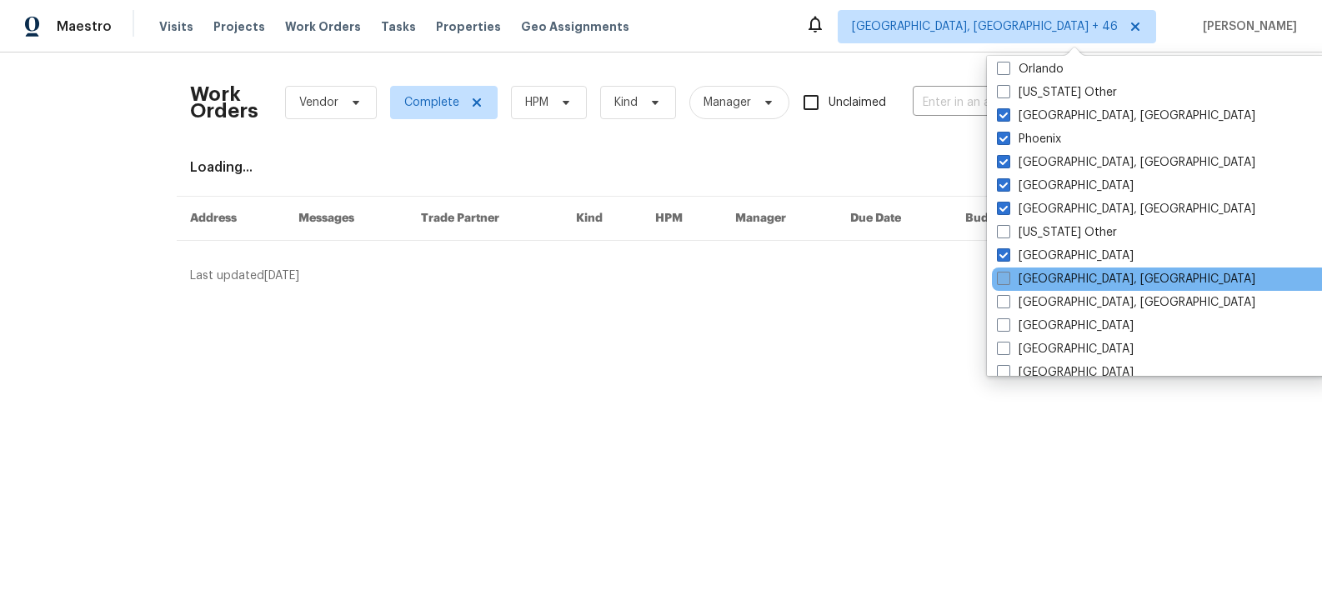
click at [1048, 279] on label "[GEOGRAPHIC_DATA], [GEOGRAPHIC_DATA]" at bounding box center [1126, 279] width 258 height 17
click at [1008, 279] on input "[GEOGRAPHIC_DATA], [GEOGRAPHIC_DATA]" at bounding box center [1002, 276] width 11 height 11
checkbox input "true"
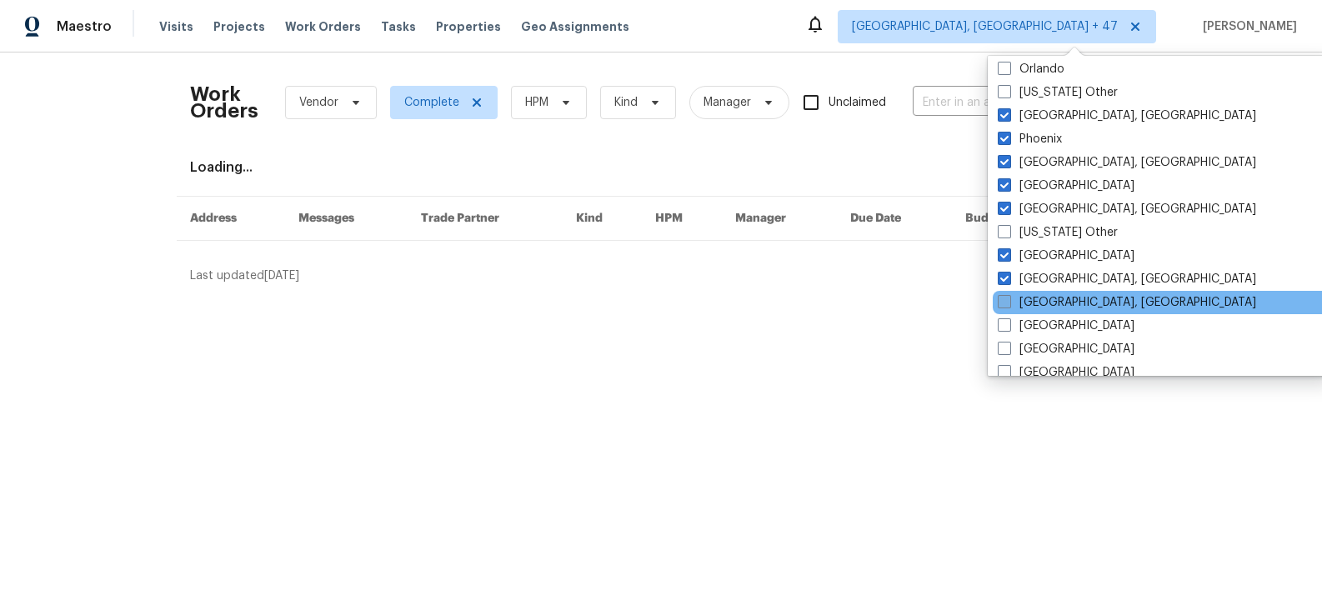
click at [1048, 297] on label "[GEOGRAPHIC_DATA], [GEOGRAPHIC_DATA]" at bounding box center [1127, 302] width 258 height 17
click at [1008, 297] on input "[GEOGRAPHIC_DATA], [GEOGRAPHIC_DATA]" at bounding box center [1003, 299] width 11 height 11
checkbox input "true"
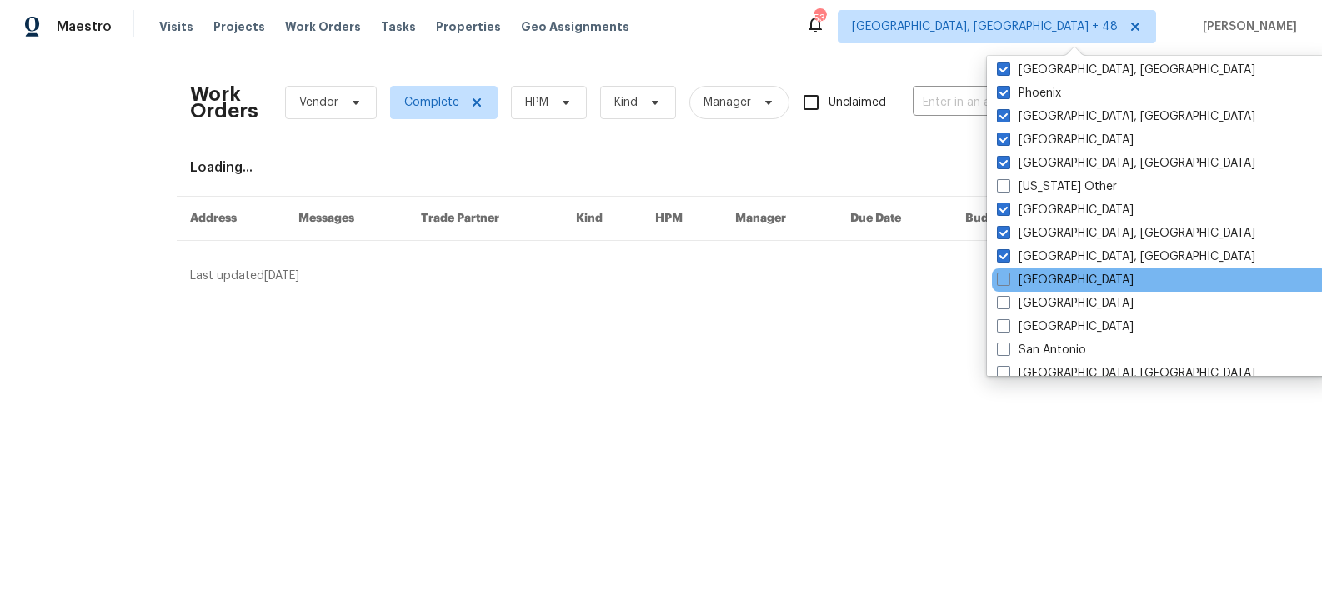
click at [1040, 269] on div "[GEOGRAPHIC_DATA]" at bounding box center [1160, 279] width 336 height 23
click at [1022, 281] on label "[GEOGRAPHIC_DATA]" at bounding box center [1065, 280] width 137 height 17
click at [1008, 281] on input "[GEOGRAPHIC_DATA]" at bounding box center [1002, 277] width 11 height 11
checkbox input "true"
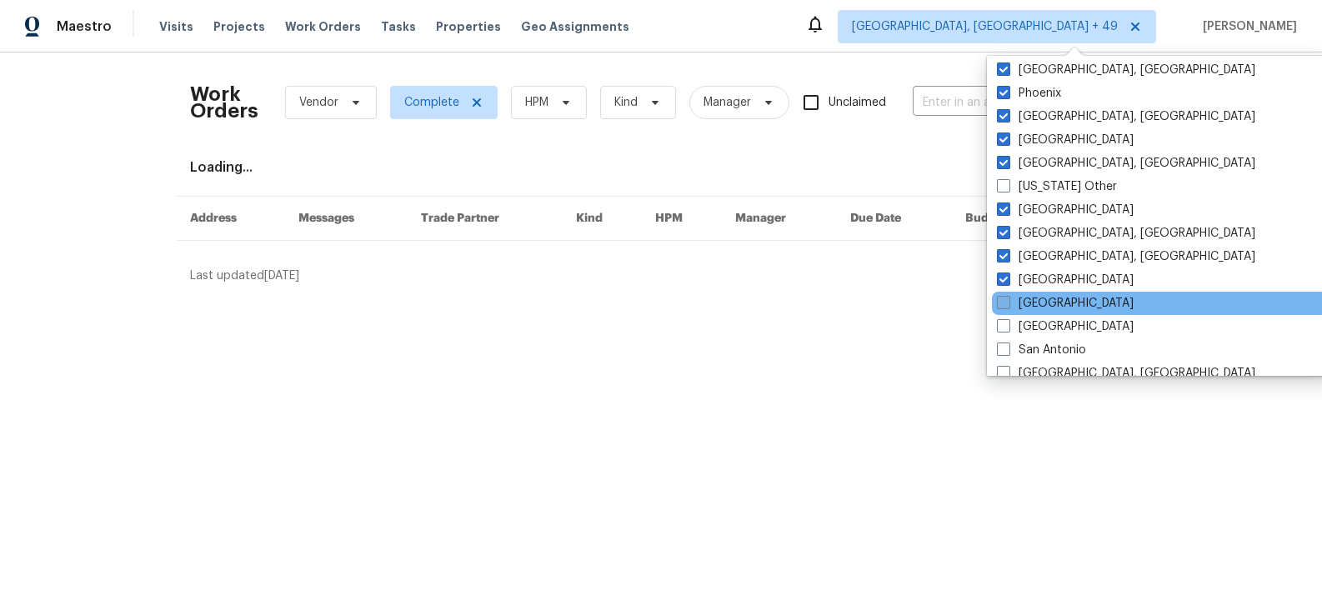
click at [1023, 303] on label "[GEOGRAPHIC_DATA]" at bounding box center [1065, 303] width 137 height 17
click at [1008, 303] on input "[GEOGRAPHIC_DATA]" at bounding box center [1002, 300] width 11 height 11
checkbox input "true"
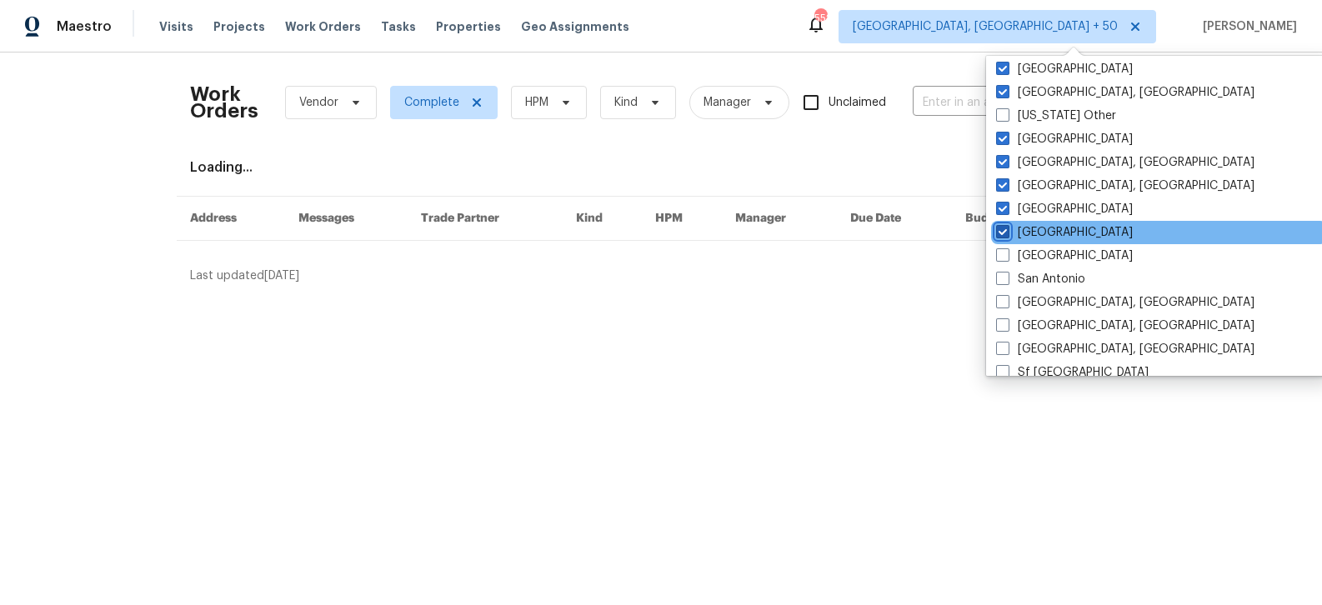
scroll to position [2049, 0]
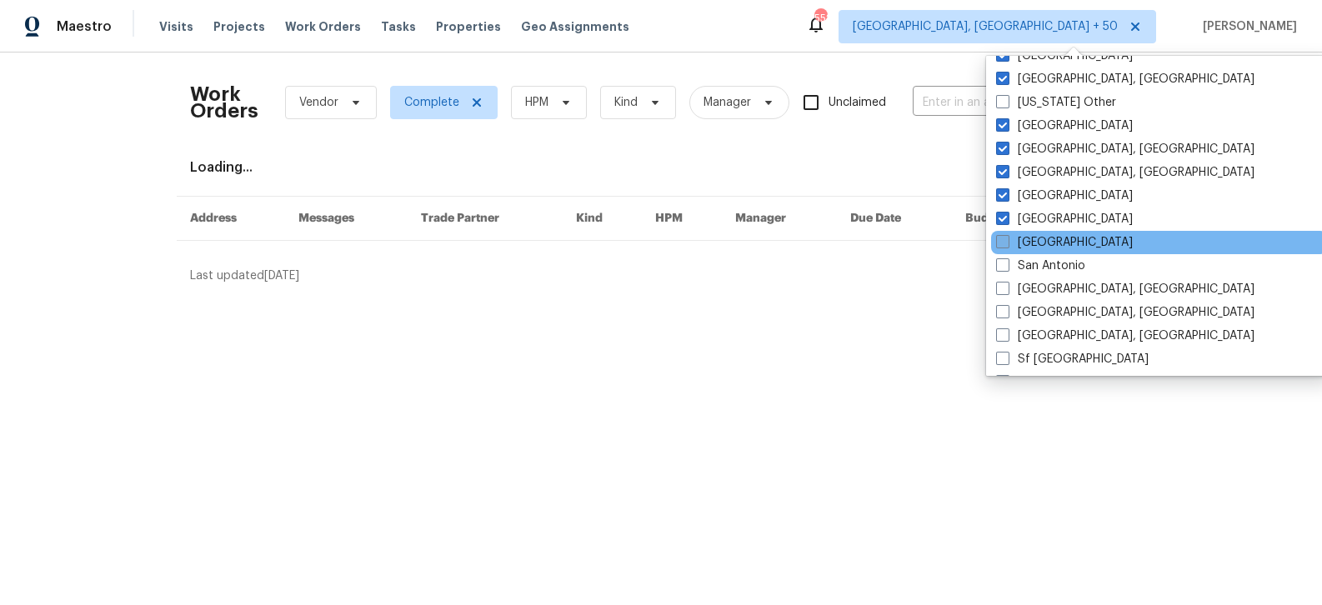
click at [1018, 246] on label "[GEOGRAPHIC_DATA]" at bounding box center [1064, 242] width 137 height 17
click at [1007, 245] on input "[GEOGRAPHIC_DATA]" at bounding box center [1001, 239] width 11 height 11
checkbox input "true"
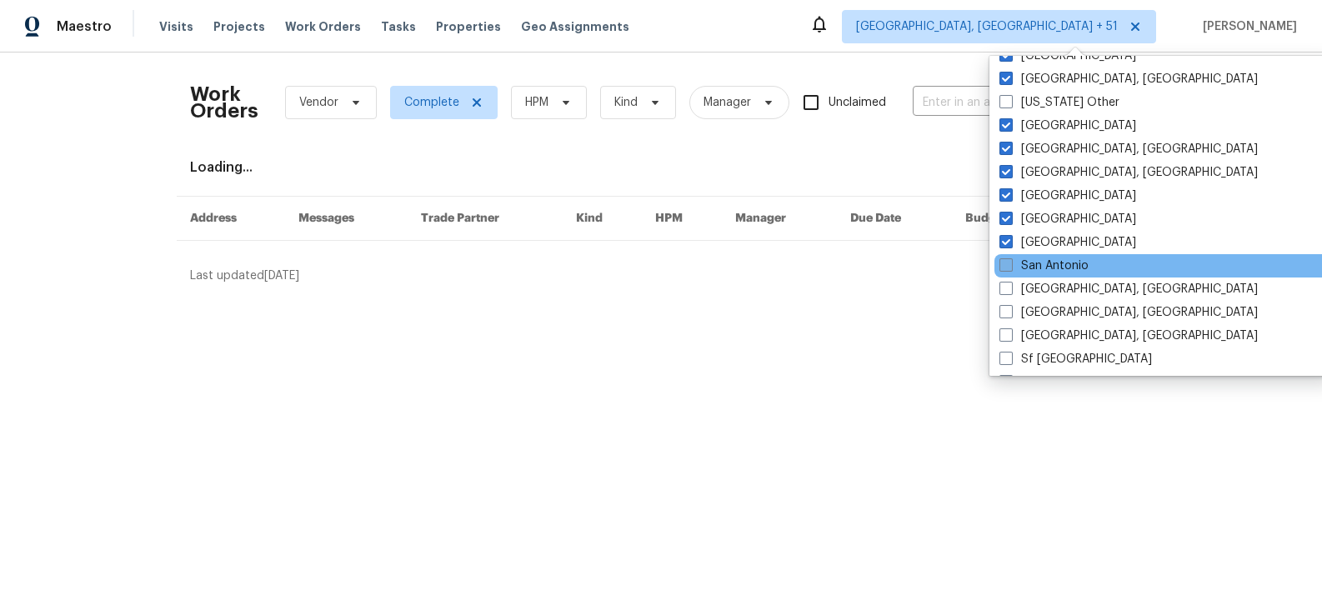
click at [1018, 267] on label "San Antonio" at bounding box center [1043, 266] width 89 height 17
click at [1010, 267] on input "San Antonio" at bounding box center [1004, 263] width 11 height 11
checkbox input "true"
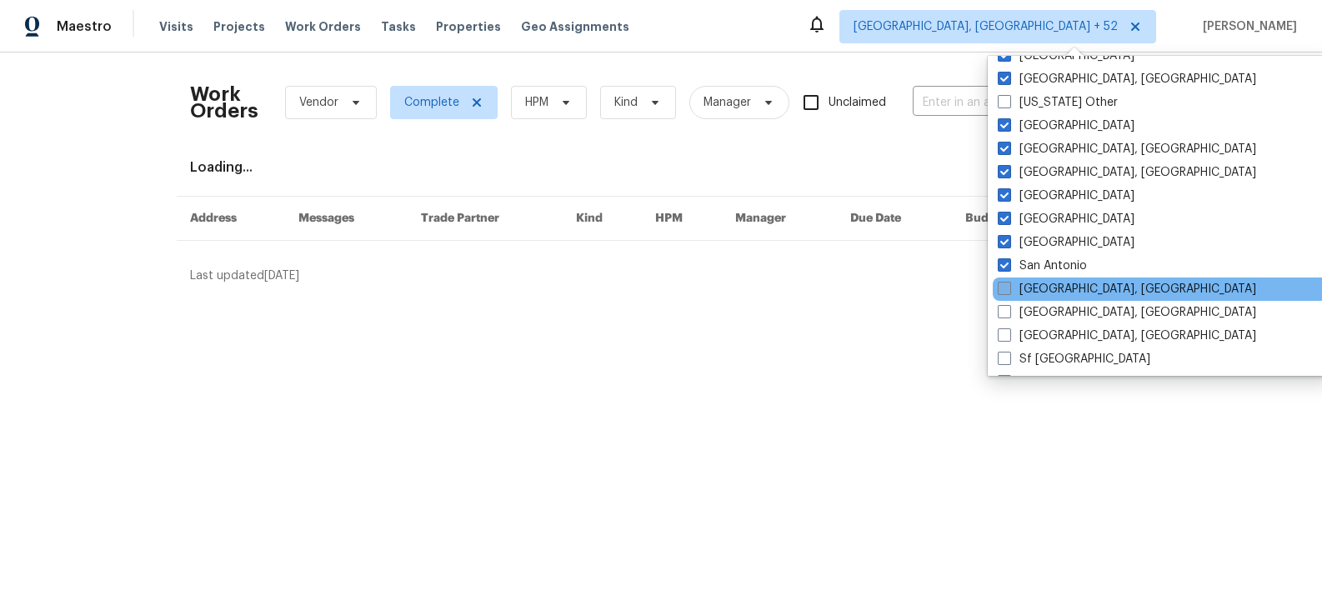
click at [1018, 287] on label "[GEOGRAPHIC_DATA], [GEOGRAPHIC_DATA]" at bounding box center [1127, 289] width 258 height 17
click at [1008, 287] on input "[GEOGRAPHIC_DATA], [GEOGRAPHIC_DATA]" at bounding box center [1003, 286] width 11 height 11
checkbox input "true"
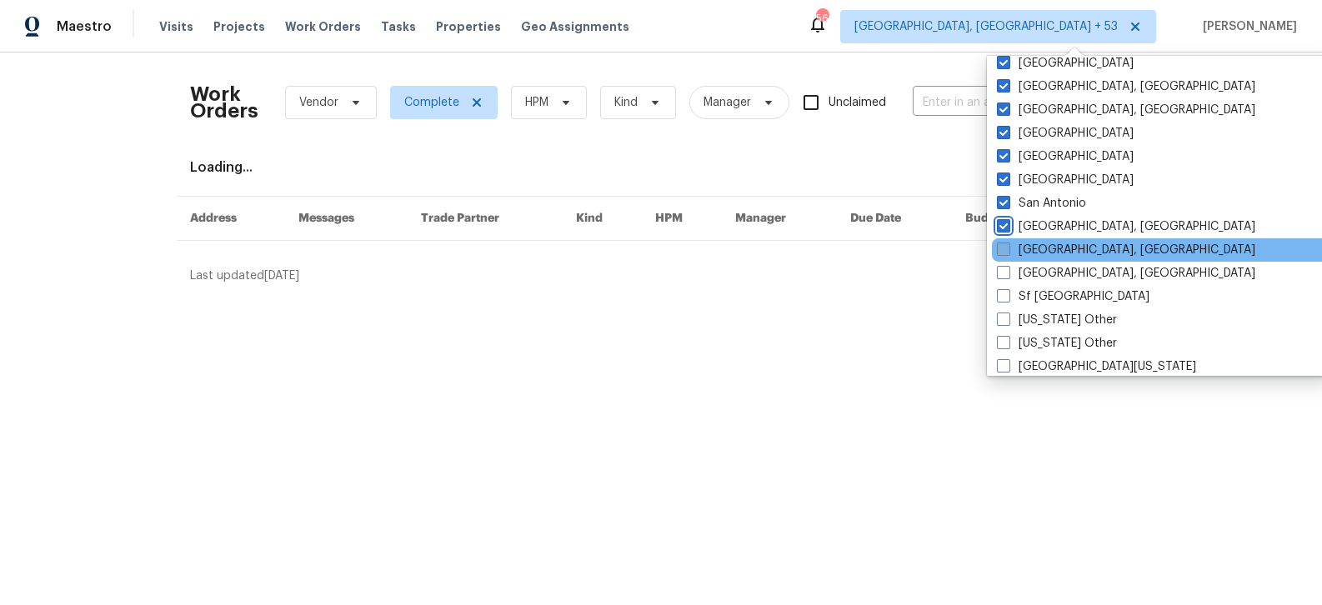
scroll to position [2115, 0]
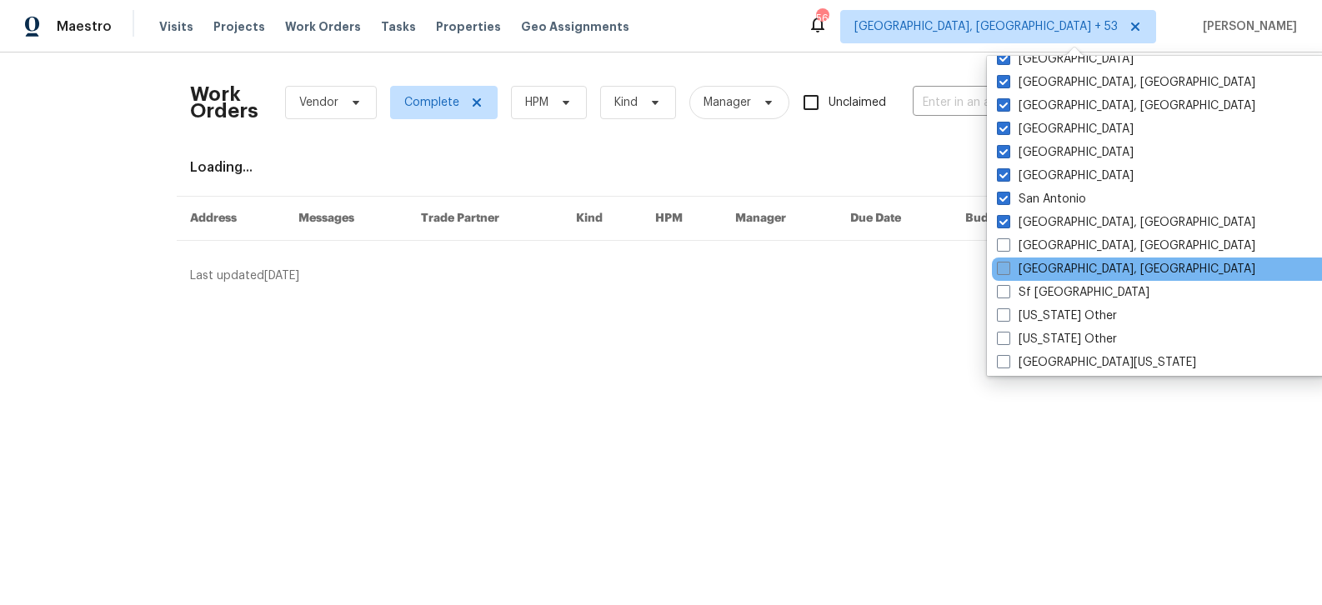
click at [1033, 274] on label "[GEOGRAPHIC_DATA], [GEOGRAPHIC_DATA]" at bounding box center [1126, 269] width 258 height 17
click at [1008, 272] on input "[GEOGRAPHIC_DATA], [GEOGRAPHIC_DATA]" at bounding box center [1002, 266] width 11 height 11
checkbox input "true"
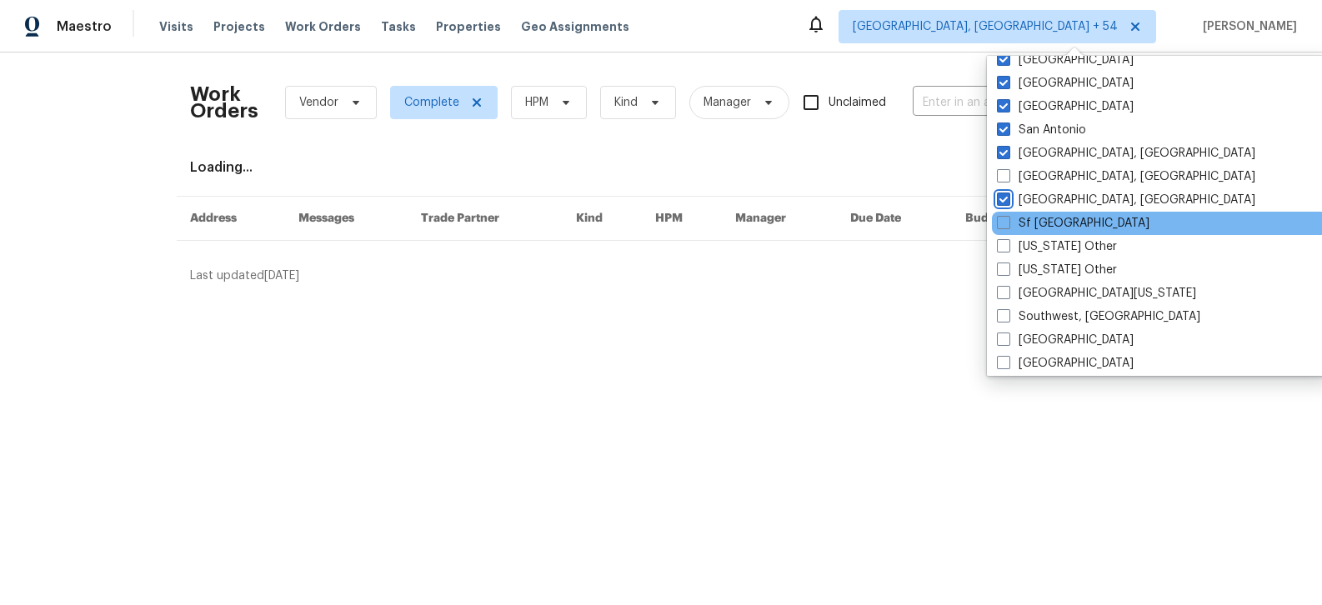
scroll to position [2190, 0]
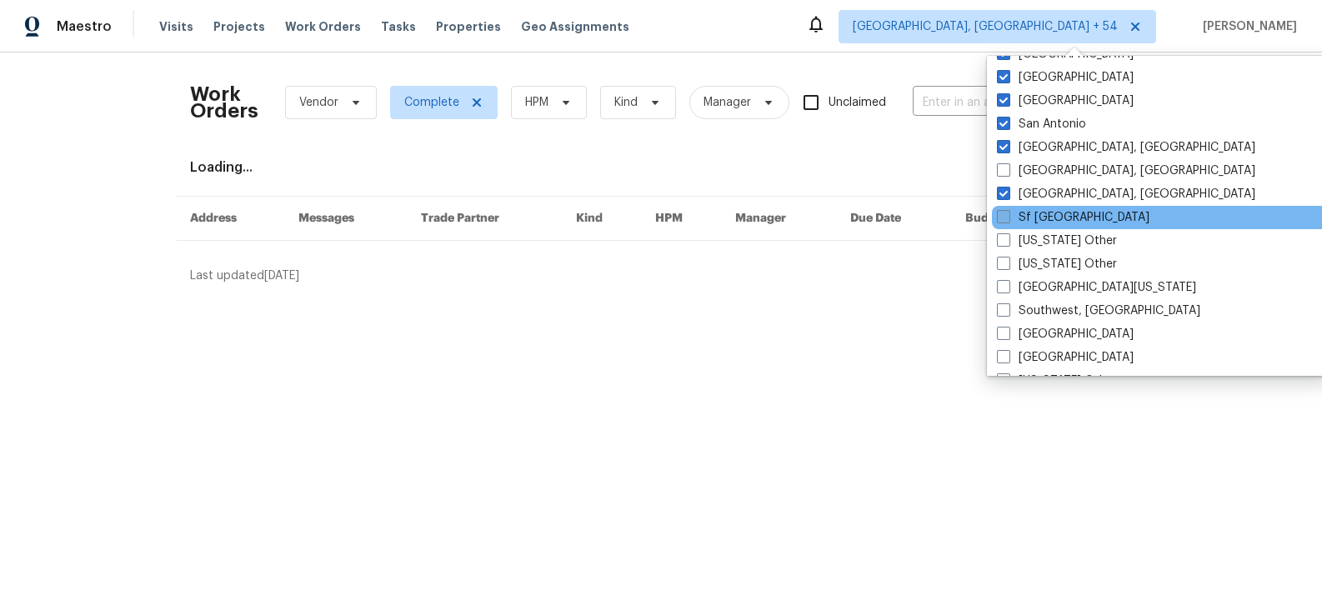
click at [1031, 215] on label "Sf [GEOGRAPHIC_DATA]" at bounding box center [1073, 217] width 153 height 17
click at [1008, 215] on input "Sf [GEOGRAPHIC_DATA]" at bounding box center [1002, 214] width 11 height 11
checkbox input "true"
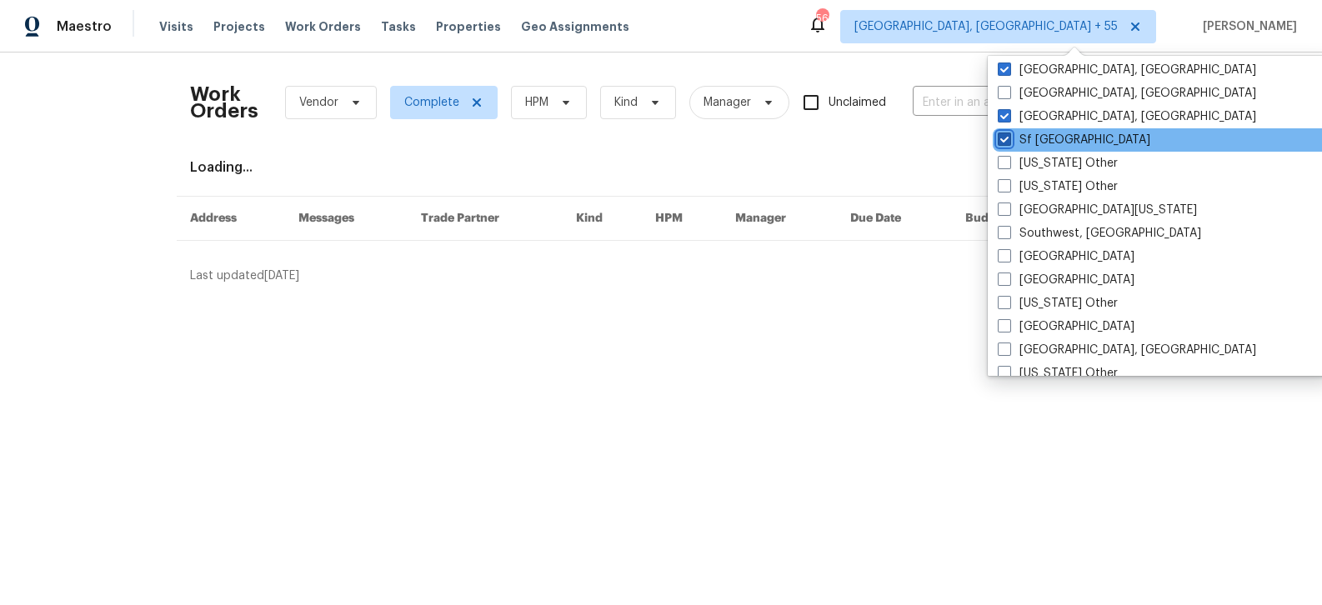
scroll to position [2275, 0]
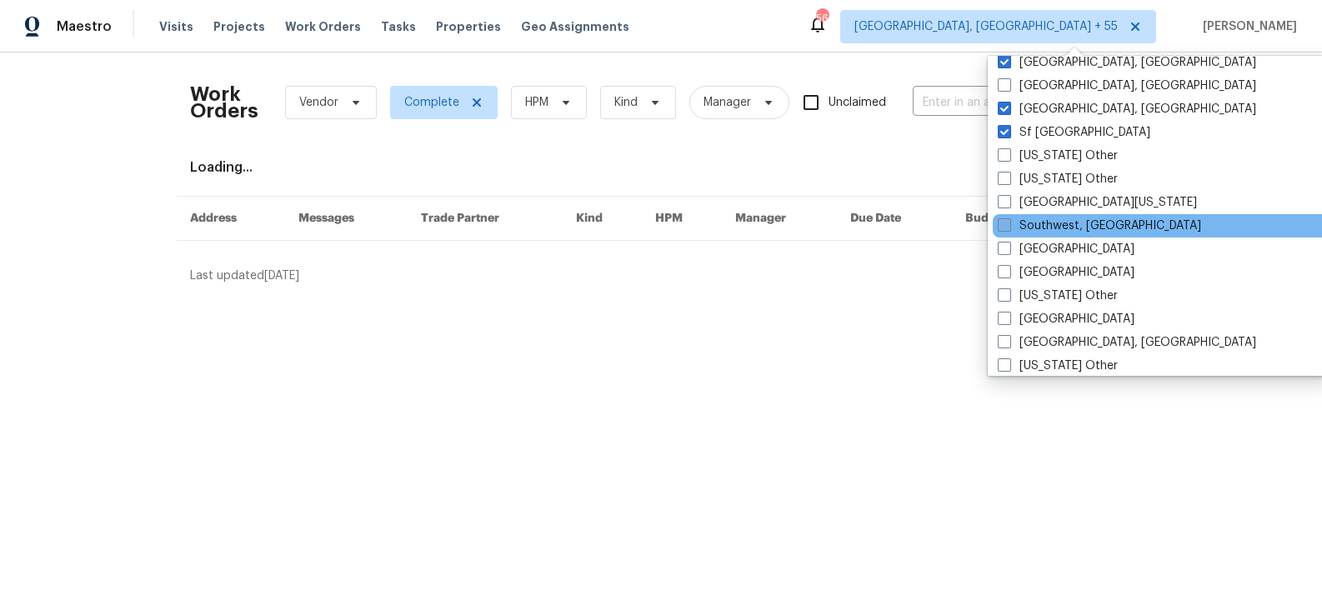
click at [1042, 221] on label "Southwest, [GEOGRAPHIC_DATA]" at bounding box center [1099, 226] width 203 height 17
click at [1008, 221] on input "Southwest, [GEOGRAPHIC_DATA]" at bounding box center [1003, 223] width 11 height 11
checkbox input "true"
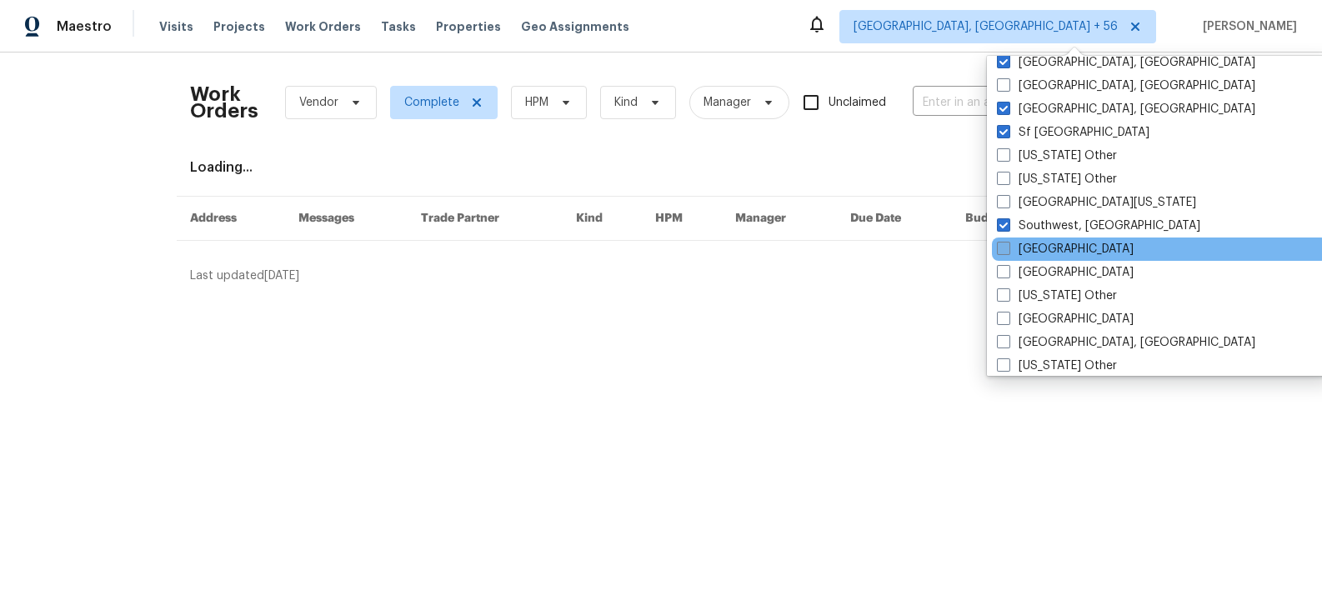
click at [1045, 243] on label "[GEOGRAPHIC_DATA]" at bounding box center [1065, 249] width 137 height 17
click at [1008, 243] on input "[GEOGRAPHIC_DATA]" at bounding box center [1002, 246] width 11 height 11
checkbox input "true"
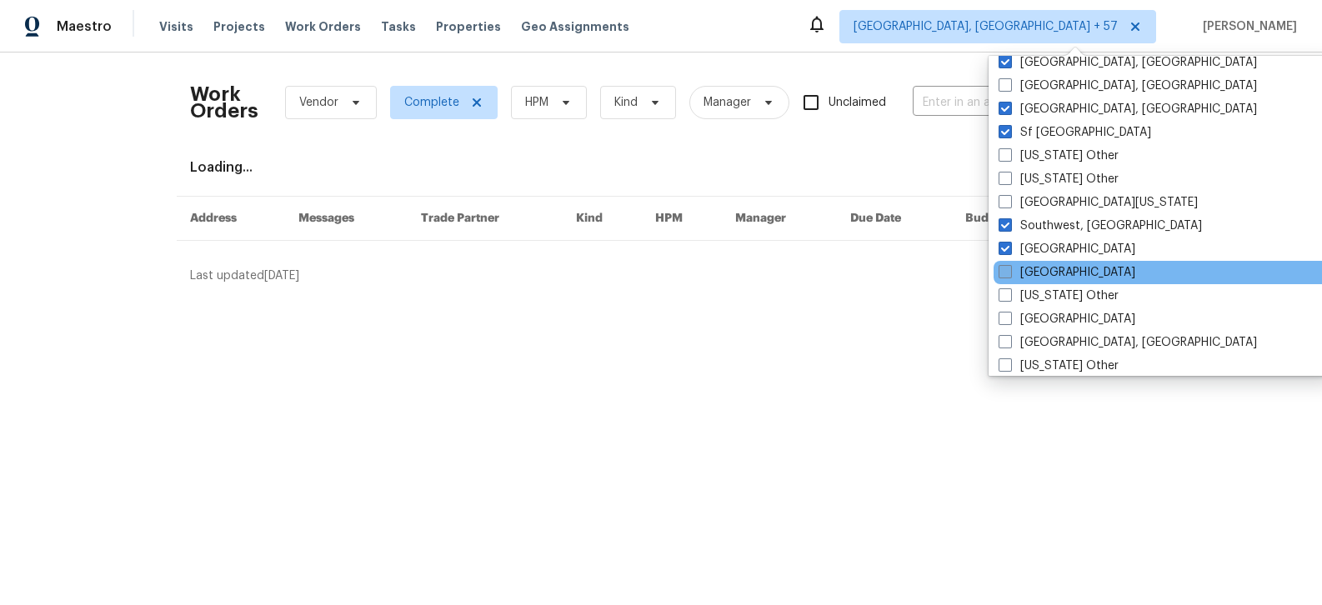
click at [1045, 273] on label "[GEOGRAPHIC_DATA]" at bounding box center [1066, 272] width 137 height 17
click at [1009, 273] on input "[GEOGRAPHIC_DATA]" at bounding box center [1003, 269] width 11 height 11
checkbox input "true"
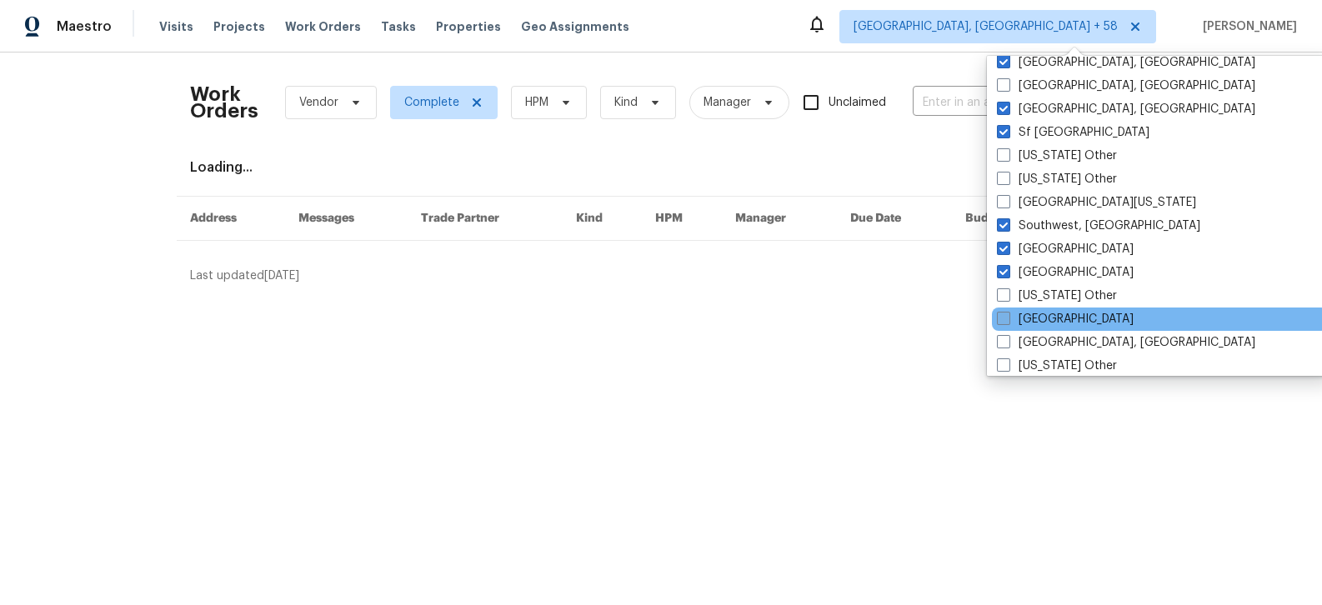
click at [1043, 311] on label "[GEOGRAPHIC_DATA]" at bounding box center [1065, 319] width 137 height 17
click at [1008, 311] on input "[GEOGRAPHIC_DATA]" at bounding box center [1002, 316] width 11 height 11
checkbox input "true"
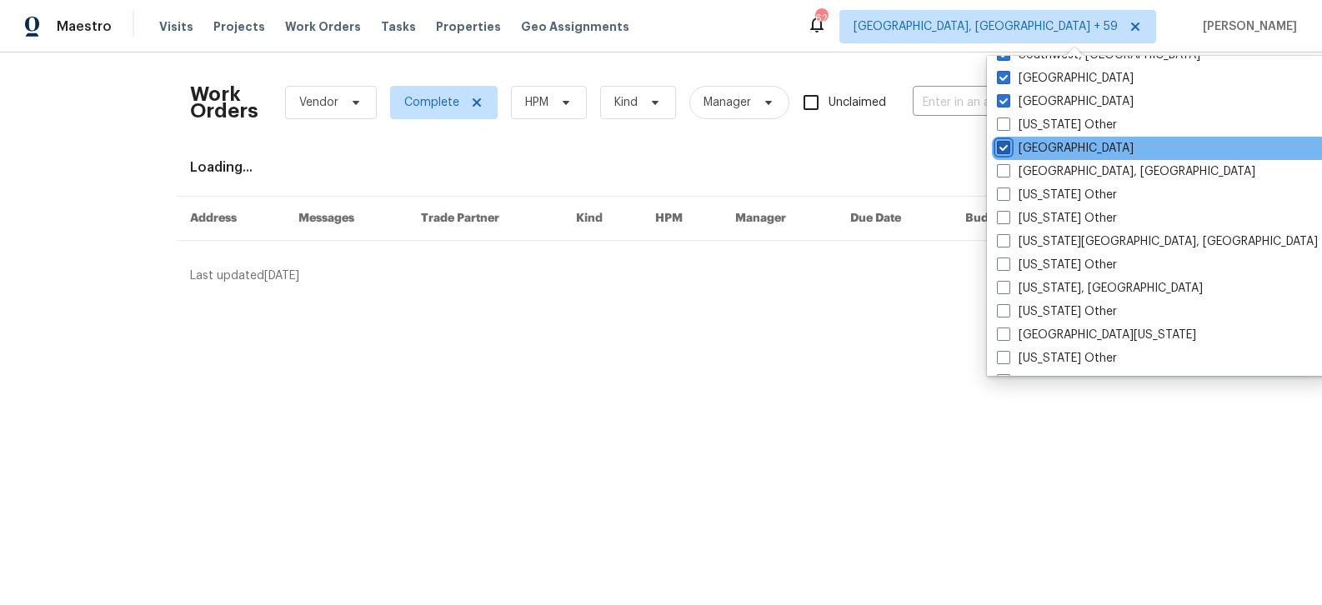
scroll to position [2448, 0]
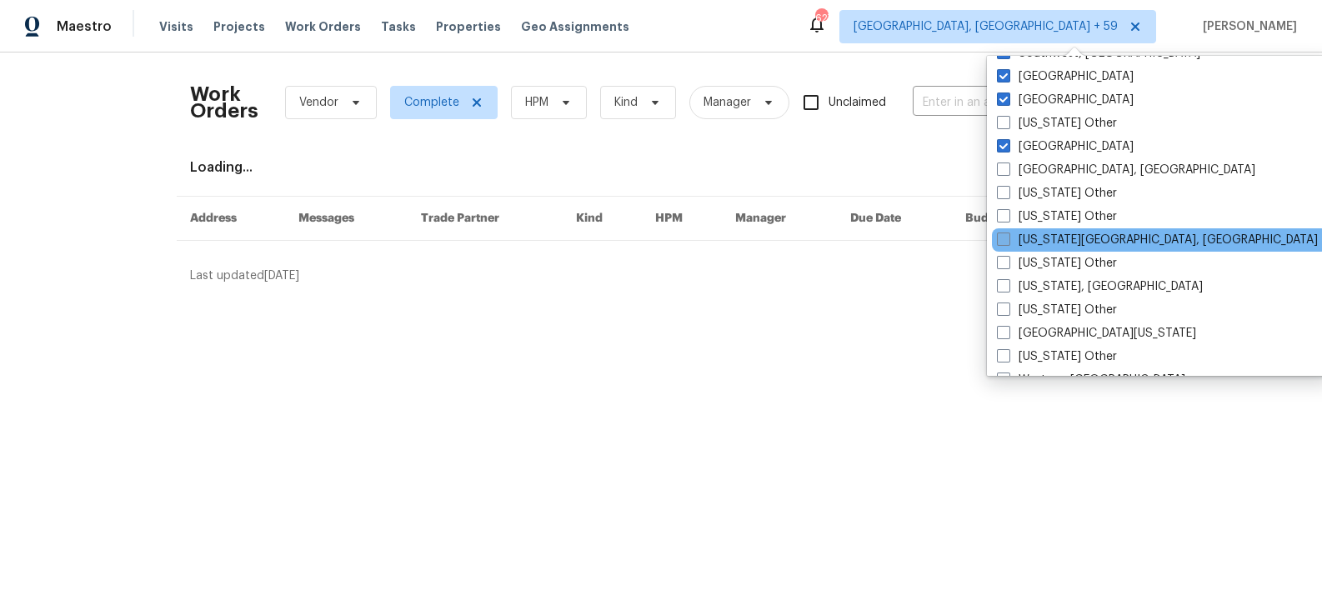
click at [1046, 243] on label "[US_STATE][GEOGRAPHIC_DATA], [GEOGRAPHIC_DATA]" at bounding box center [1157, 240] width 321 height 17
click at [1008, 243] on input "[US_STATE][GEOGRAPHIC_DATA], [GEOGRAPHIC_DATA]" at bounding box center [1002, 237] width 11 height 11
checkbox input "true"
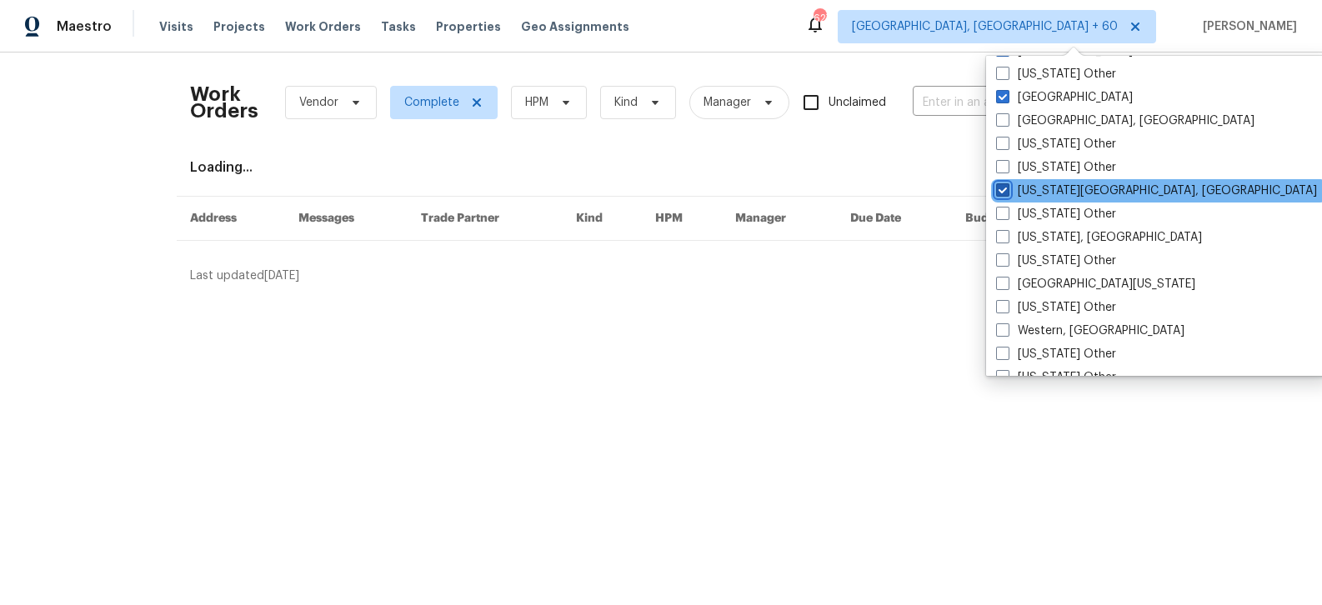
scroll to position [2501, 0]
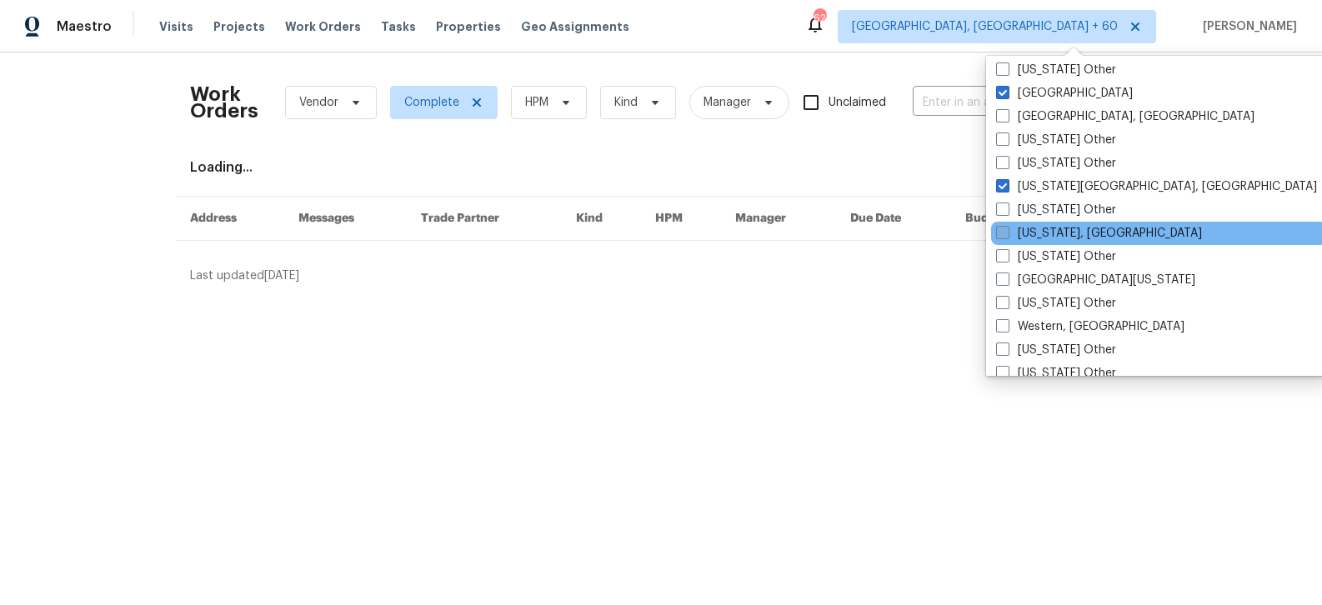
click at [1068, 237] on label "[US_STATE], [GEOGRAPHIC_DATA]" at bounding box center [1099, 233] width 206 height 17
click at [1007, 236] on input "[US_STATE], [GEOGRAPHIC_DATA]" at bounding box center [1001, 230] width 11 height 11
checkbox input "true"
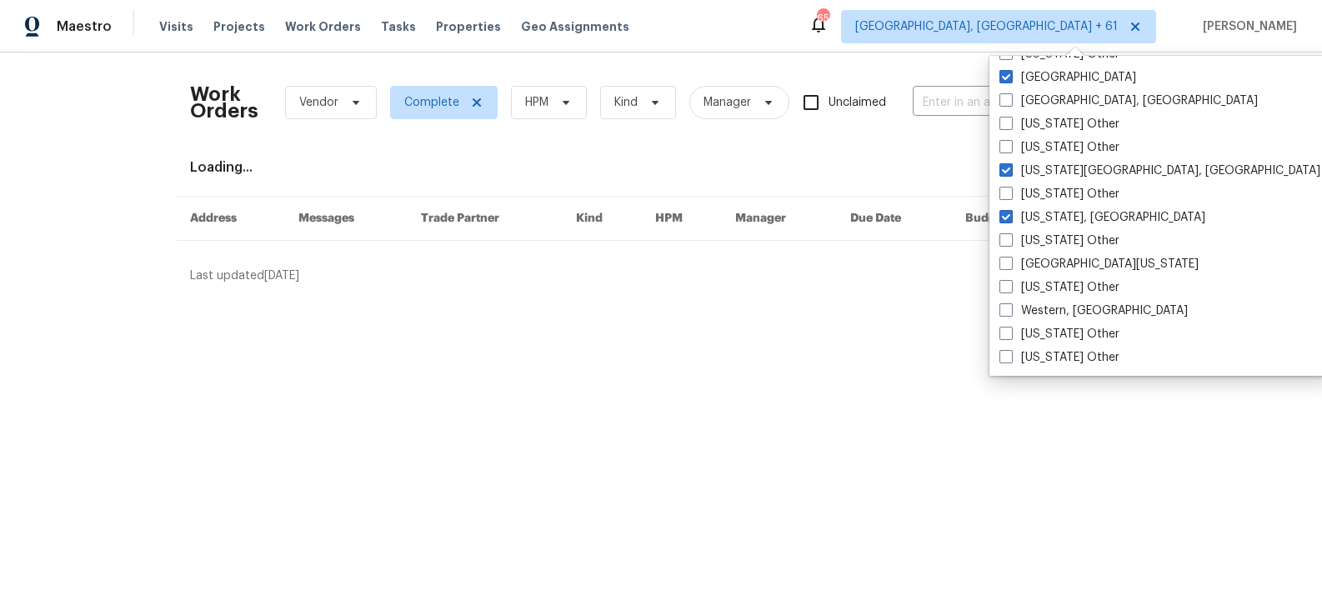
click at [919, 298] on html "Maestro Visits Projects Work Orders Tasks Properties Geo Assignments 651 [GEOGR…" at bounding box center [661, 149] width 1322 height 298
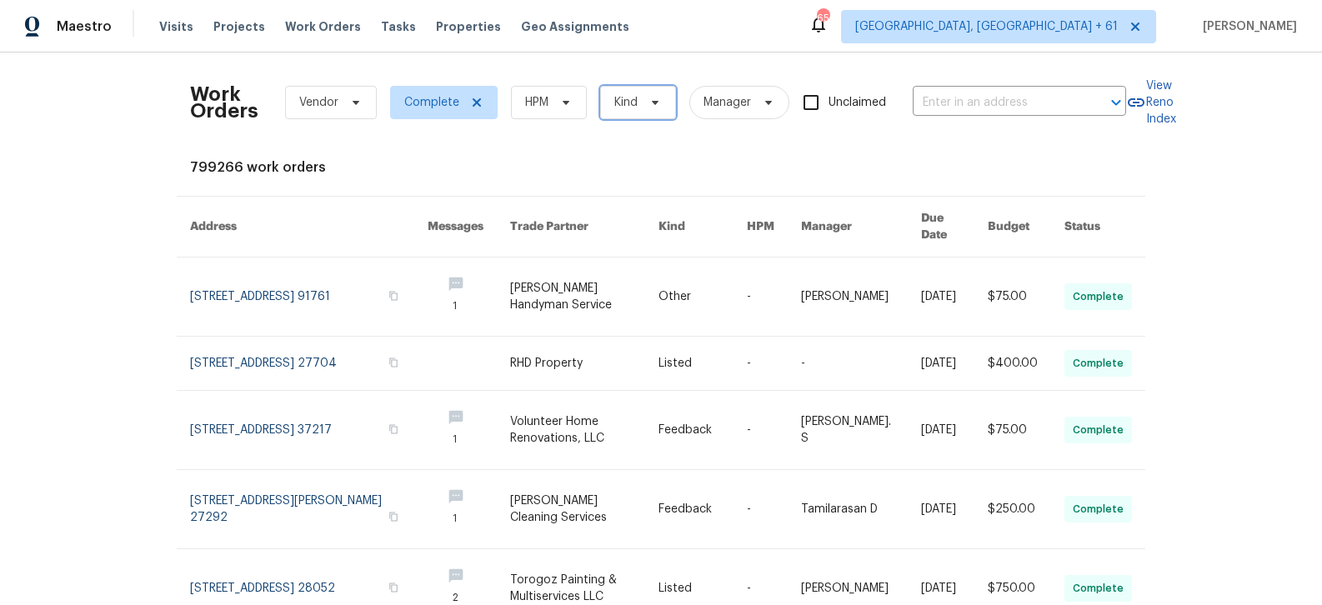
click at [648, 111] on span "Kind" at bounding box center [638, 102] width 76 height 33
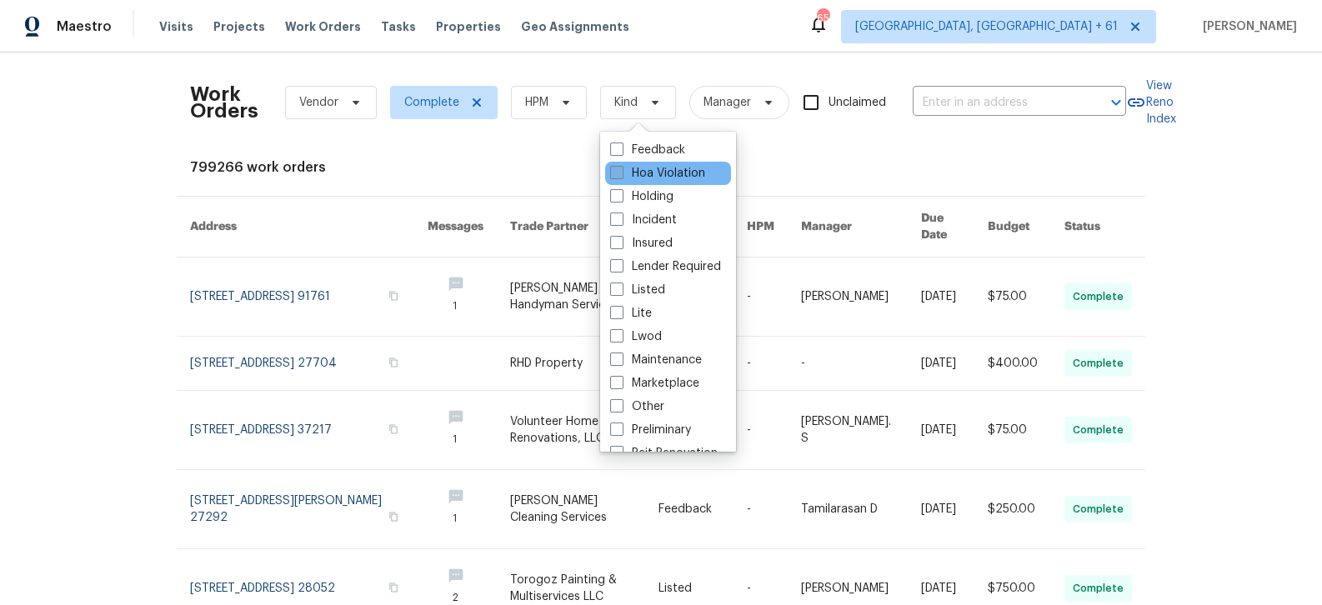
click at [640, 174] on label "Hoa Violation" at bounding box center [657, 173] width 95 height 17
click at [621, 174] on input "Hoa Violation" at bounding box center [615, 170] width 11 height 11
checkbox input "true"
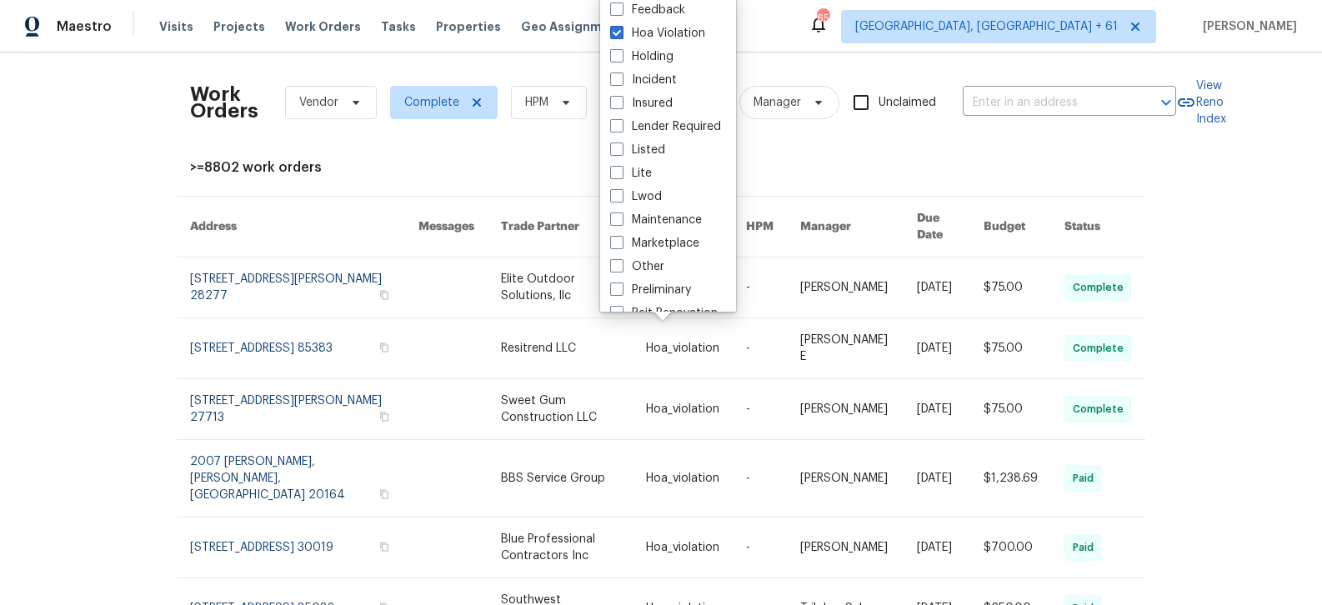
click at [549, 143] on div "Work Orders Vendor Complete HPM Hoa Violation Manager Unclaimed ​ View Reno Ind…" at bounding box center [661, 492] width 942 height 853
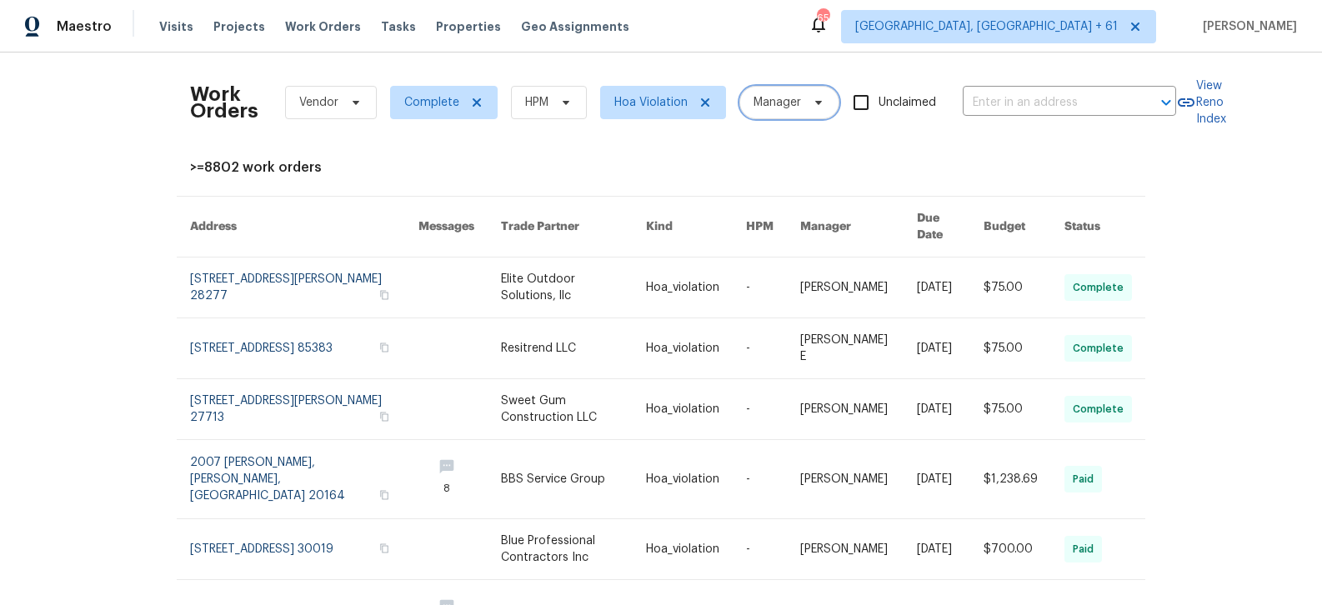
click at [822, 103] on icon at bounding box center [818, 102] width 13 height 13
click at [696, 133] on div "Work Orders Vendor Complete HPM Hoa Violation Manager Unclaimed ​" at bounding box center [683, 102] width 986 height 73
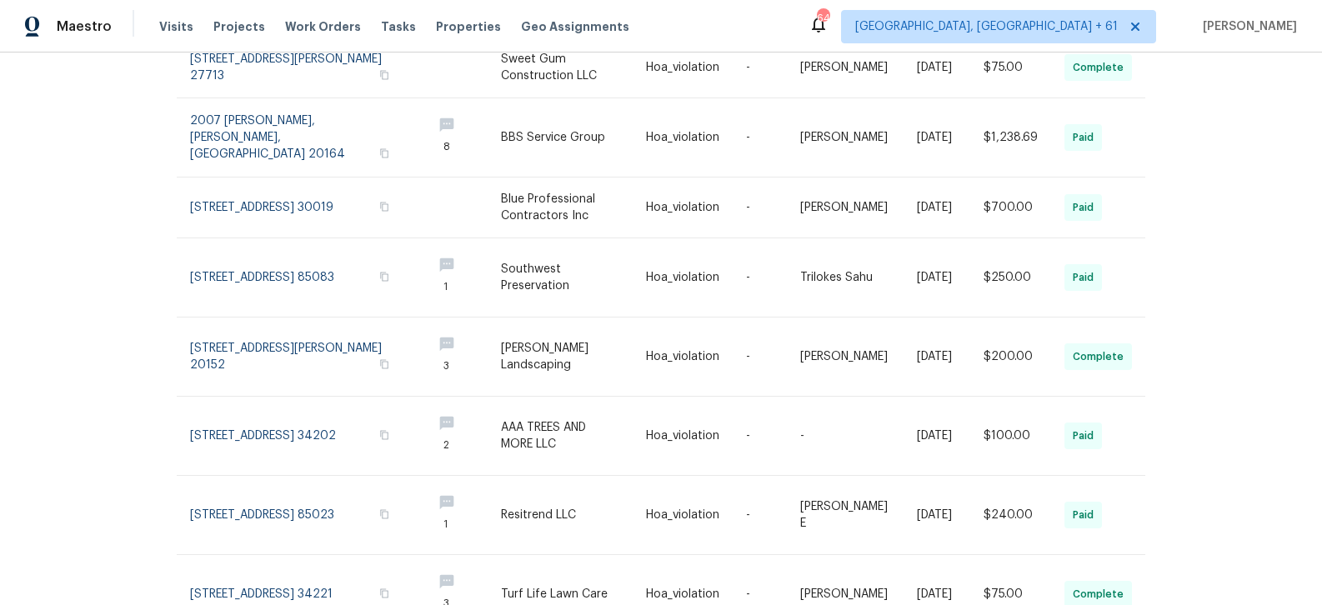
scroll to position [408, 0]
